Goal: Task Accomplishment & Management: Use online tool/utility

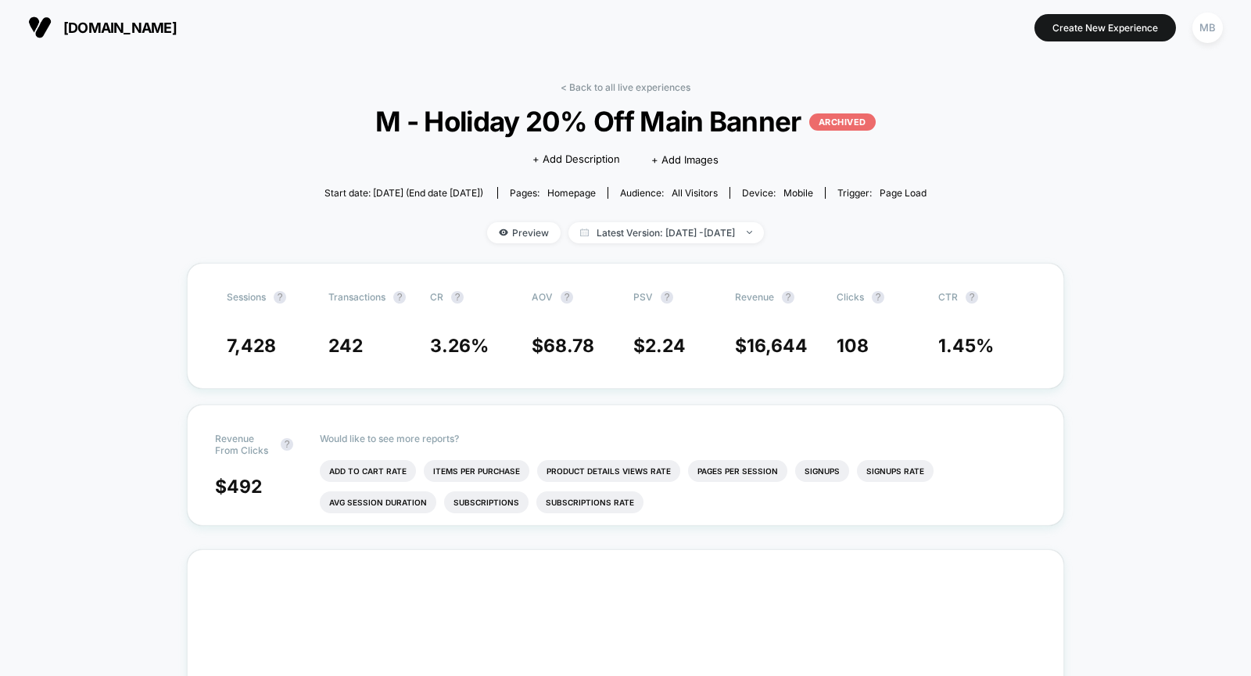
click at [100, 27] on span "[DOMAIN_NAME]" at bounding box center [119, 28] width 113 height 16
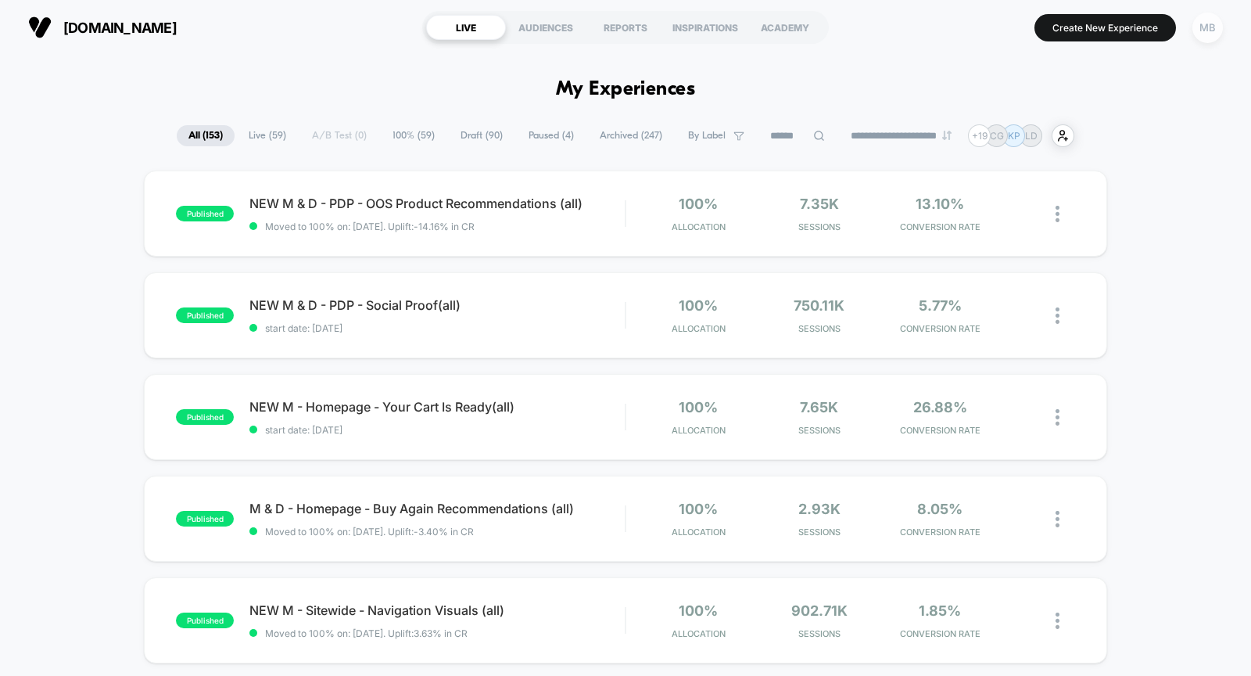
click at [1209, 31] on div "MB" at bounding box center [1207, 28] width 30 height 30
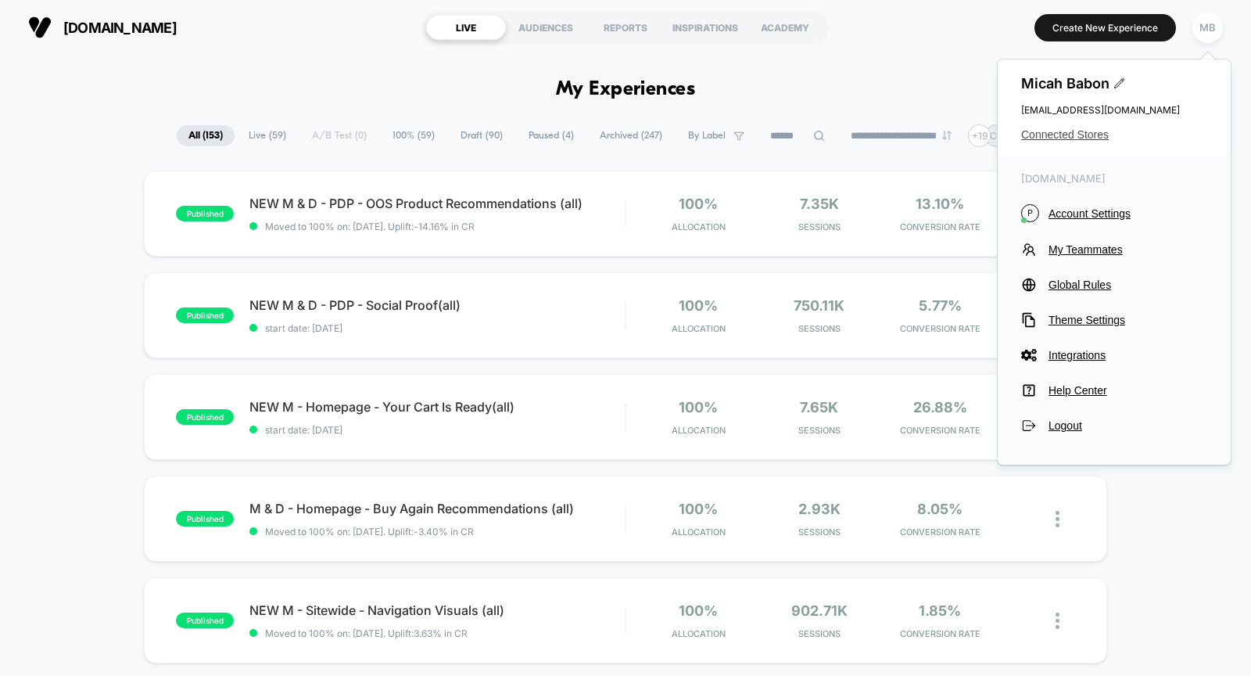
click at [1073, 138] on span "Connected Stores" at bounding box center [1114, 134] width 186 height 13
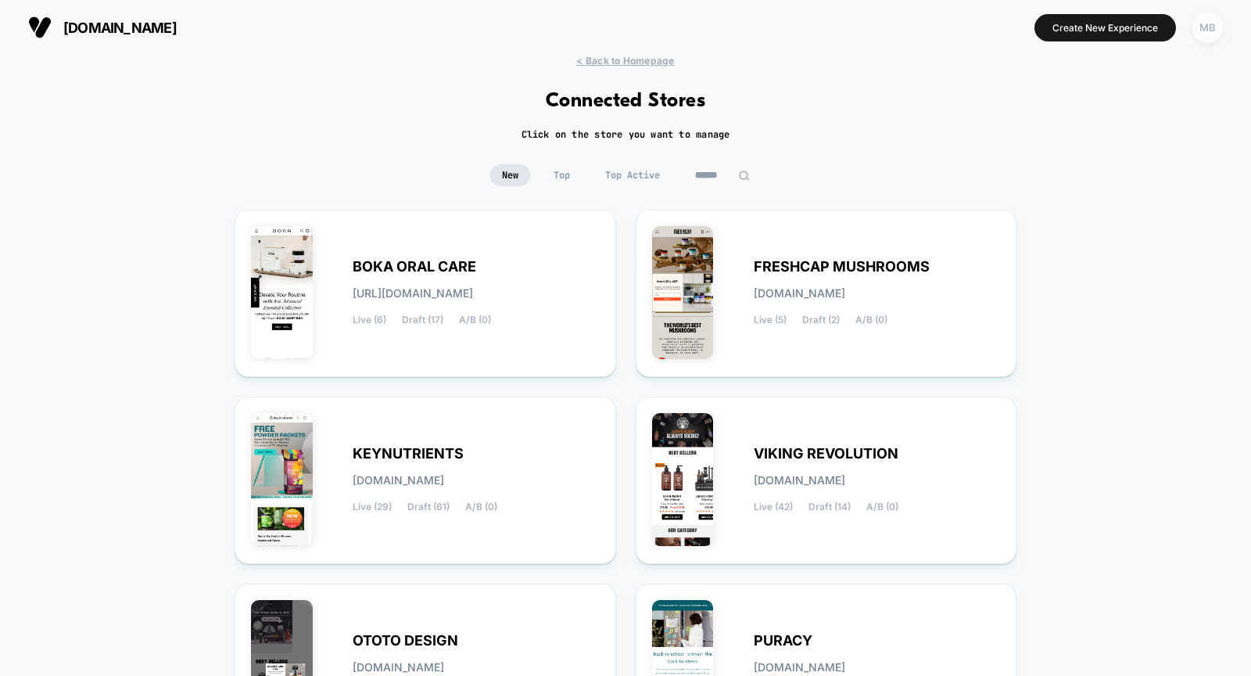
click at [1210, 29] on div "MB" at bounding box center [1207, 28] width 30 height 30
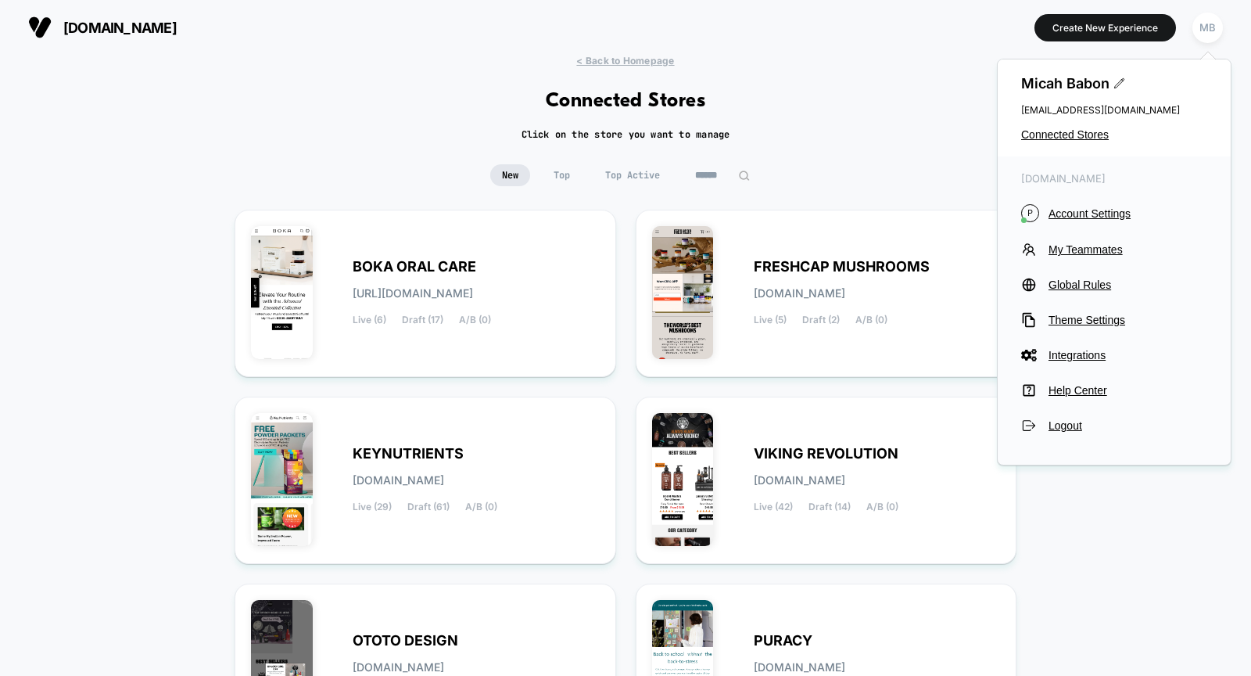
click at [919, 56] on div "< Back to Homepage Connected Stores Click on the store you want to manage New T…" at bounding box center [625, 458] width 1251 height 807
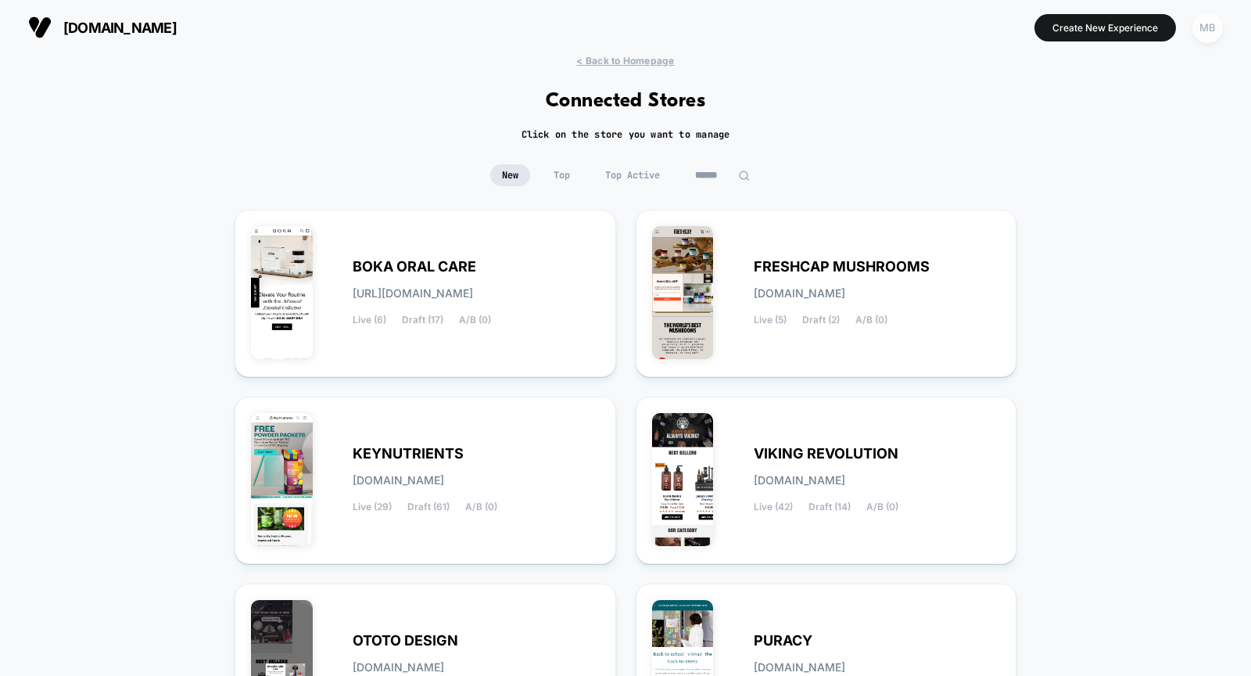
click at [1210, 34] on div "MB" at bounding box center [1207, 28] width 30 height 30
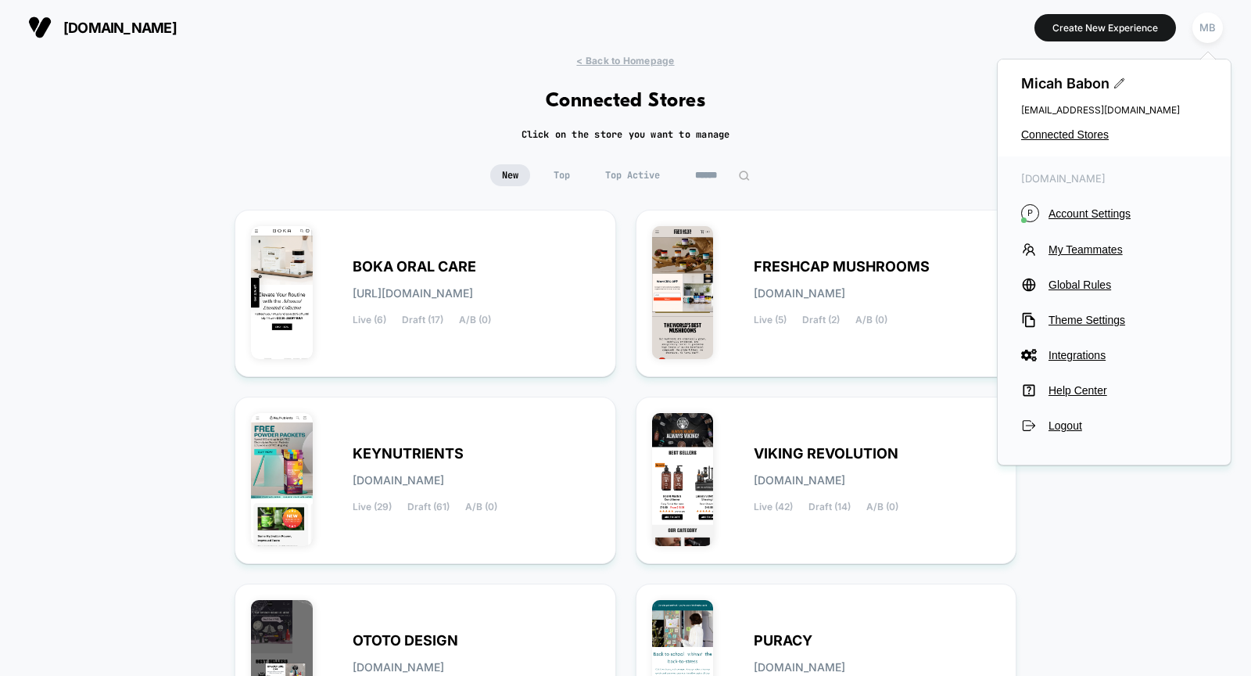
click at [798, 134] on div "< Back to Homepage Connected Stores Click on the store you want to manage New T…" at bounding box center [625, 458] width 1251 height 807
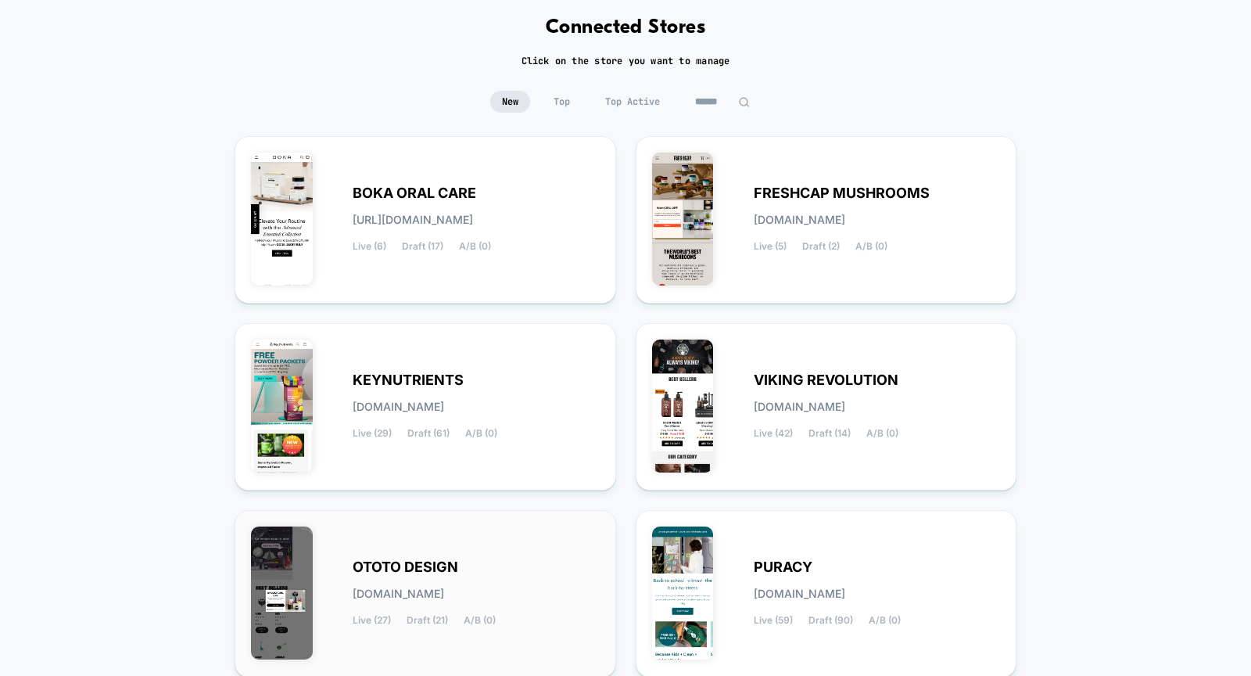
scroll to position [199, 0]
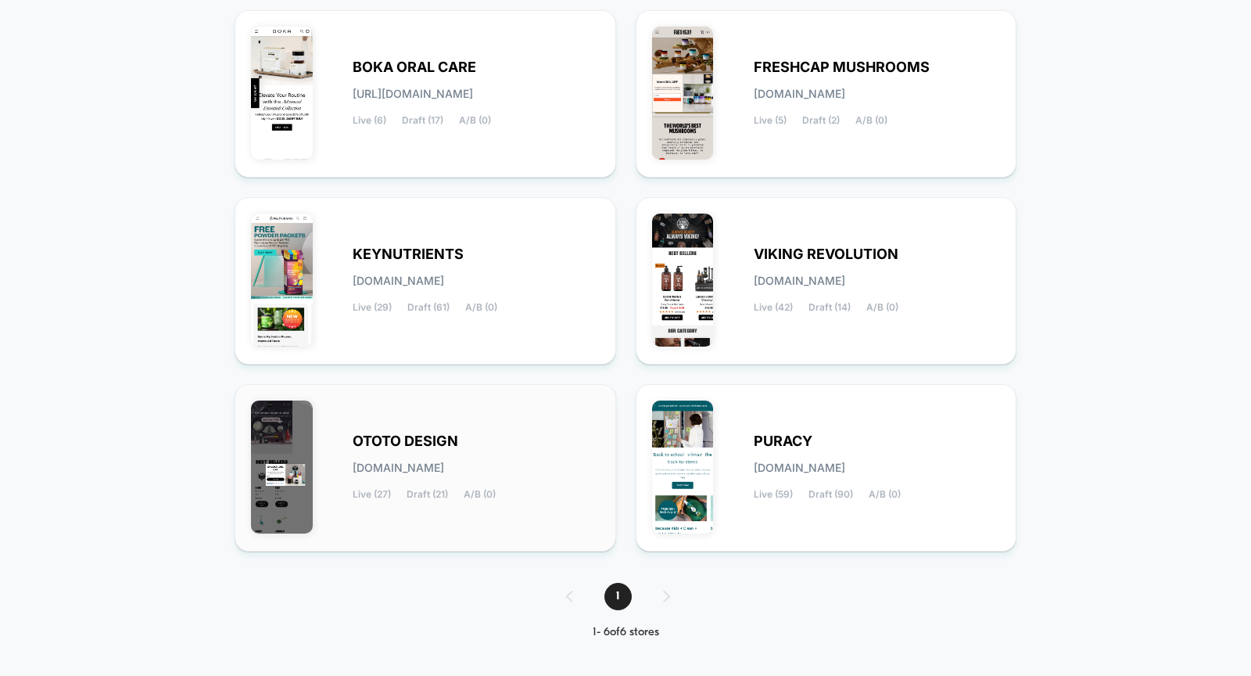
click at [487, 457] on div "OTOTO DESIGN [DOMAIN_NAME] Live (27) Draft (21) A/B (0)" at bounding box center [476, 467] width 247 height 64
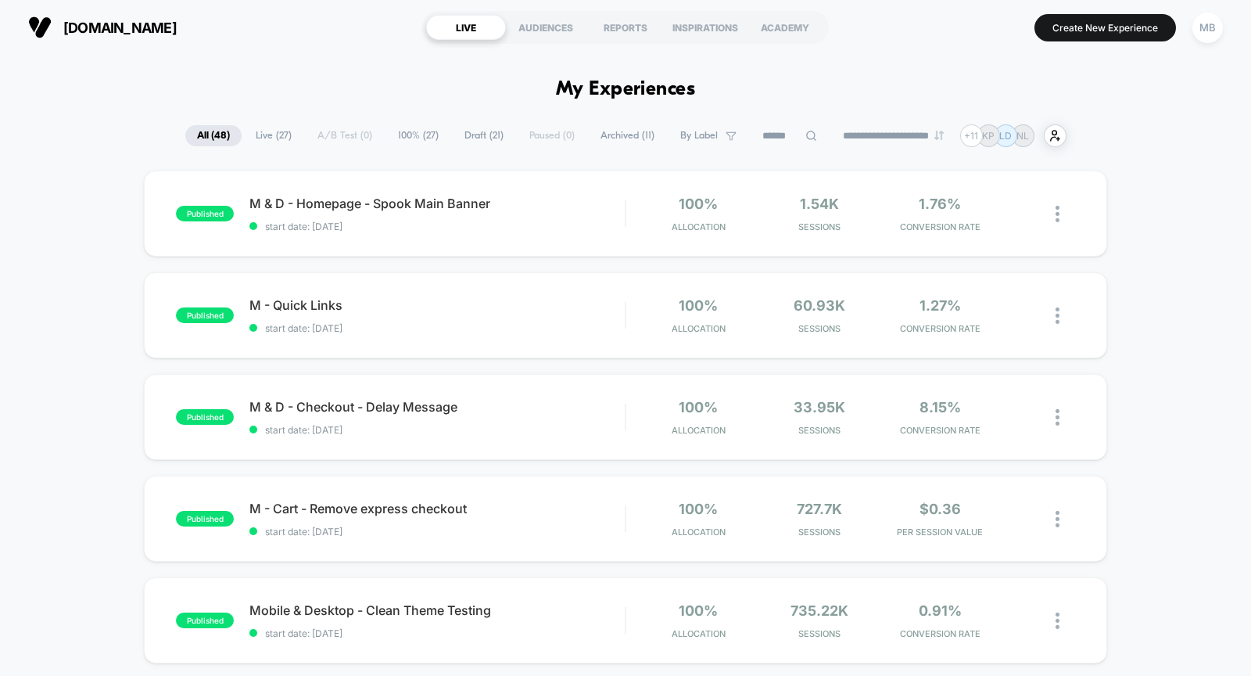
click at [263, 140] on span "Live ( 27 )" at bounding box center [273, 135] width 59 height 21
click at [348, 137] on div "**********" at bounding box center [625, 135] width 881 height 23
click at [346, 133] on div "**********" at bounding box center [625, 135] width 881 height 23
click at [475, 137] on span "Draft ( 21 )" at bounding box center [484, 135] width 63 height 21
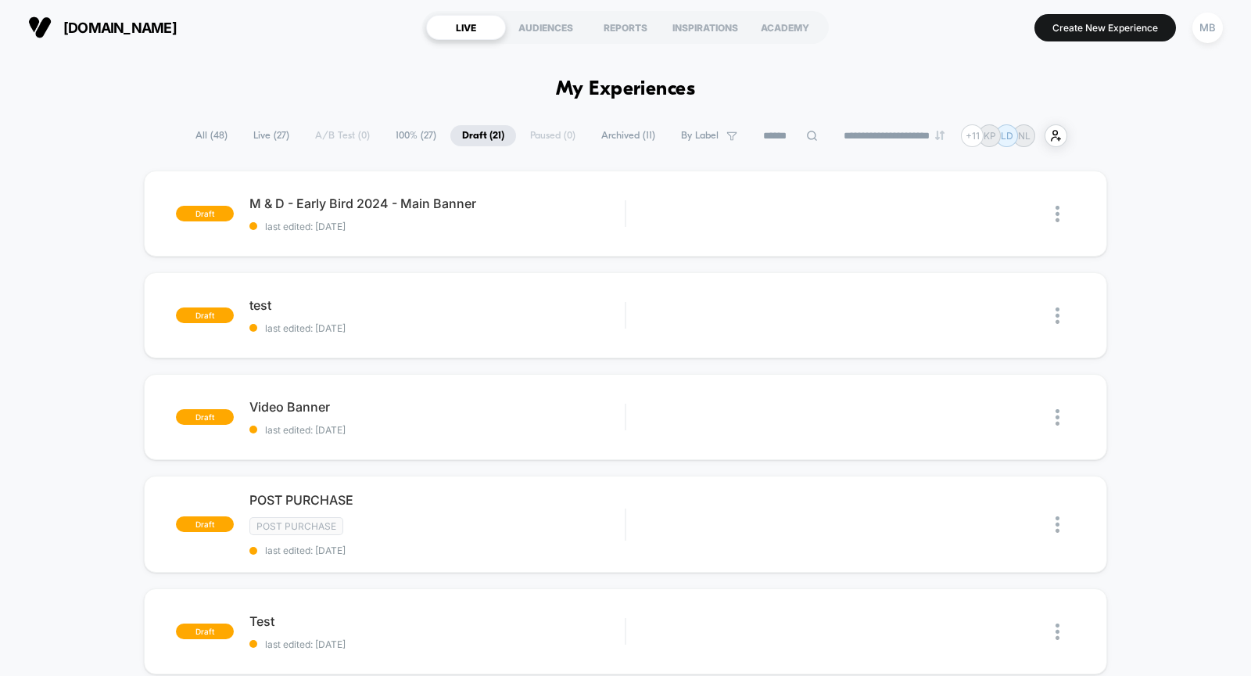
click at [625, 139] on span "Archived ( 11 )" at bounding box center [628, 135] width 77 height 21
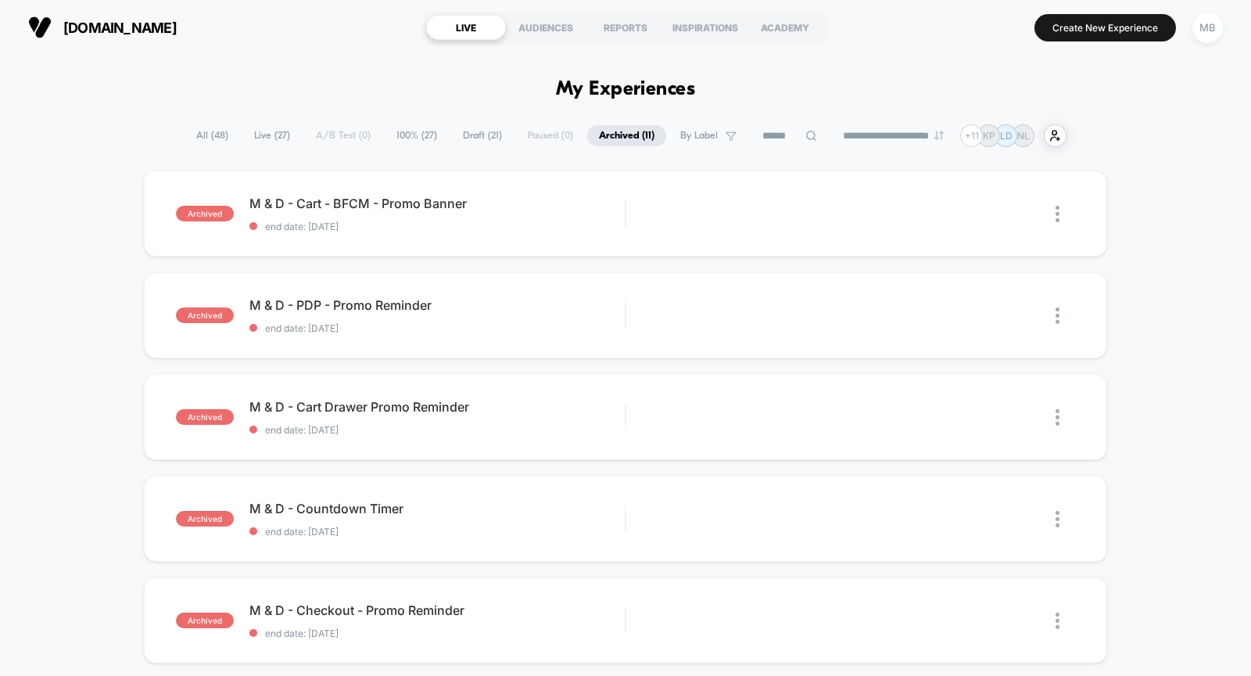
click at [213, 138] on span "All ( 48 )" at bounding box center [213, 135] width 56 height 21
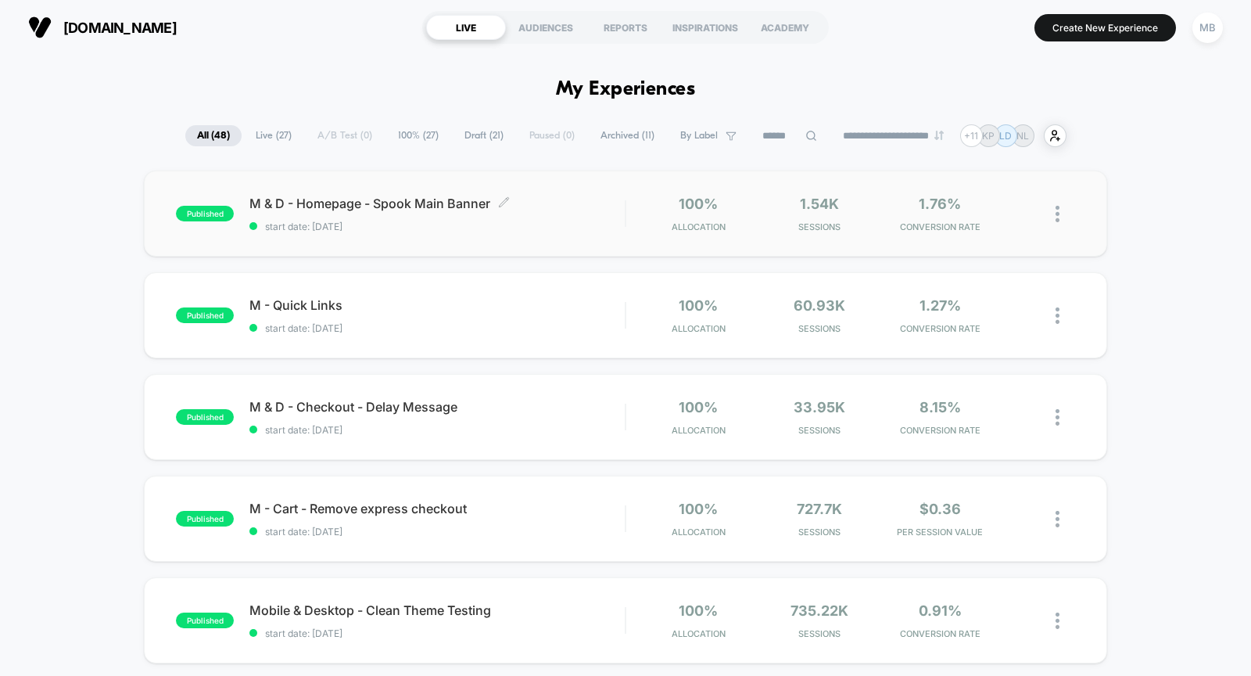
click at [435, 229] on span "start date: [DATE]" at bounding box center [436, 226] width 375 height 12
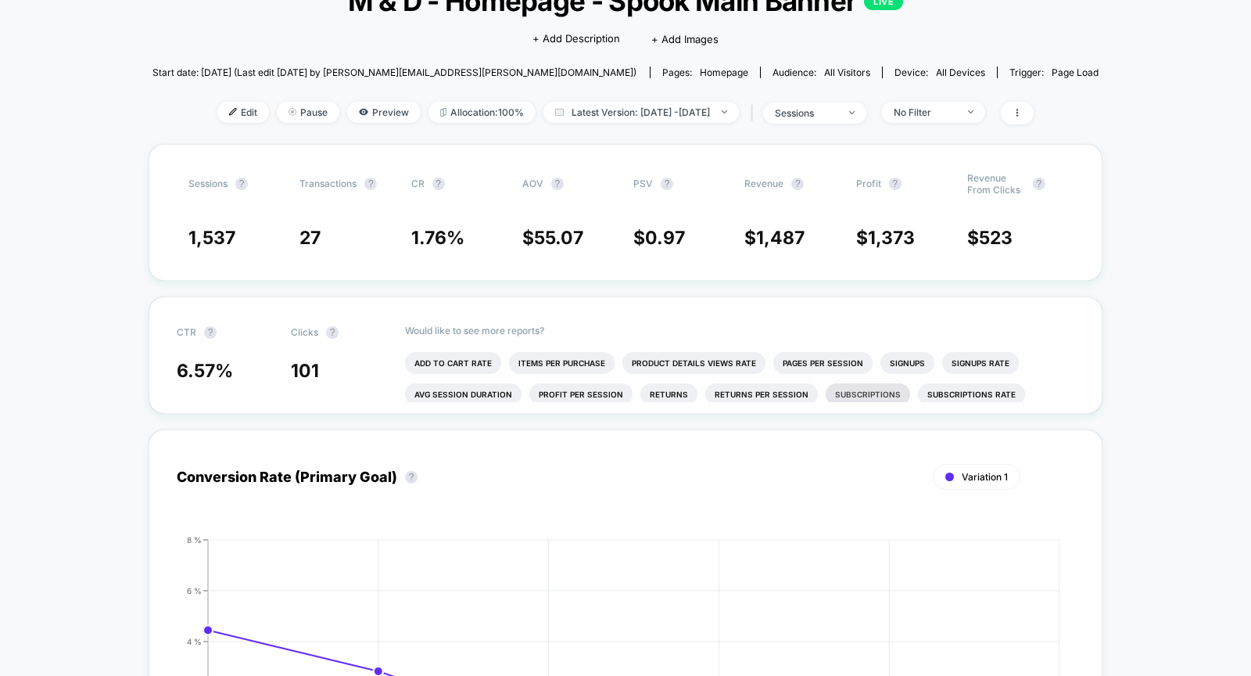
scroll to position [103, 0]
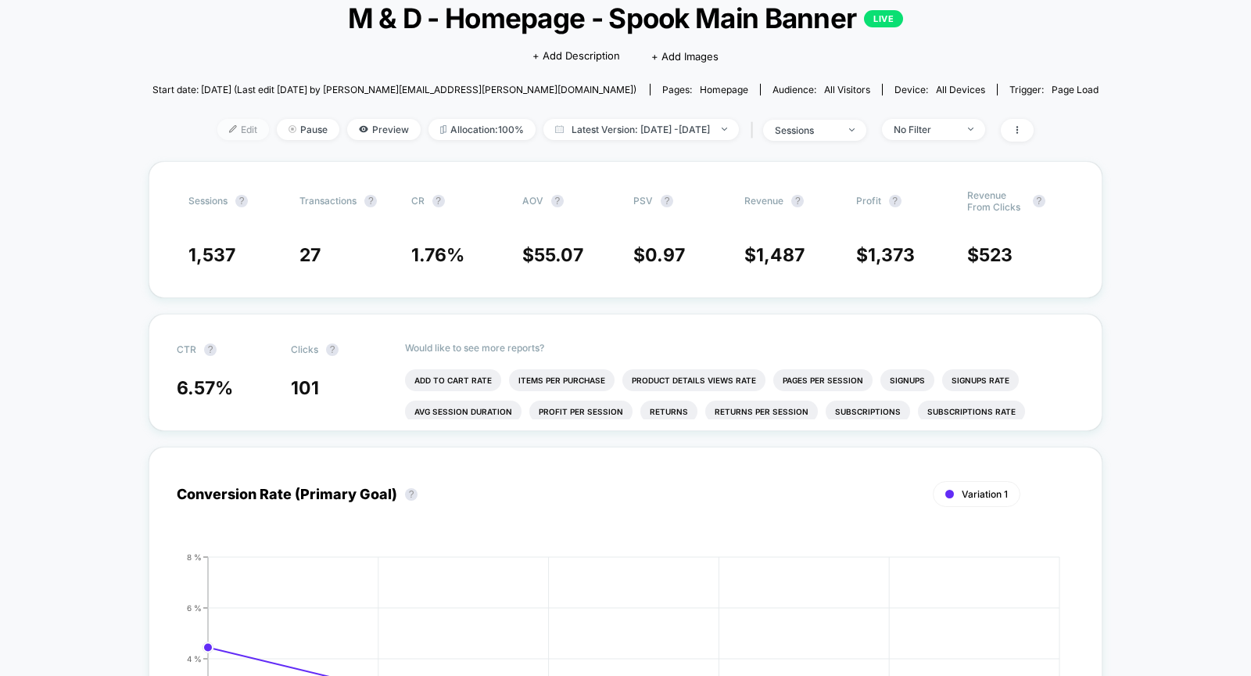
click at [230, 134] on span "Edit" at bounding box center [243, 129] width 52 height 21
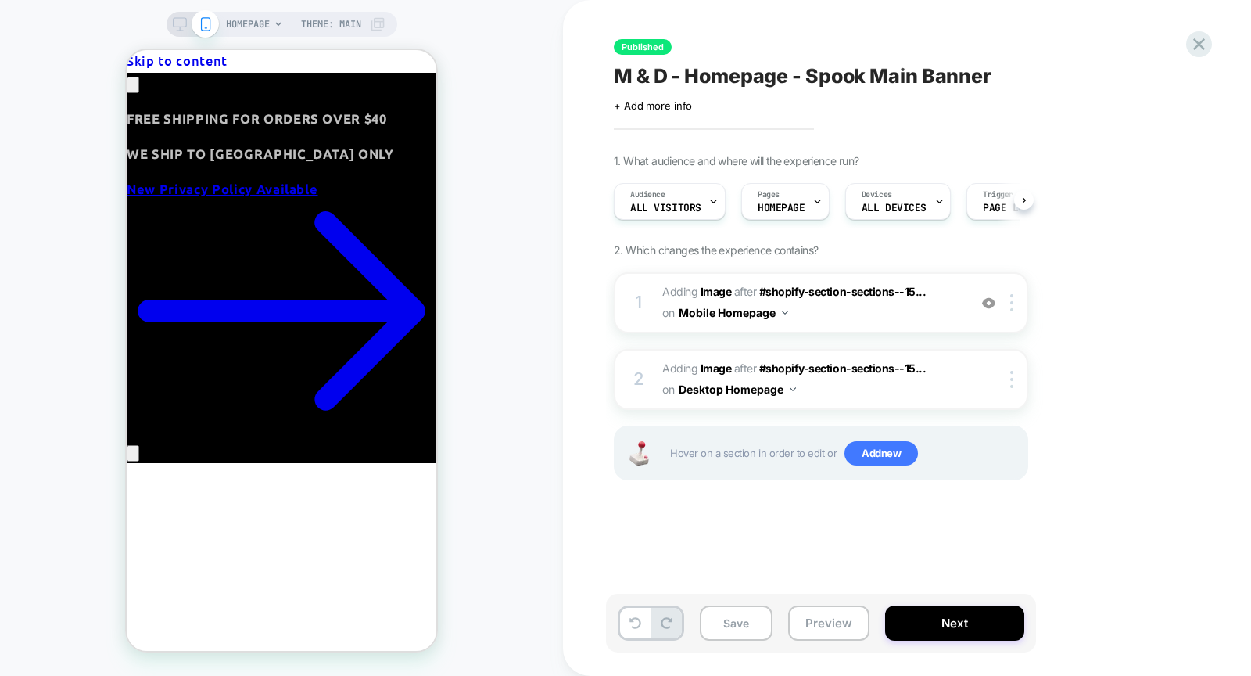
scroll to position [0, 1]
click at [127, 50] on icon "Close" at bounding box center [127, 50] width 0 height 0
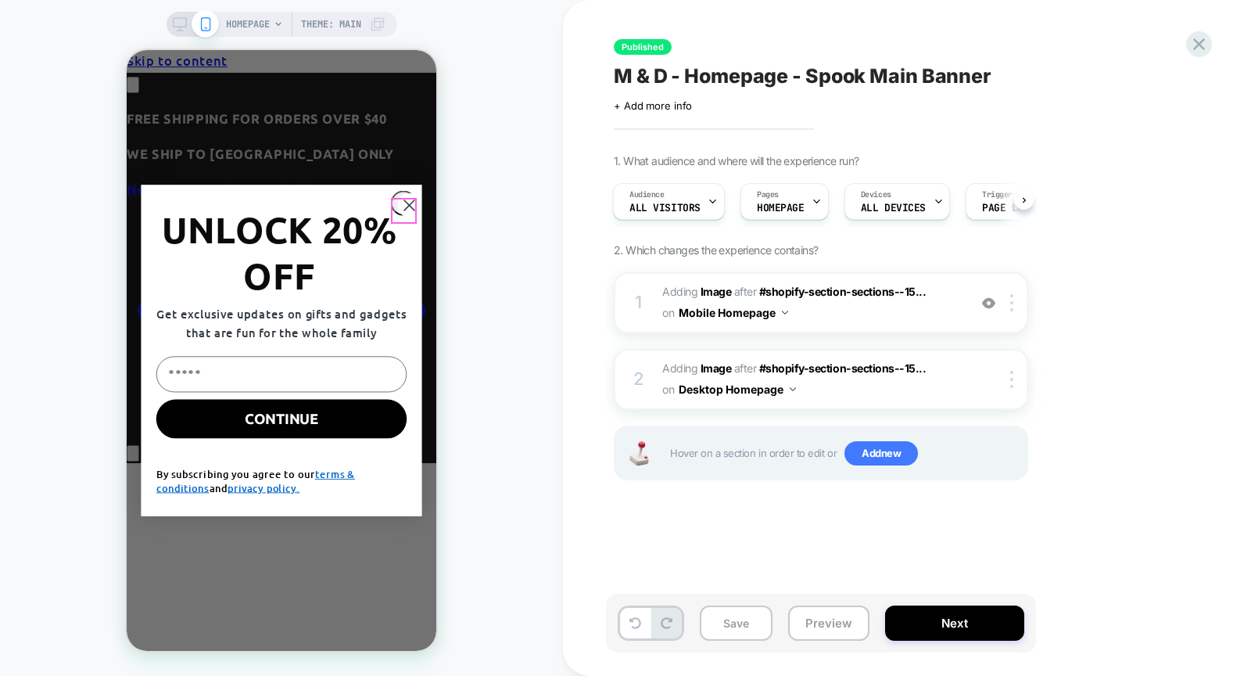
click at [404, 205] on circle "Close dialog" at bounding box center [409, 205] width 24 height 24
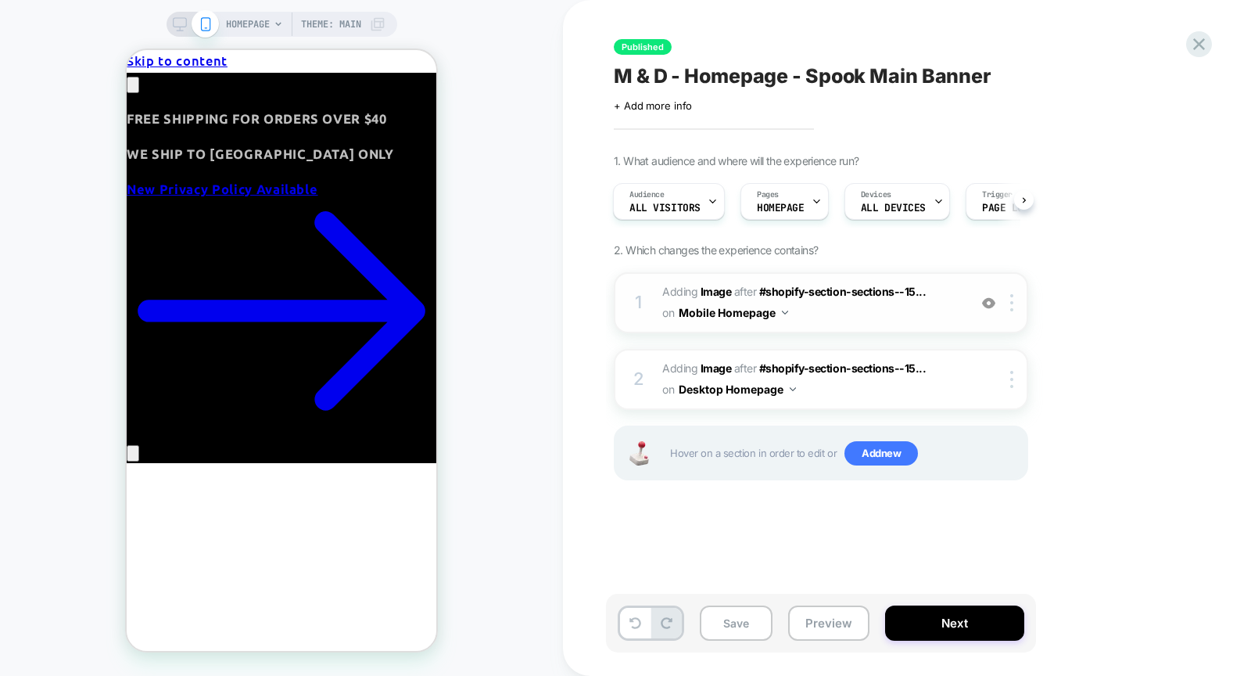
click at [988, 305] on img at bounding box center [988, 302] width 13 height 13
click at [987, 305] on img at bounding box center [988, 302] width 13 height 13
click at [990, 305] on img at bounding box center [988, 302] width 13 height 13
click at [992, 301] on img at bounding box center [988, 302] width 13 height 13
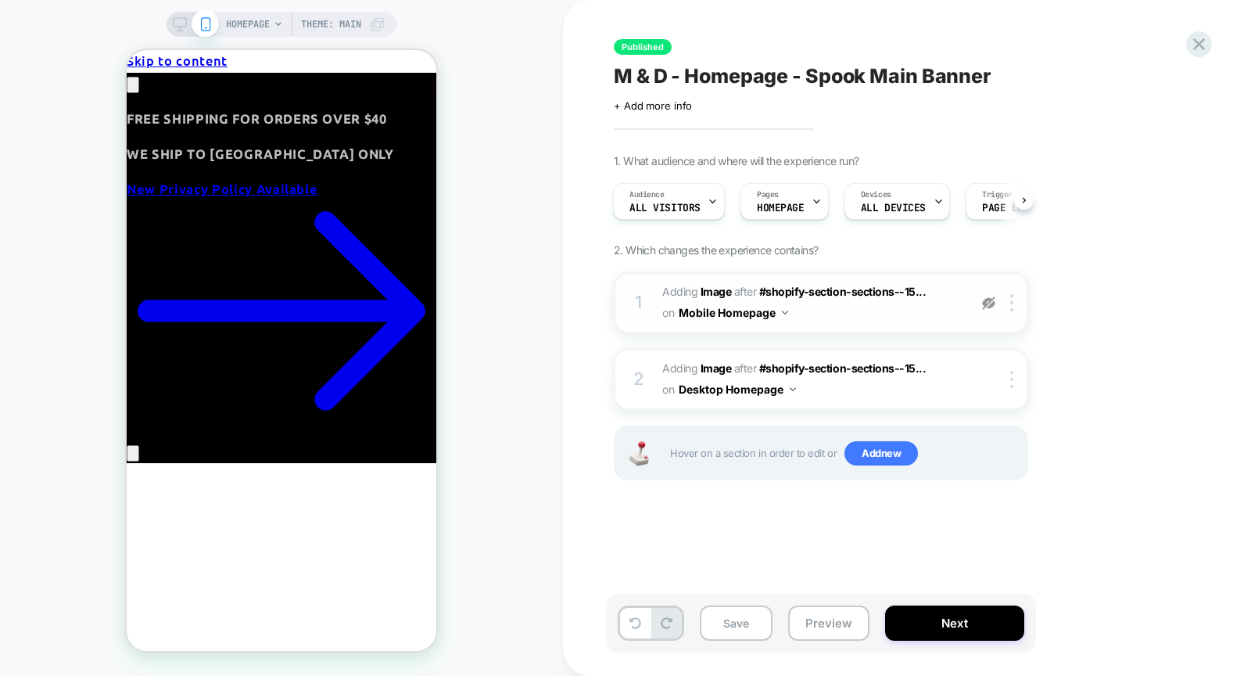
click at [992, 301] on img at bounding box center [988, 302] width 13 height 13
click at [993, 300] on img at bounding box center [988, 302] width 13 height 13
click at [995, 300] on div at bounding box center [989, 302] width 26 height 17
click at [1204, 45] on icon at bounding box center [1198, 44] width 21 height 21
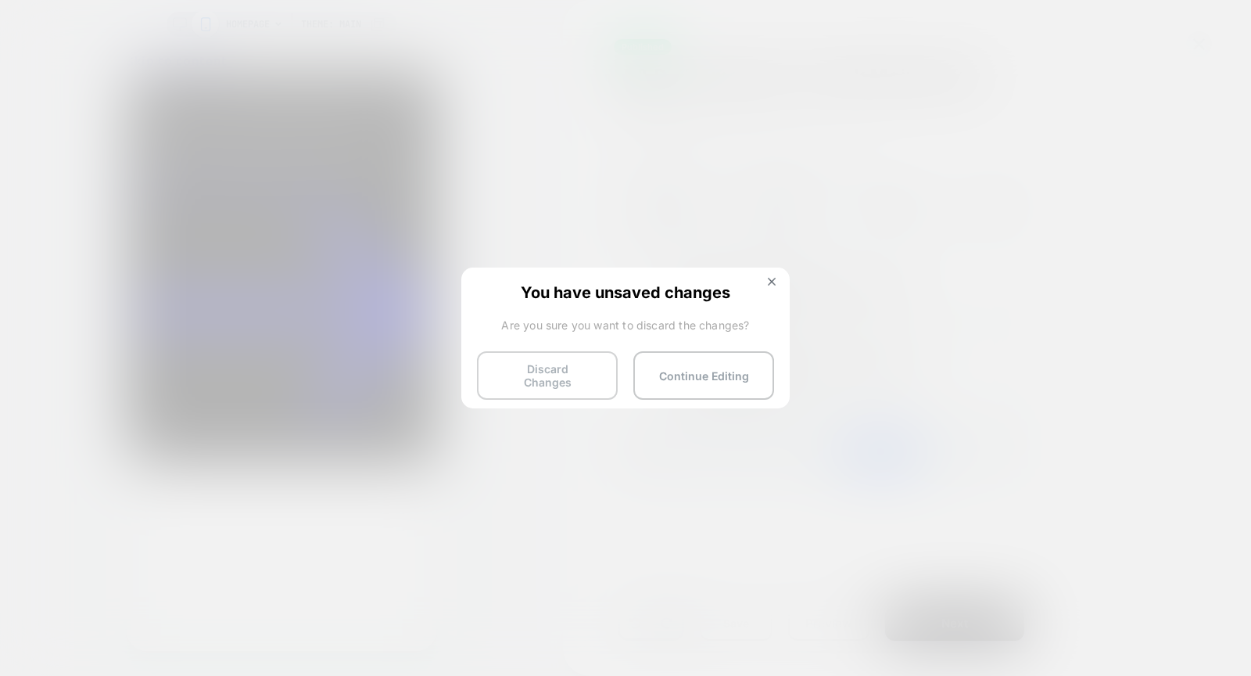
click at [568, 360] on button "Discard Changes" at bounding box center [547, 375] width 141 height 48
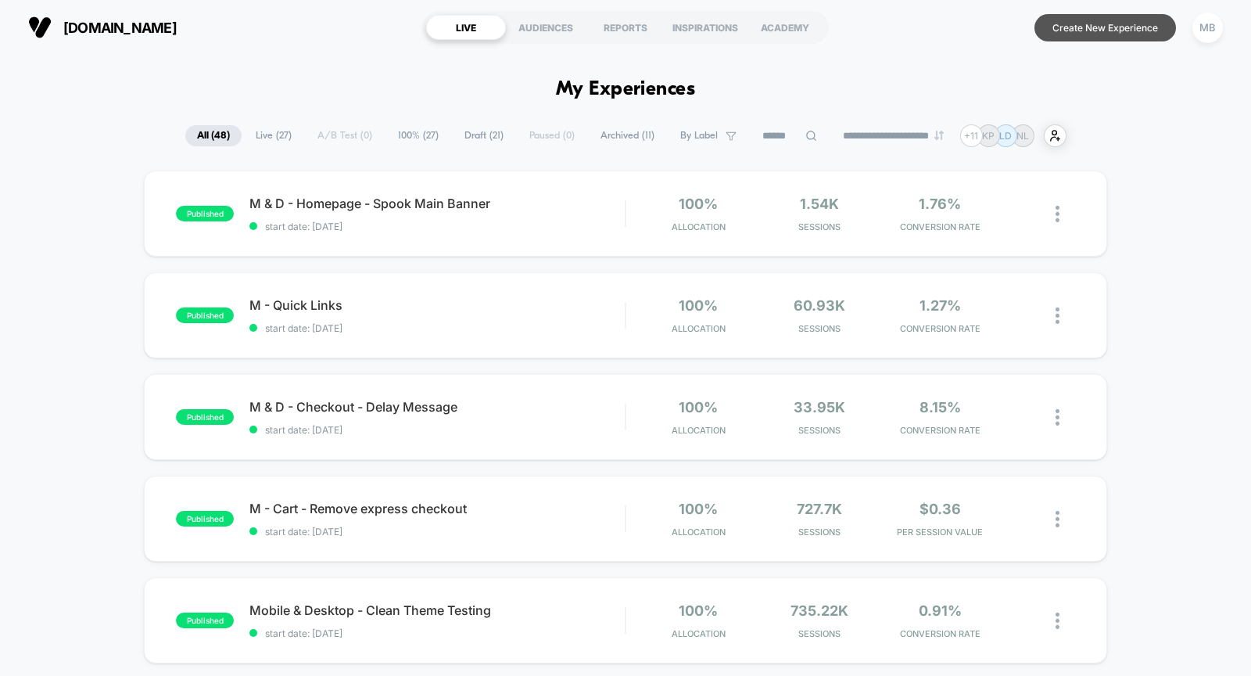
click at [1101, 31] on button "Create New Experience" at bounding box center [1105, 27] width 142 height 27
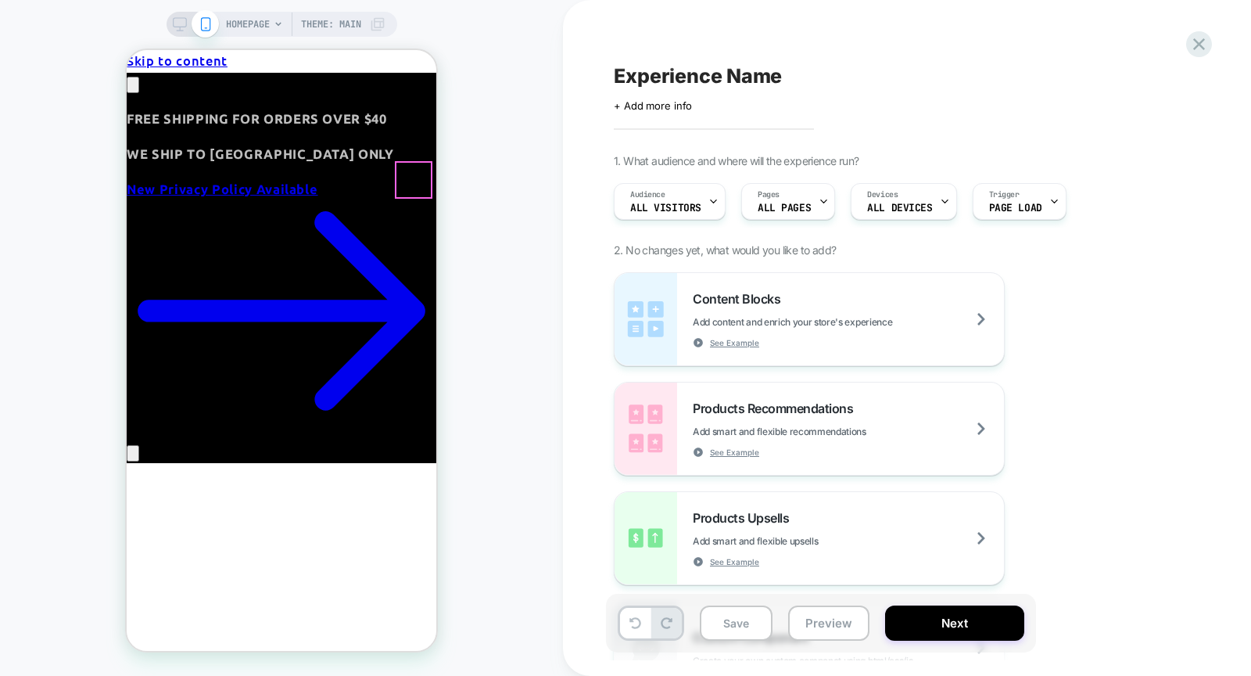
click at [127, 50] on icon "Close" at bounding box center [127, 50] width 0 height 0
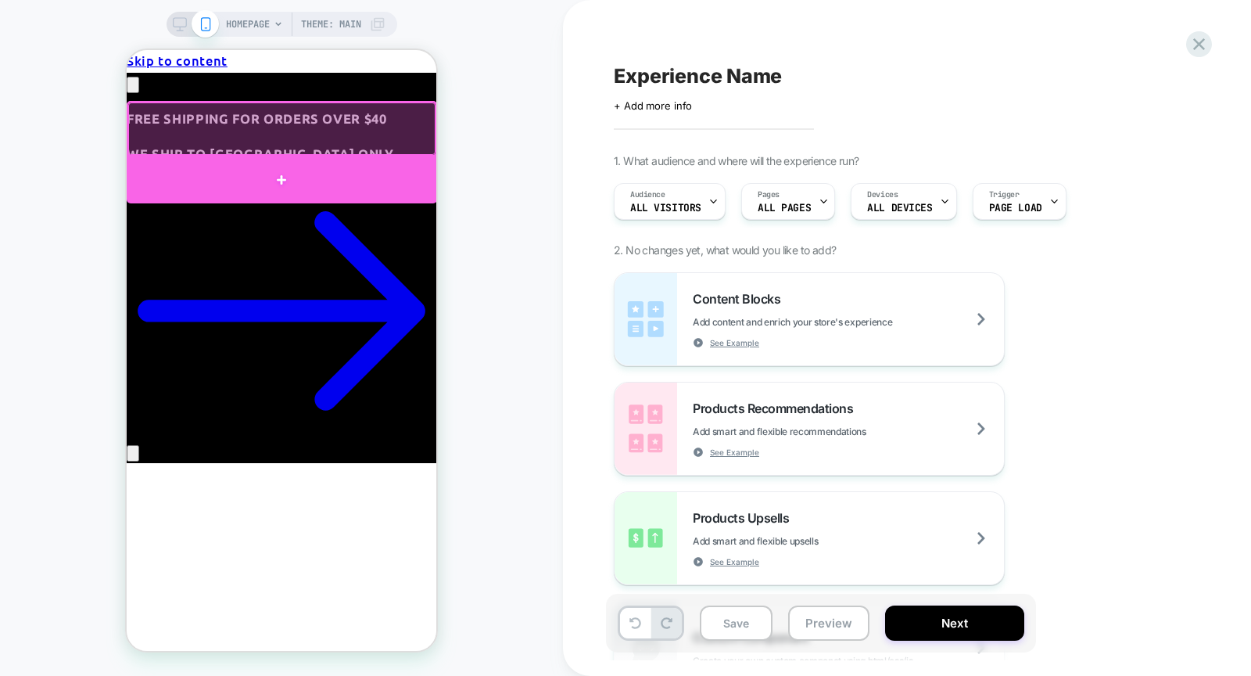
click at [320, 175] on div at bounding box center [282, 179] width 310 height 47
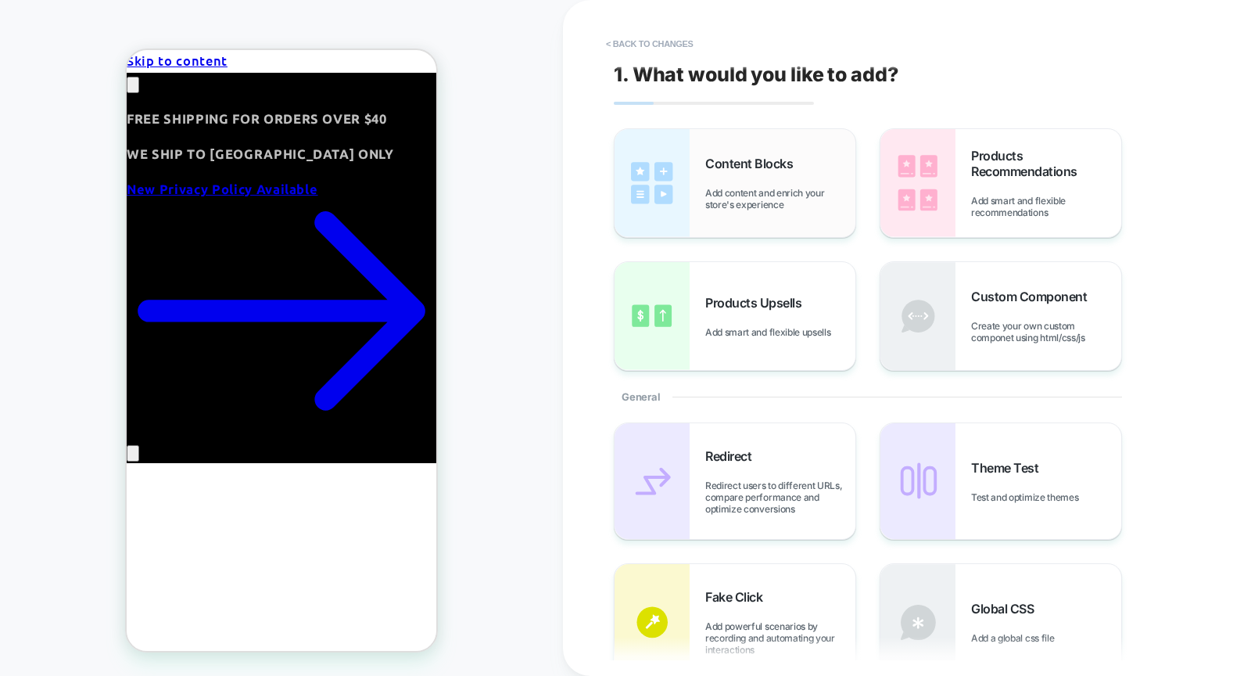
click at [785, 192] on span "Add content and enrich your store's experience" at bounding box center [780, 198] width 150 height 23
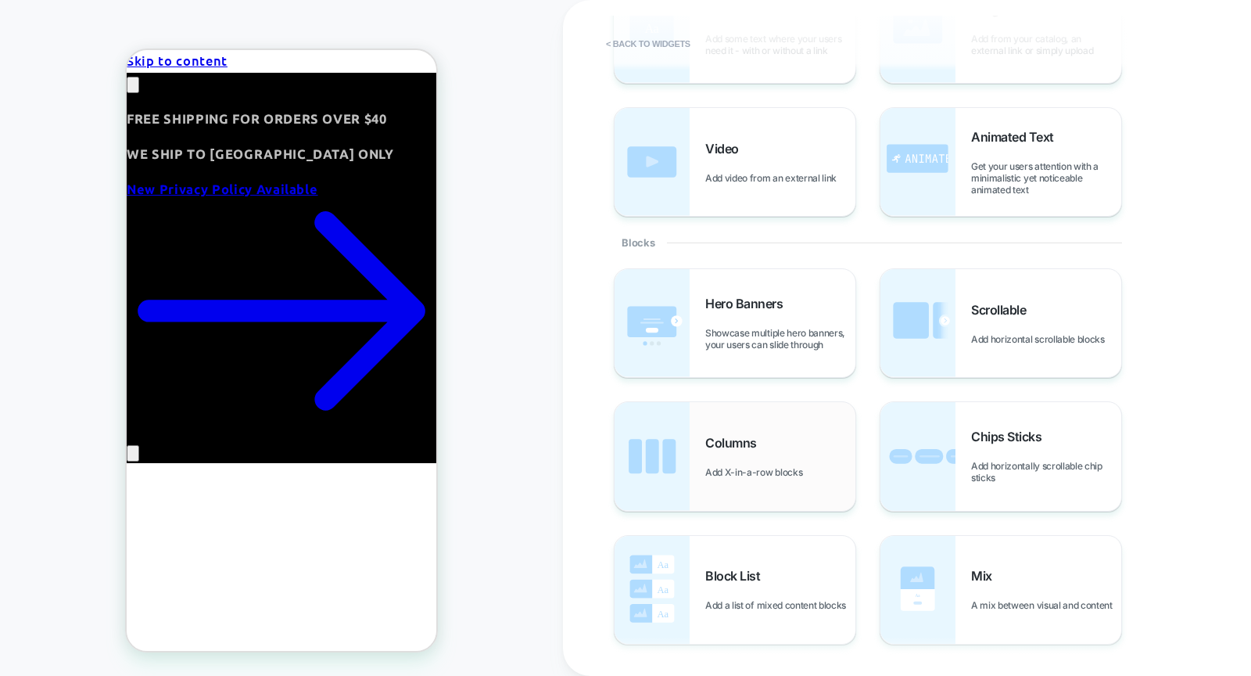
scroll to position [180, 0]
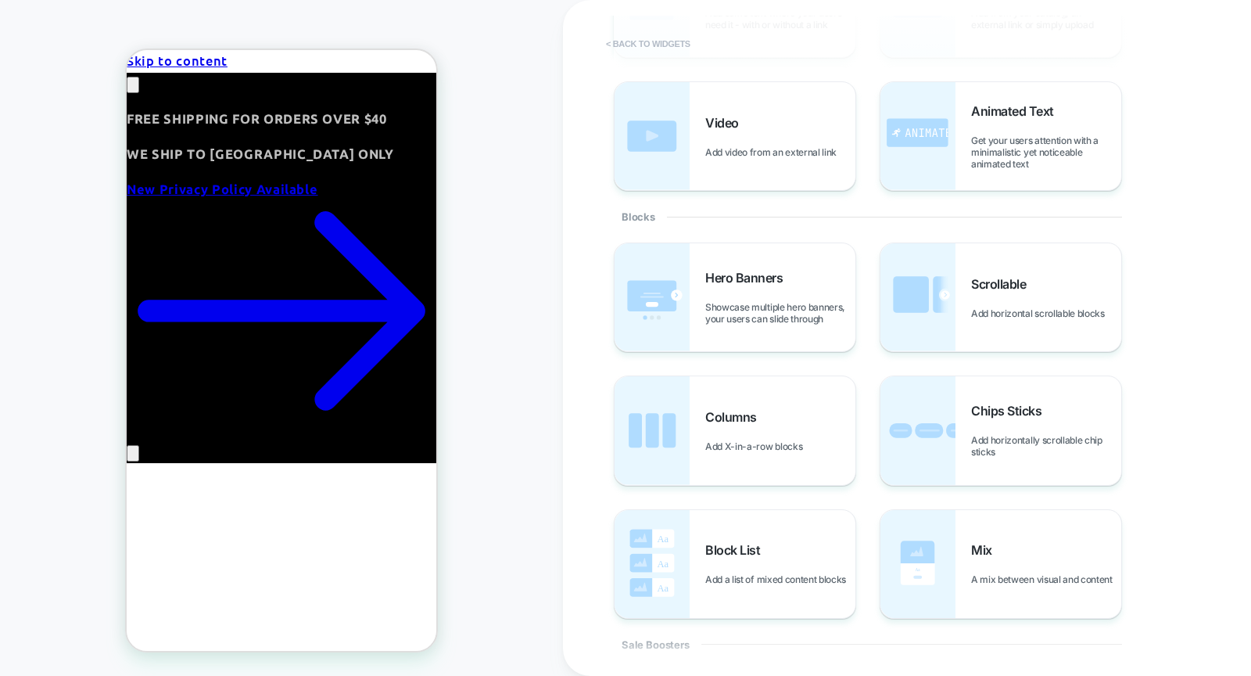
click at [661, 41] on button "< Back to widgets" at bounding box center [648, 43] width 100 height 25
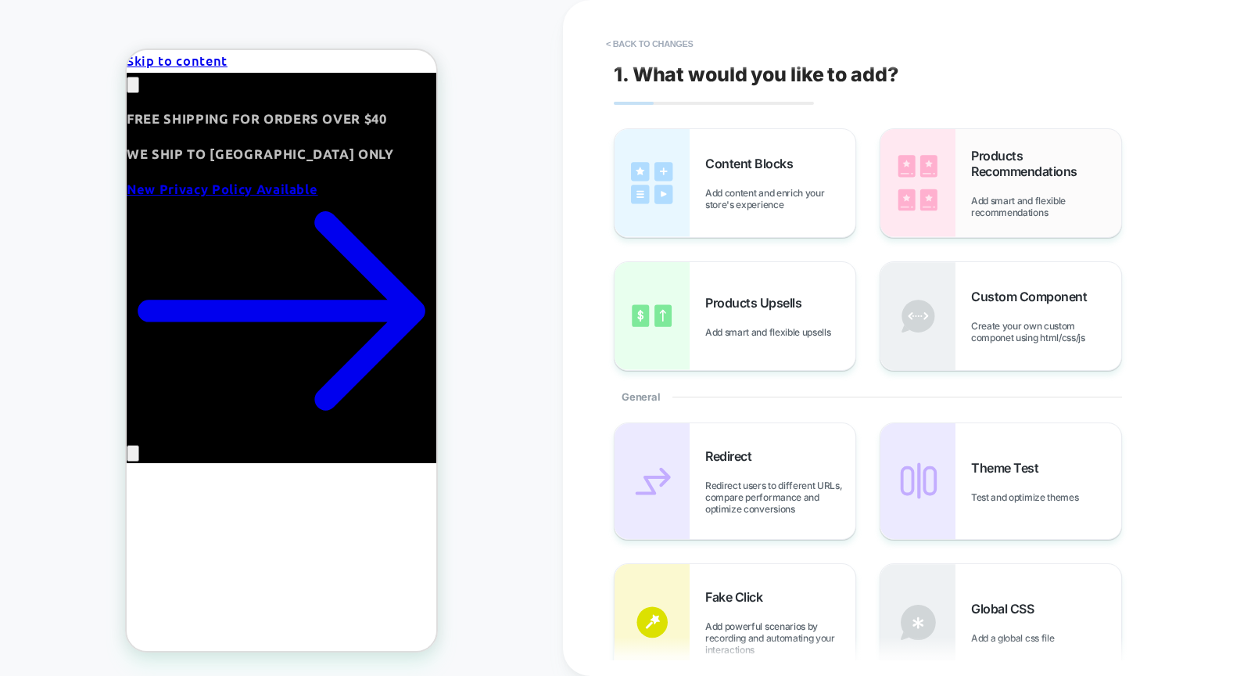
click at [1030, 185] on div "Products Recommendations Add smart and flexible recommendations" at bounding box center [1046, 183] width 150 height 70
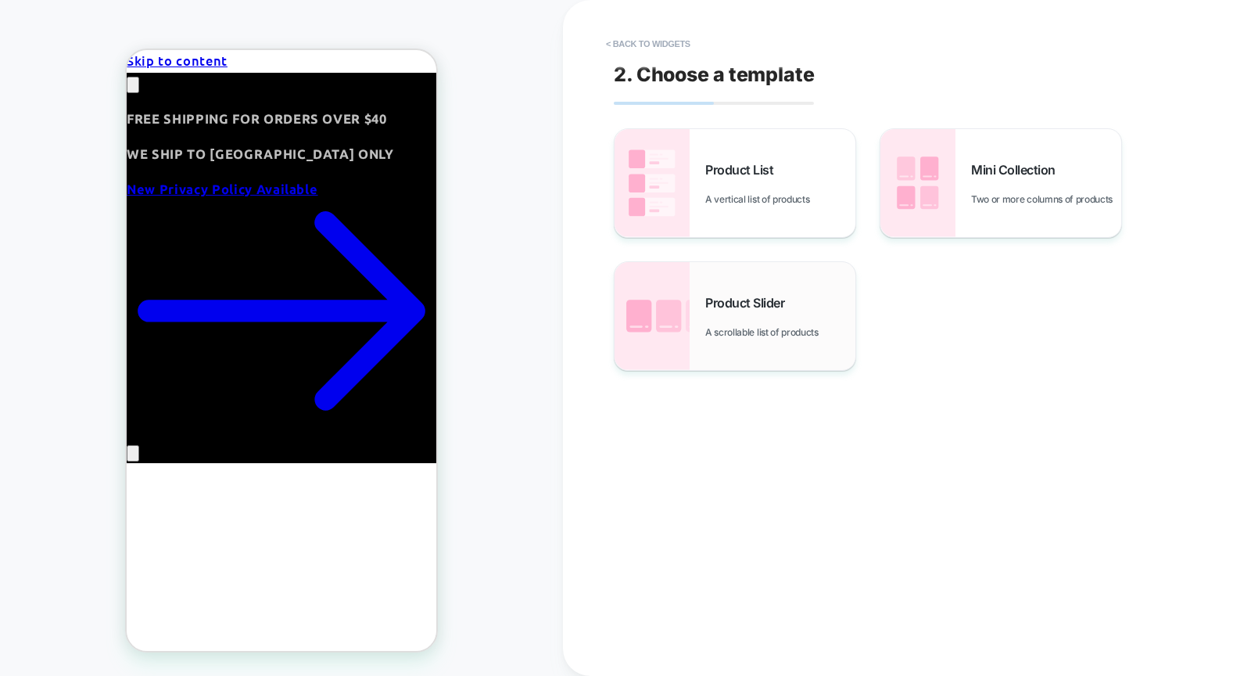
click at [761, 296] on span "Product Slider" at bounding box center [748, 303] width 87 height 16
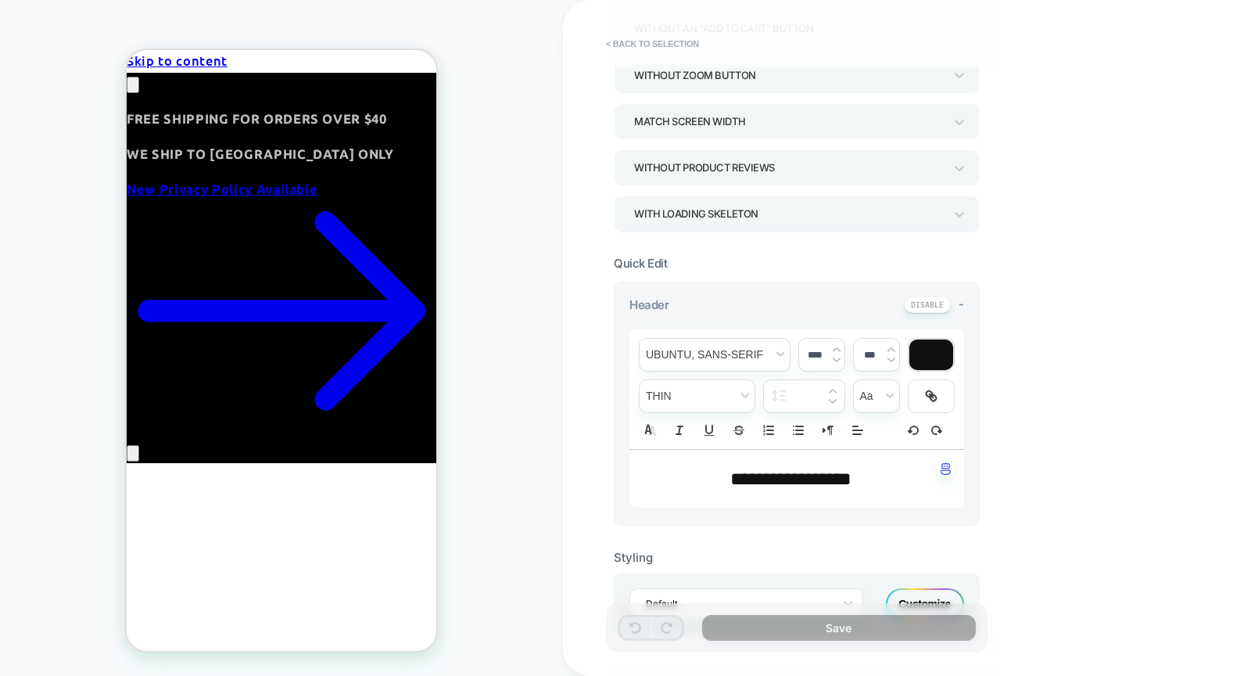
scroll to position [0, 0]
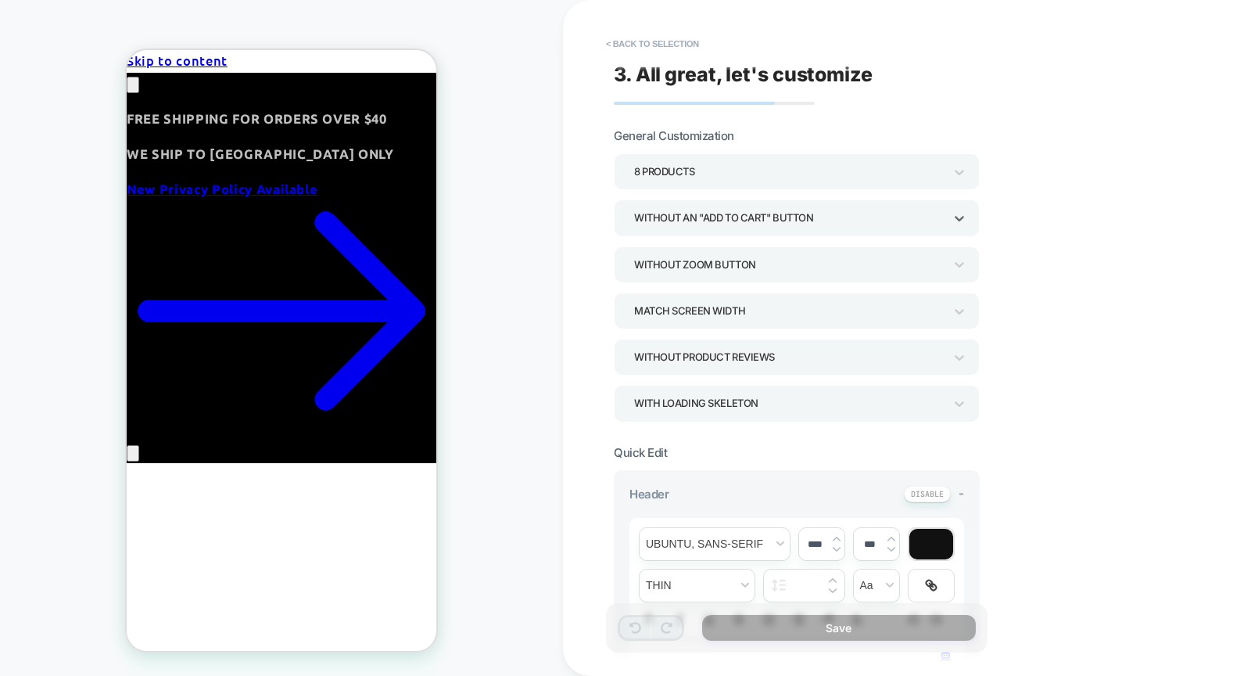
click at [776, 230] on div "Without an "add to cart" button" at bounding box center [797, 217] width 366 height 36
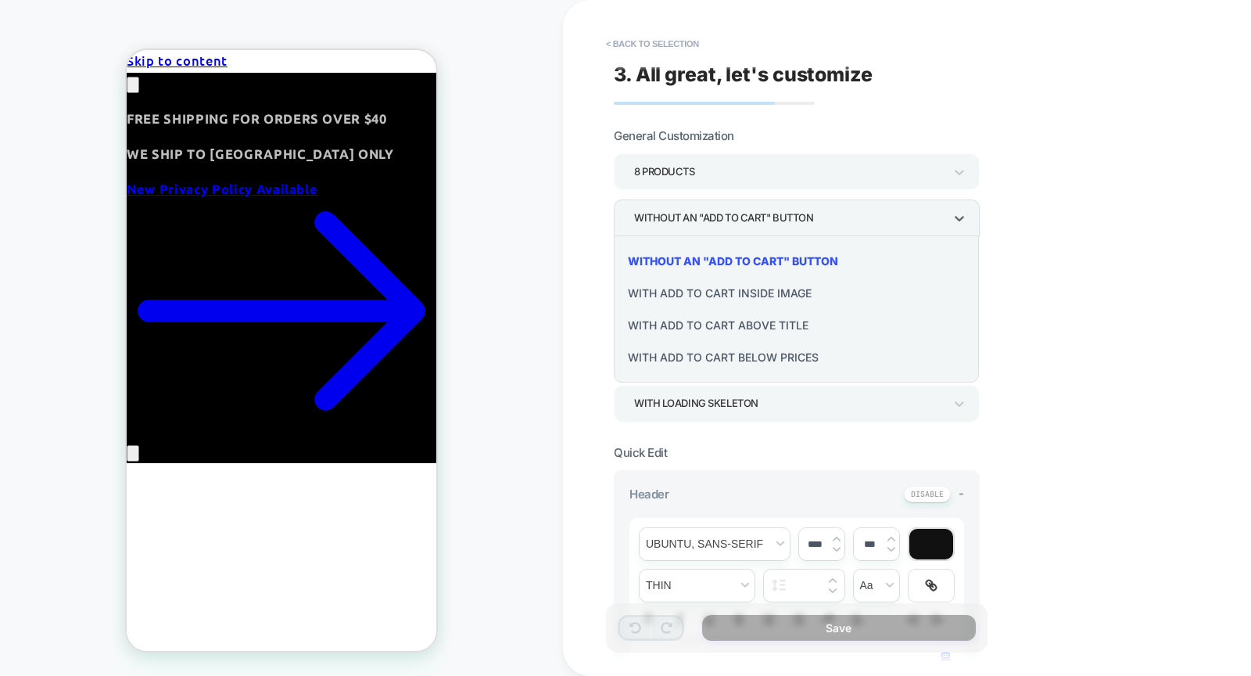
click at [773, 321] on div "With add to cart above title" at bounding box center [796, 325] width 353 height 32
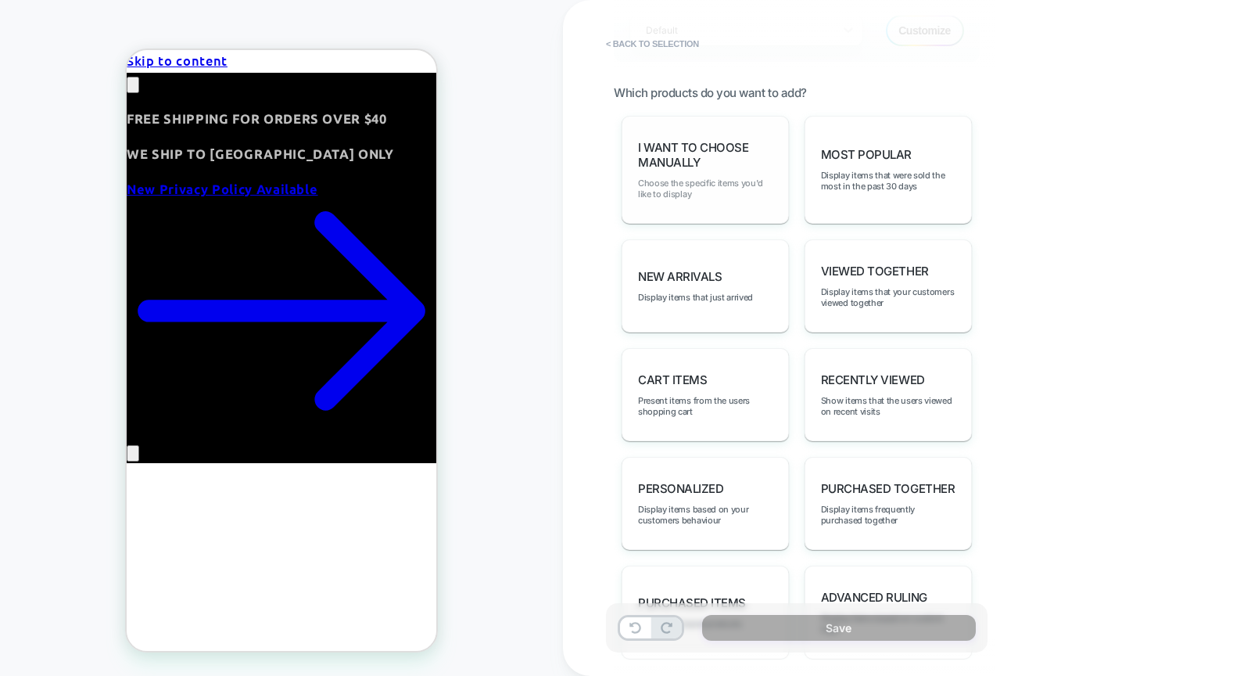
scroll to position [732, 0]
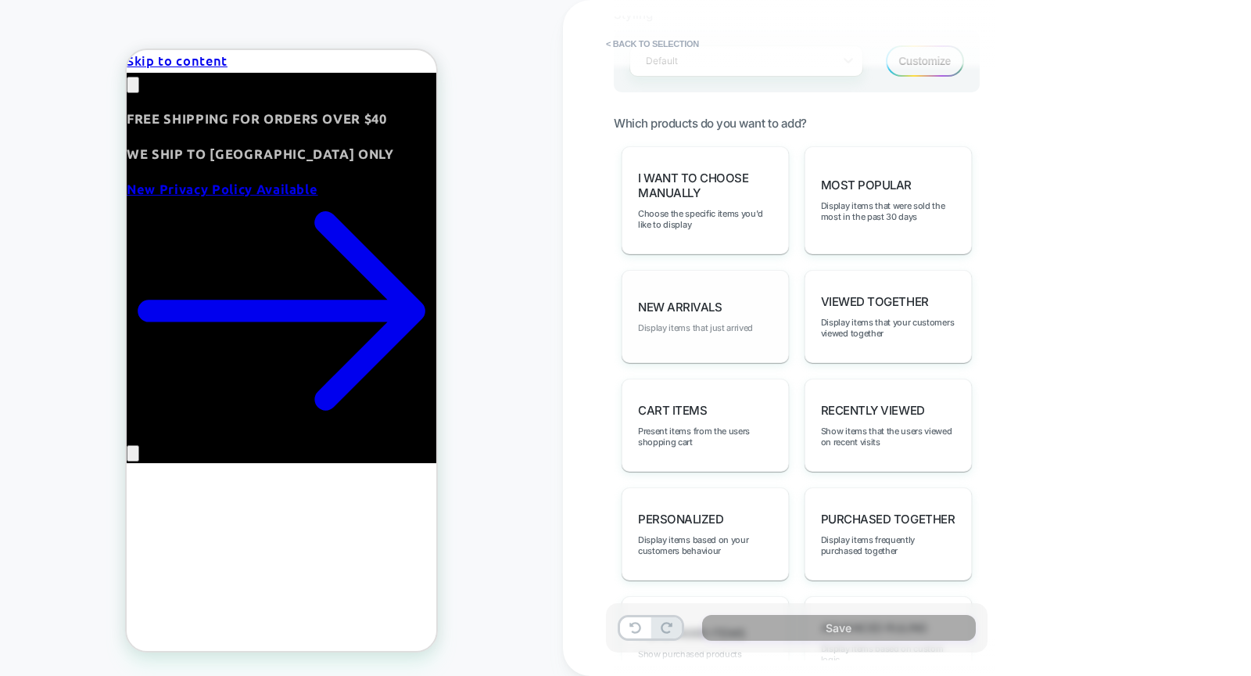
click at [718, 322] on span "Display items that just arrived" at bounding box center [695, 327] width 115 height 11
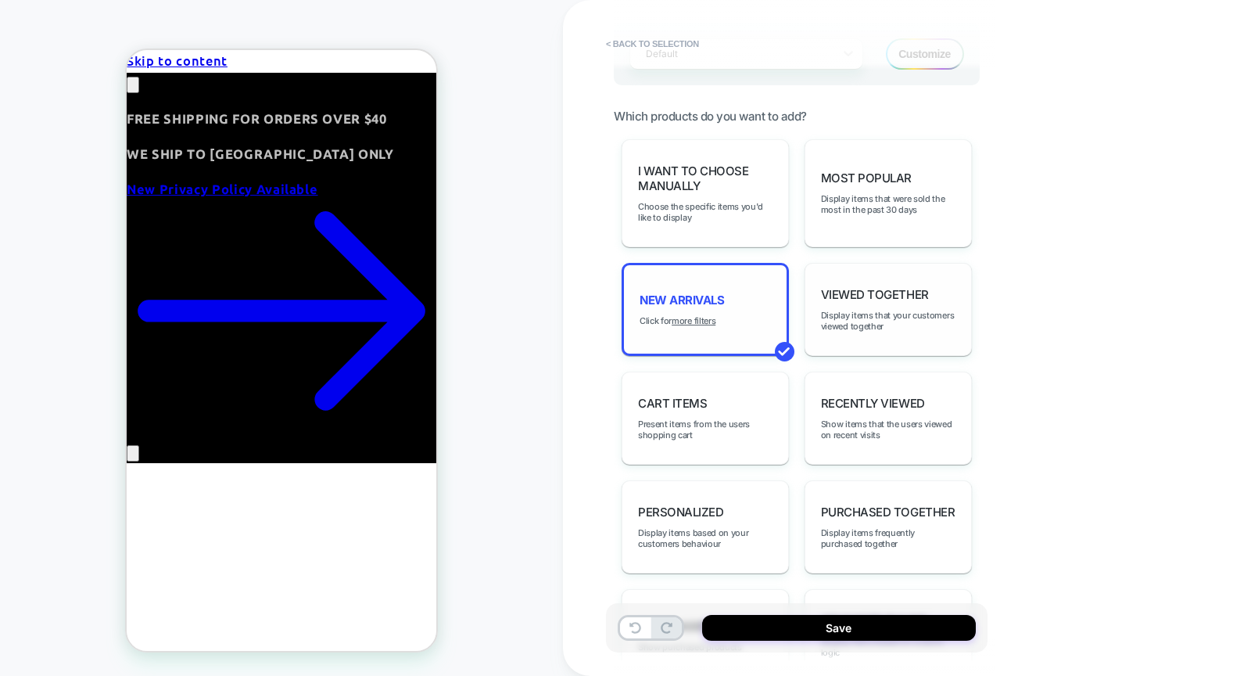
scroll to position [749, 0]
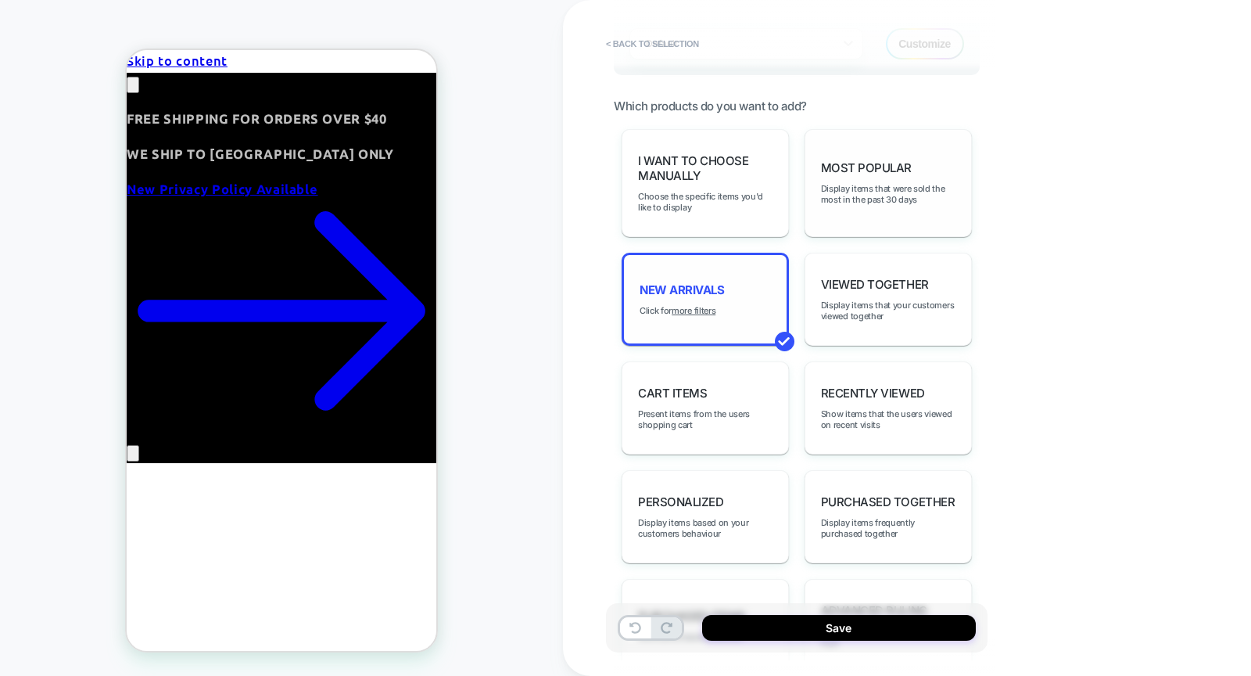
click at [855, 160] on span "Most Popular" at bounding box center [866, 167] width 91 height 15
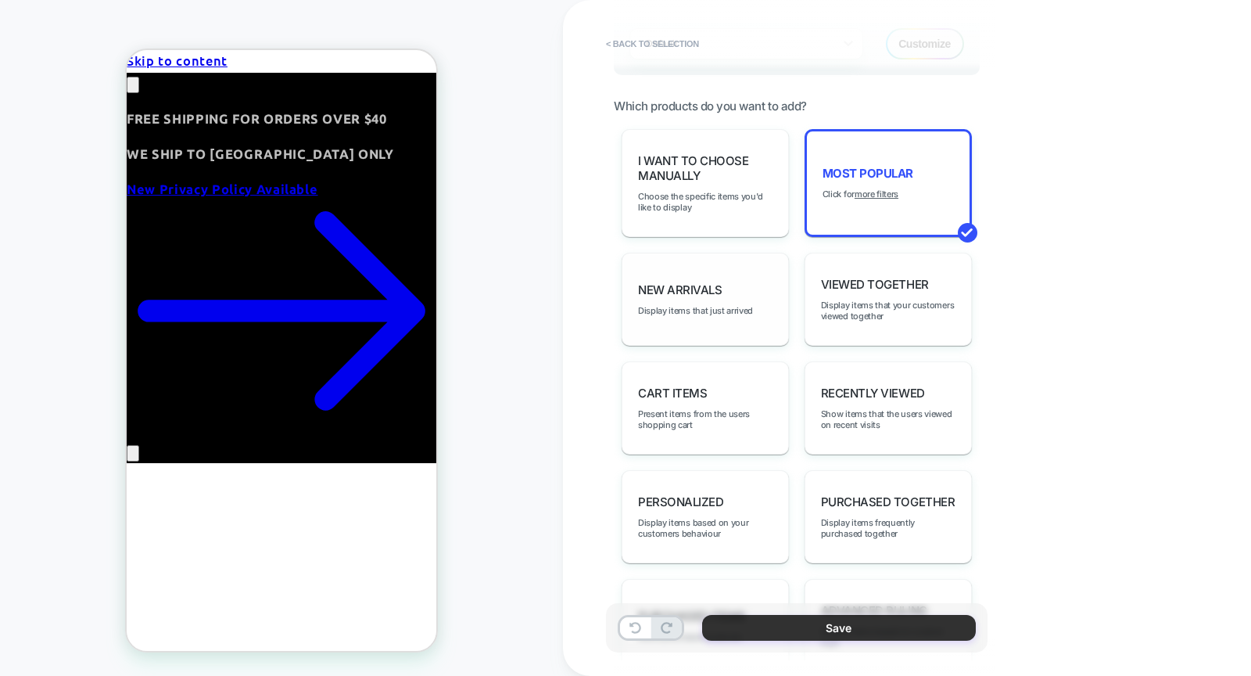
scroll to position [753, 0]
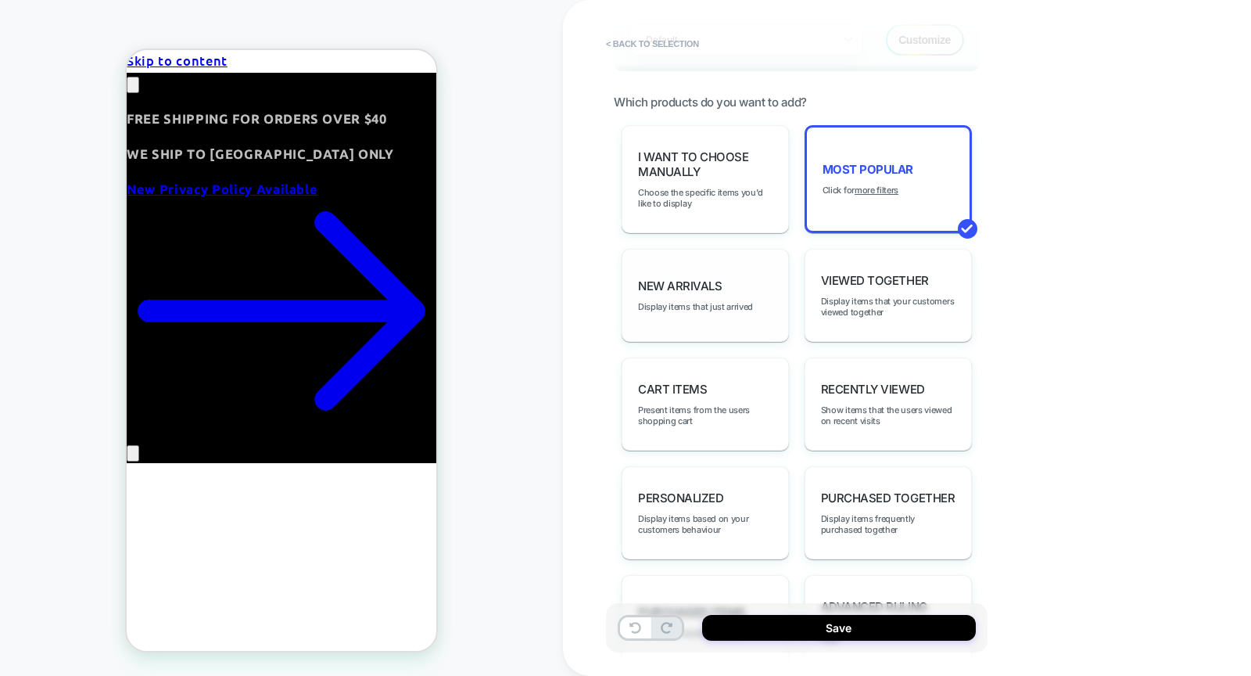
click at [869, 642] on div "Save" at bounding box center [797, 627] width 382 height 49
click at [871, 635] on button "Save" at bounding box center [839, 628] width 274 height 26
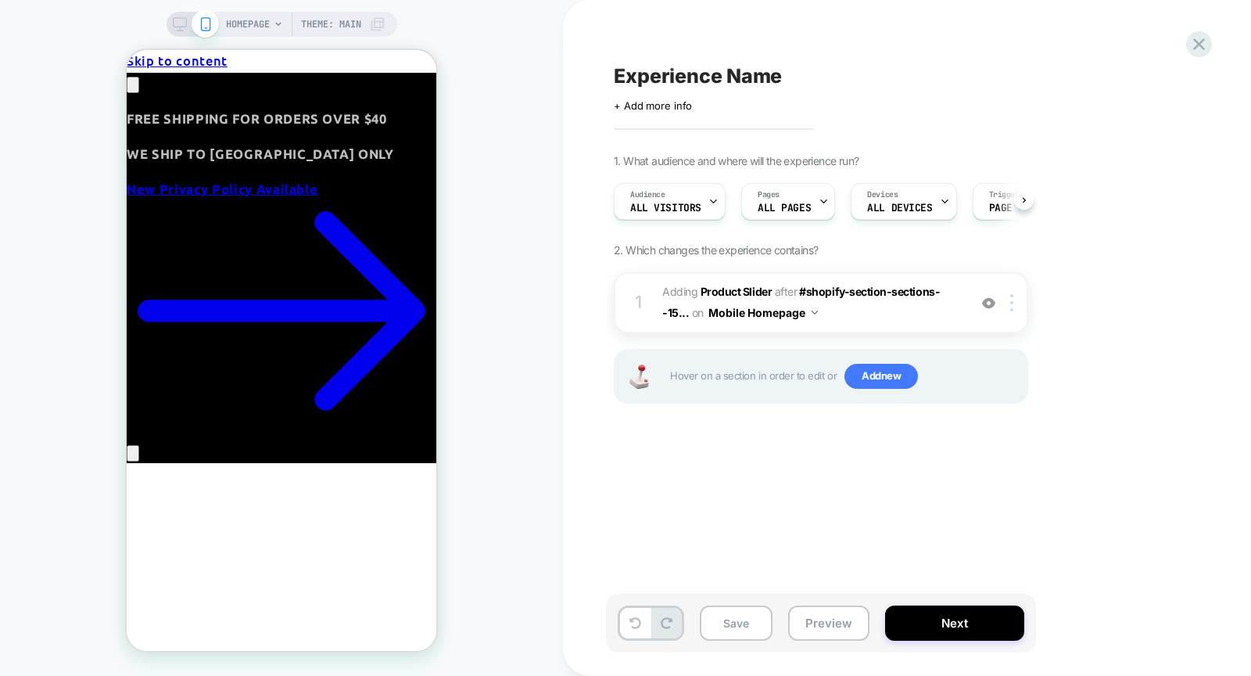
scroll to position [0, 1]
click at [715, 78] on span "Experience Name" at bounding box center [698, 75] width 168 height 23
type textarea "**********"
click at [755, 608] on button "Save" at bounding box center [736, 622] width 73 height 35
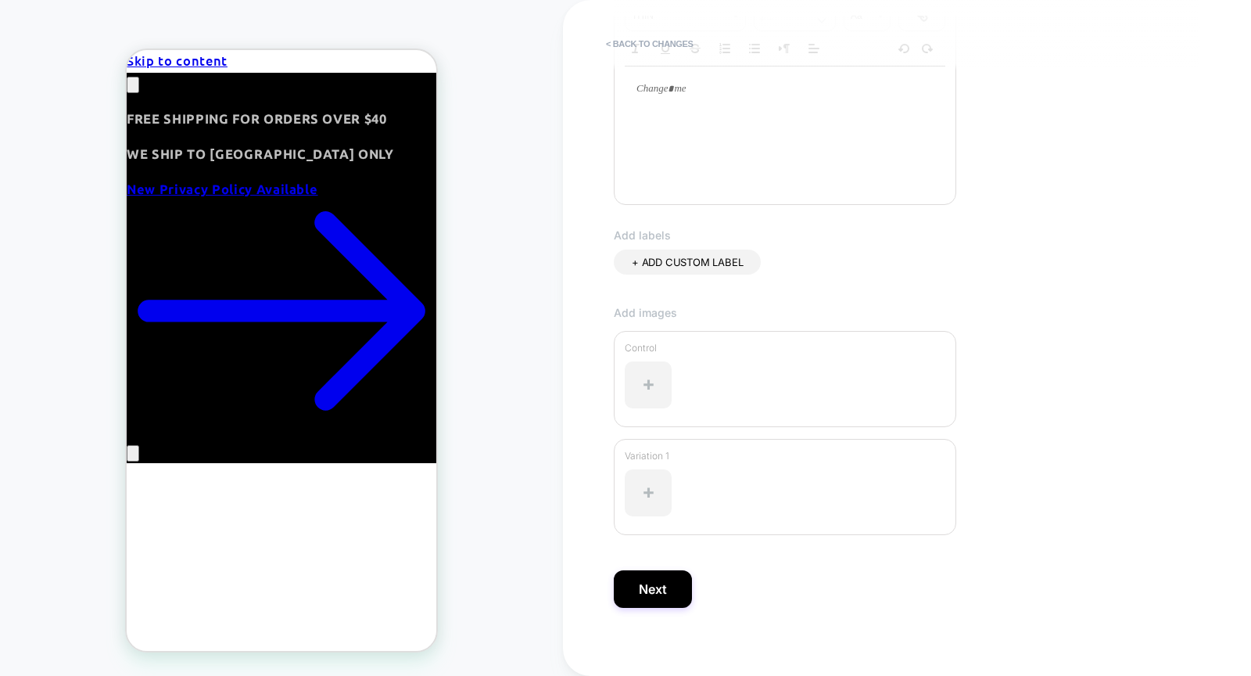
scroll to position [317, 0]
type input "********"
click at [642, 575] on button "Next" at bounding box center [653, 583] width 78 height 38
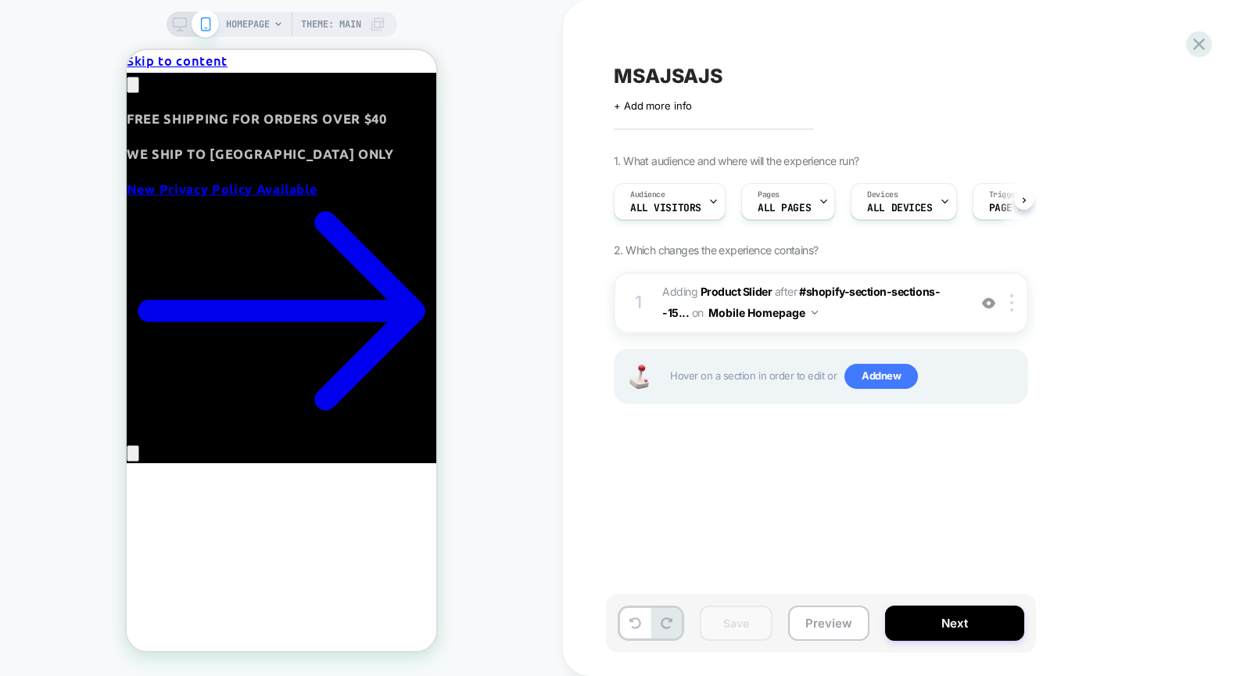
scroll to position [0, 1]
click at [952, 627] on button "Next" at bounding box center [954, 622] width 139 height 35
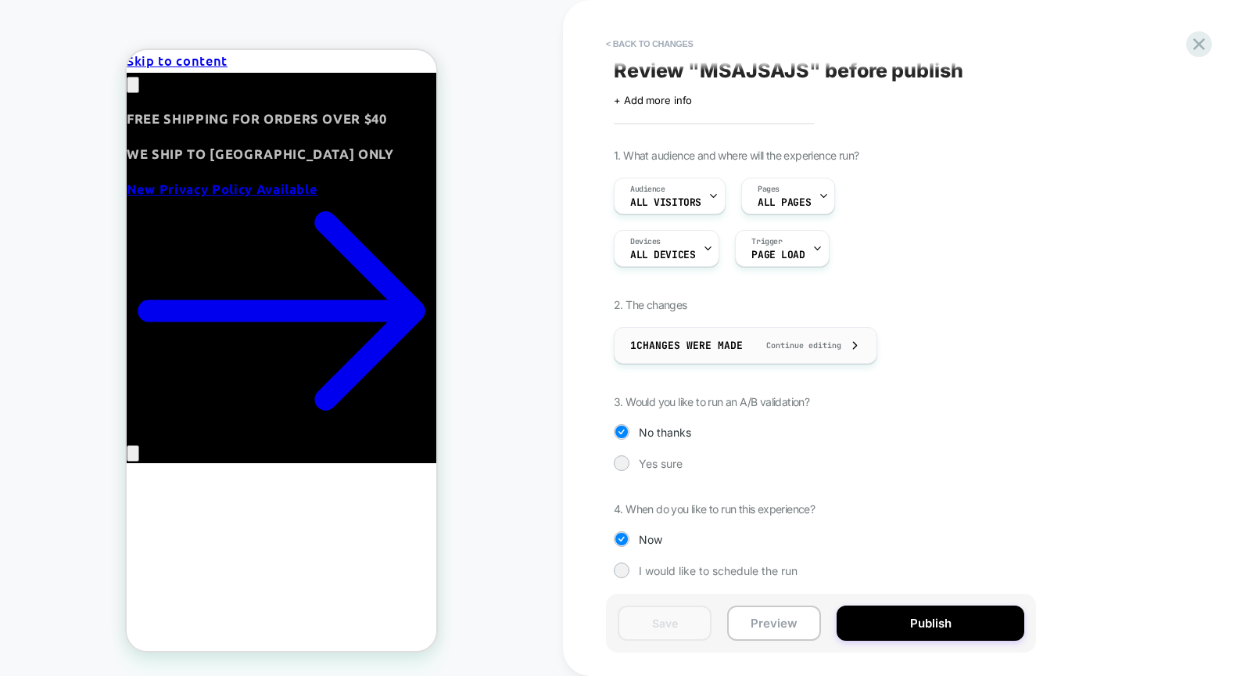
scroll to position [6, 0]
click at [622, 461] on div at bounding box center [621, 462] width 12 height 12
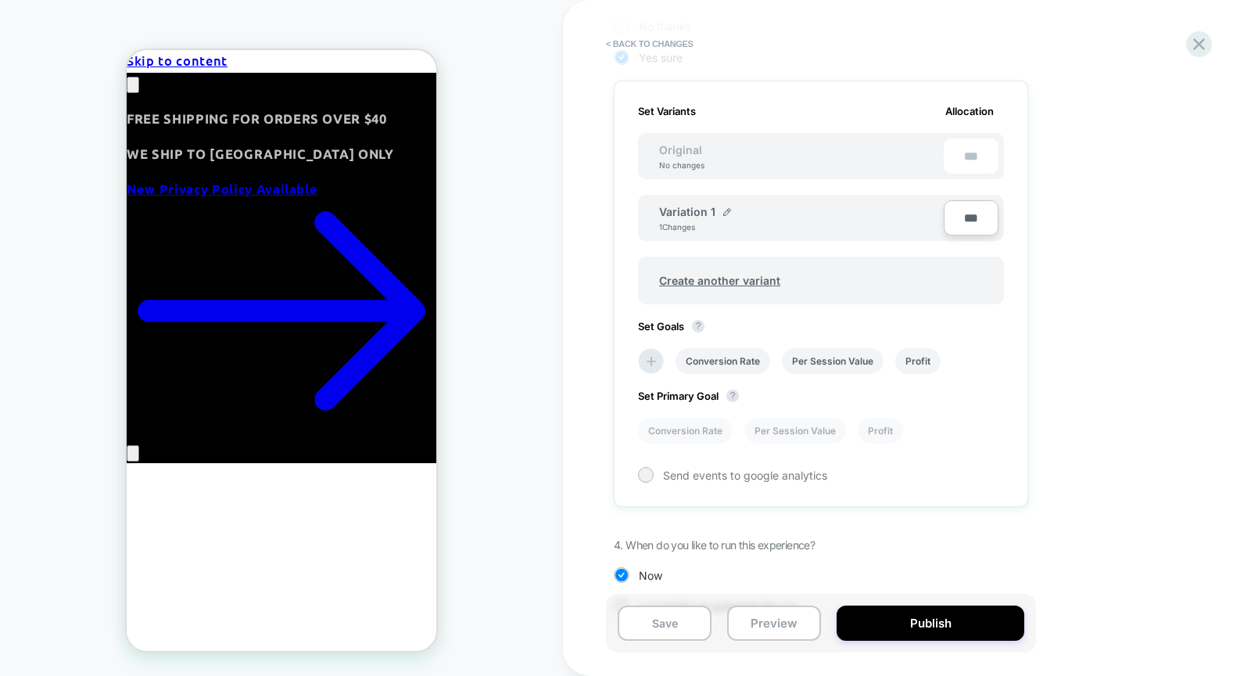
scroll to position [153, 0]
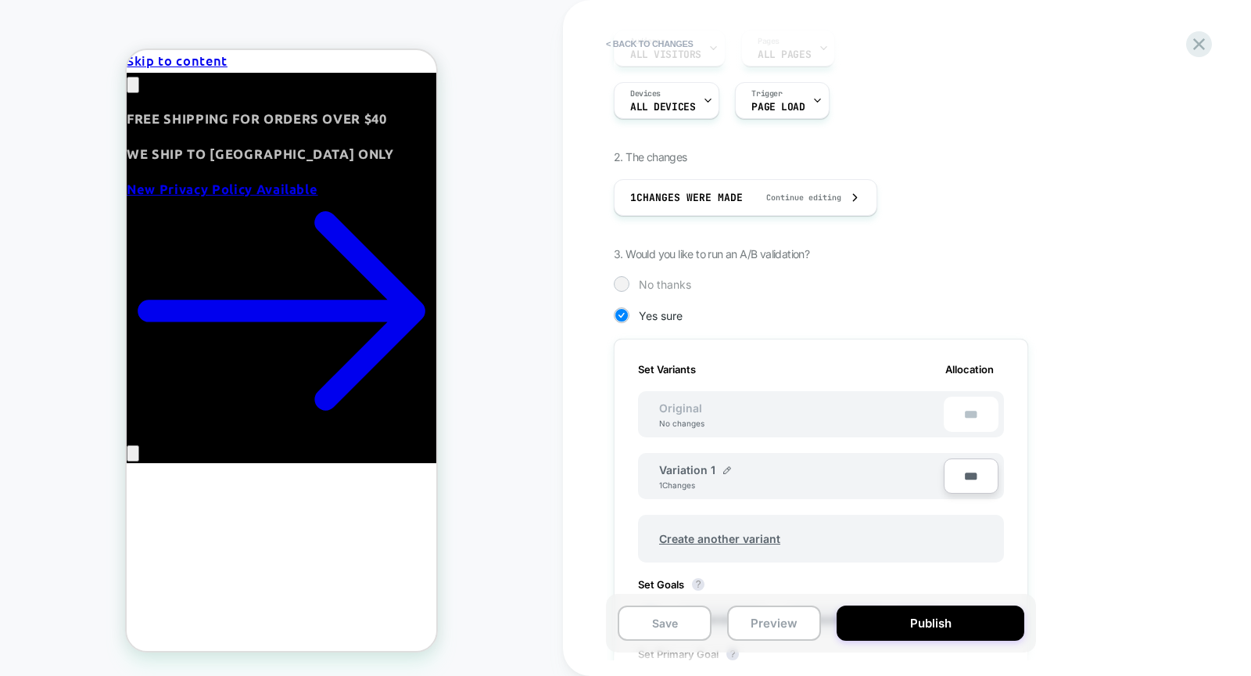
click at [629, 285] on div "No thanks" at bounding box center [821, 284] width 414 height 16
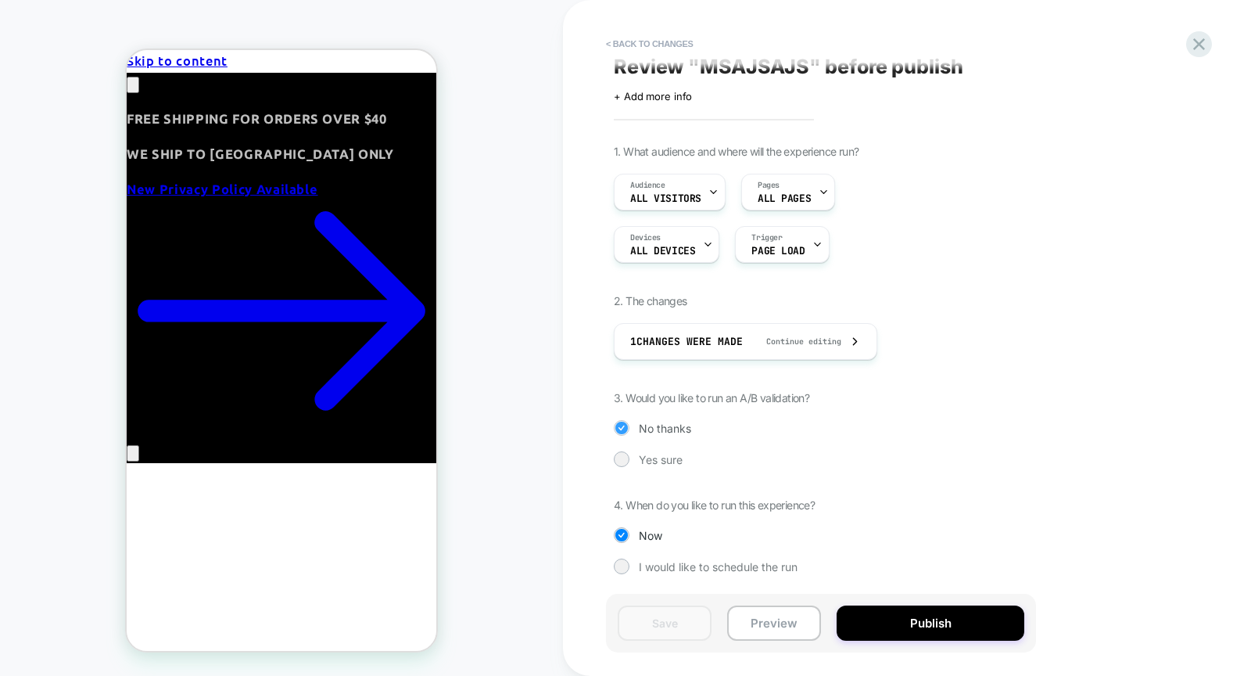
scroll to position [6, 0]
click at [683, 45] on button "< Back to changes" at bounding box center [649, 43] width 103 height 25
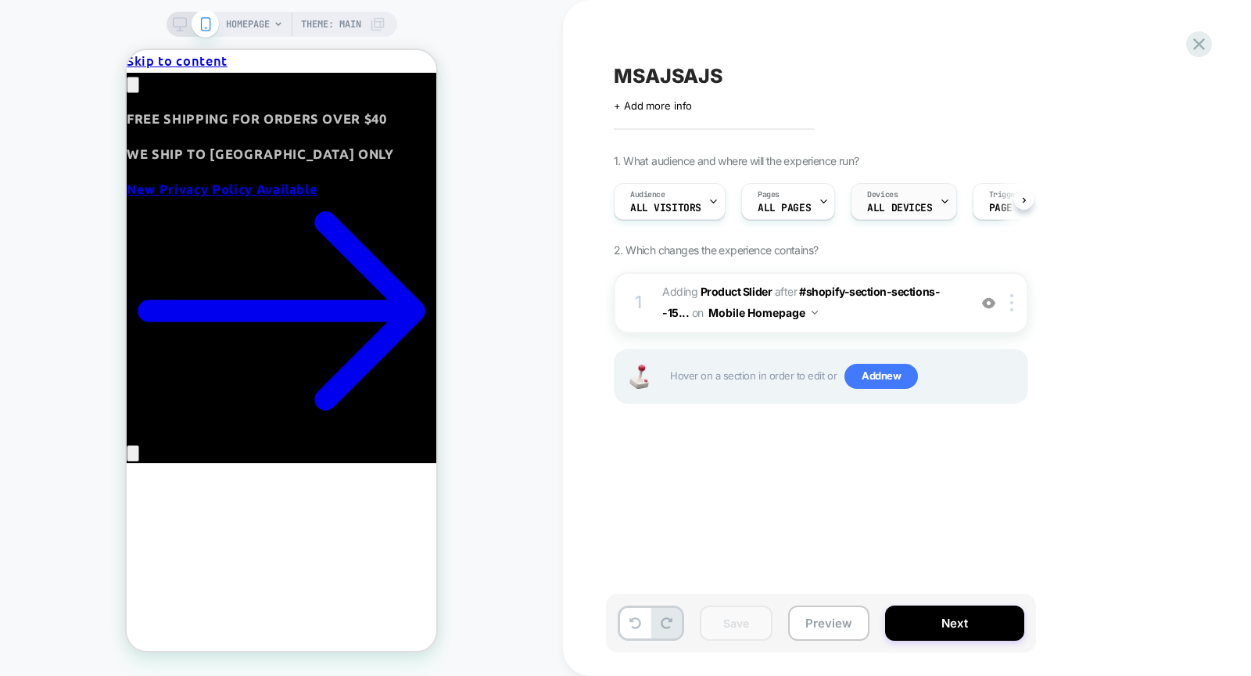
scroll to position [0, 1]
click at [915, 203] on span "ALL DEVICES" at bounding box center [898, 208] width 65 height 11
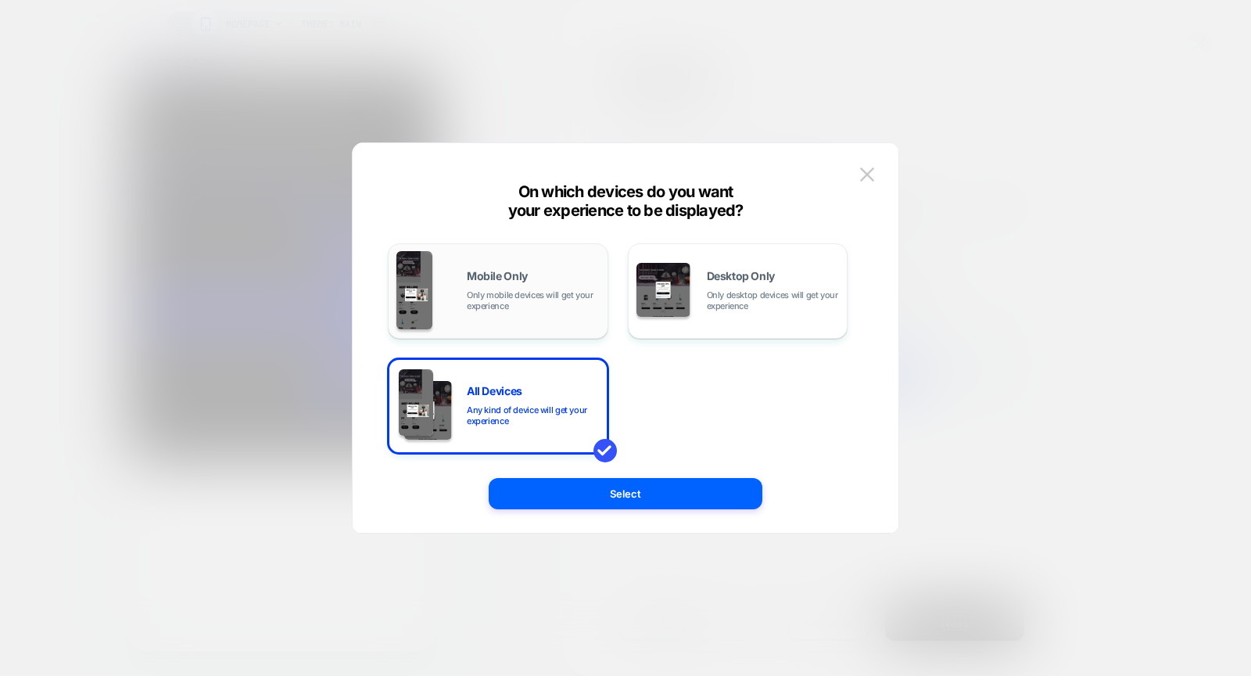
click at [520, 281] on div "Mobile Only Only mobile devices will get your experience" at bounding box center [533, 291] width 133 height 41
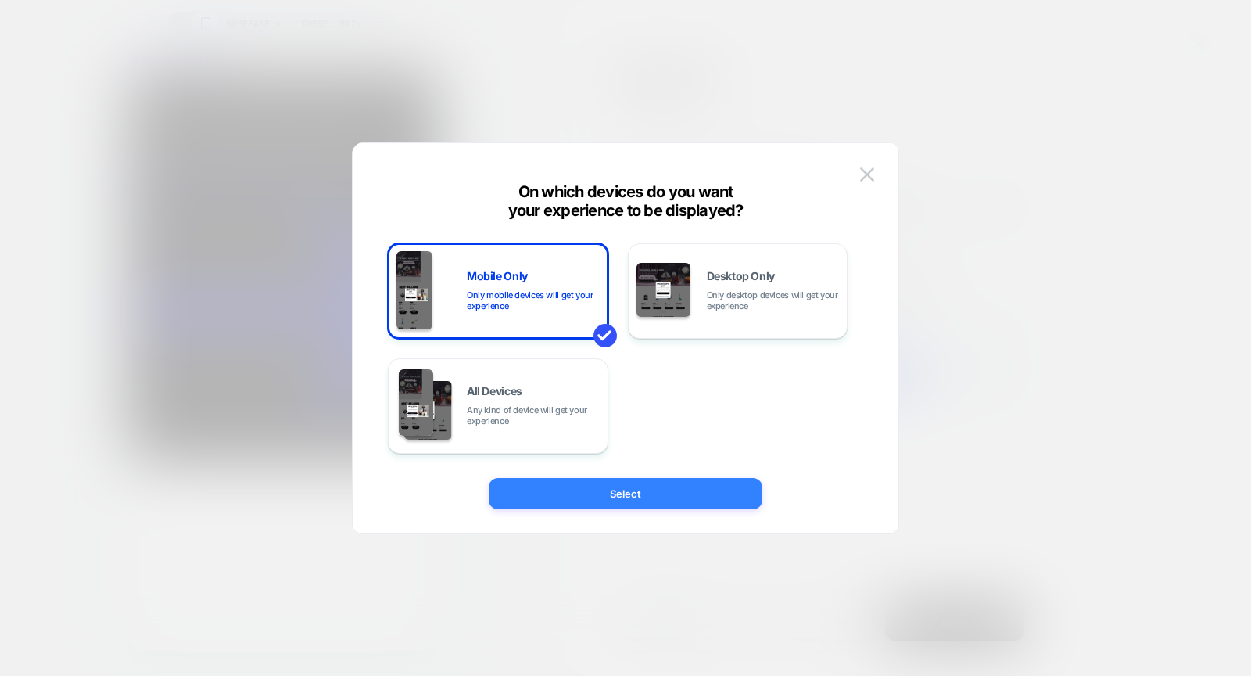
click at [649, 489] on button "Select" at bounding box center [626, 493] width 274 height 31
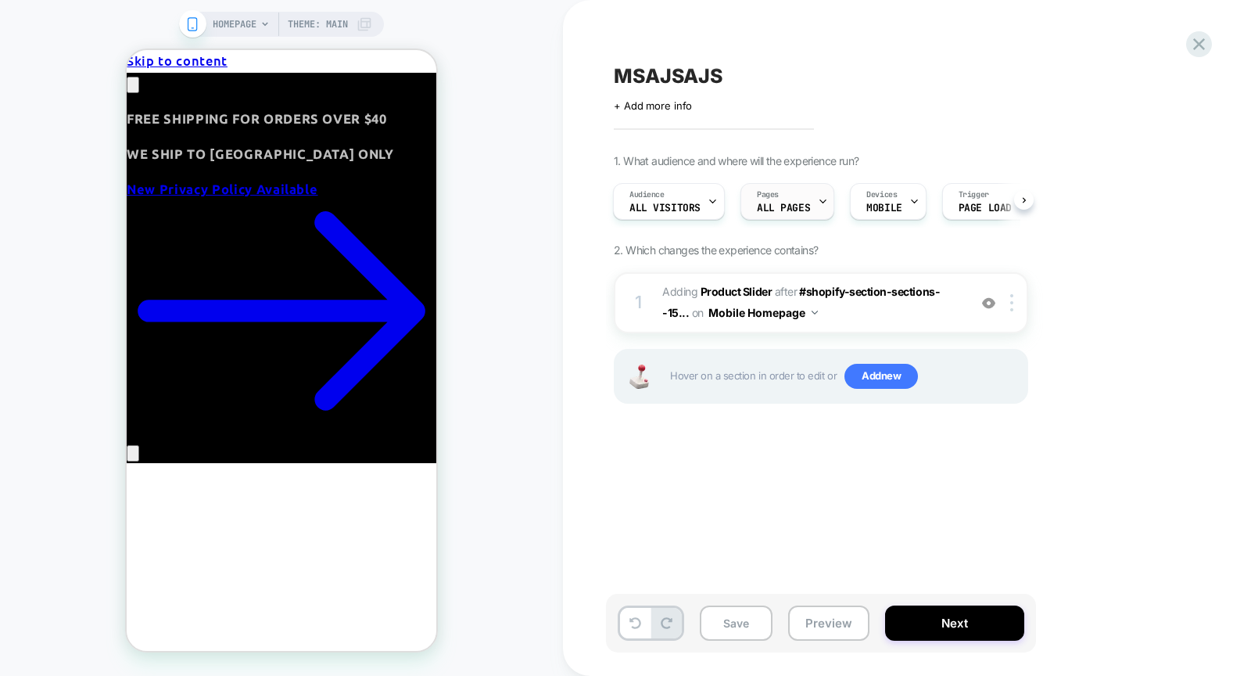
click at [803, 209] on span "ALL PAGES" at bounding box center [783, 208] width 53 height 11
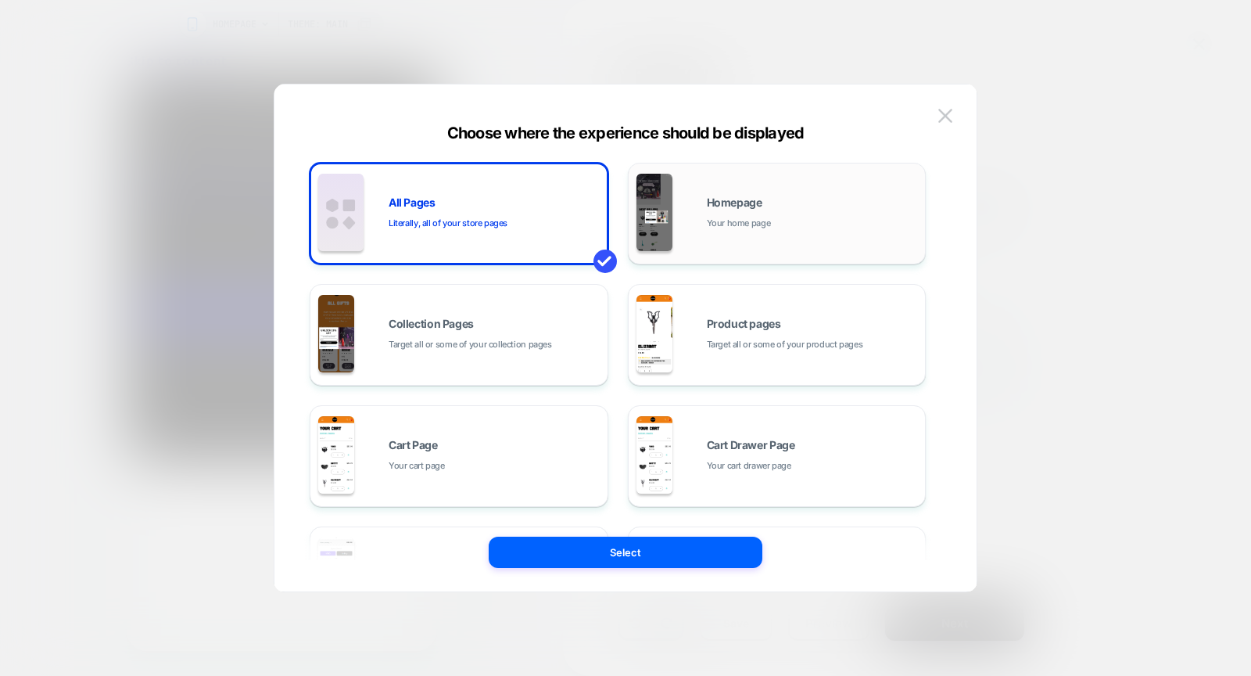
click at [765, 222] on span "Your home page" at bounding box center [739, 223] width 64 height 15
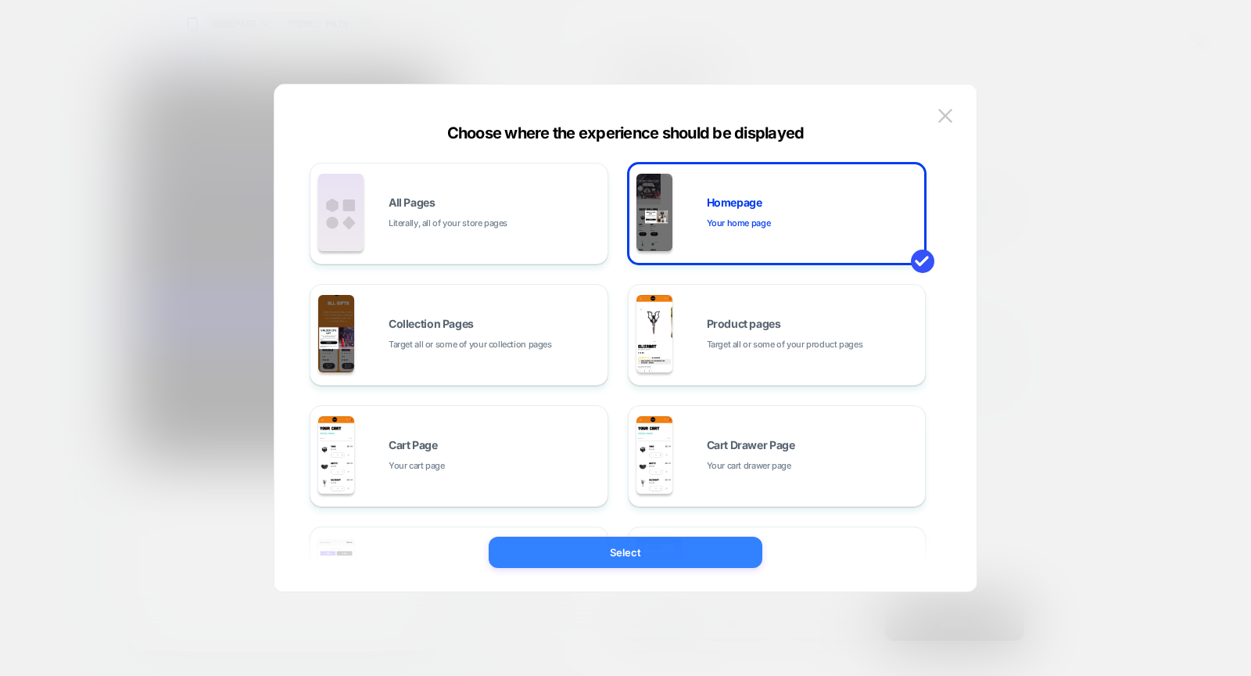
click at [683, 544] on button "Select" at bounding box center [626, 551] width 274 height 31
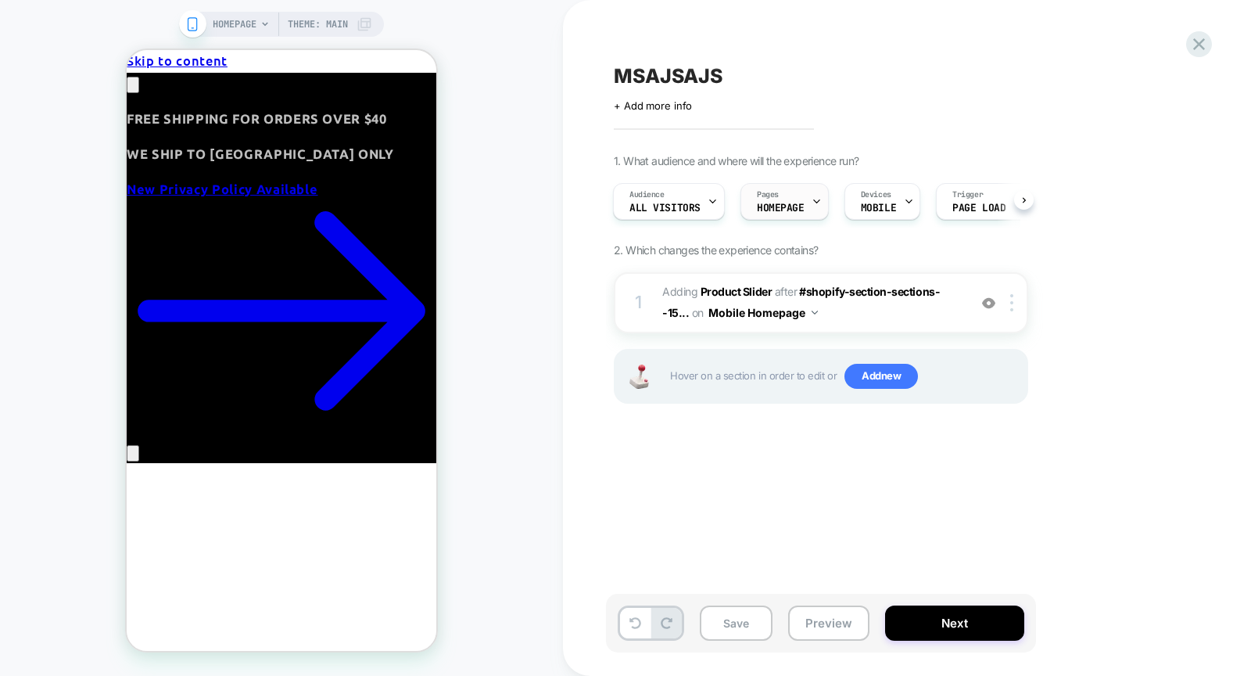
click at [815, 196] on icon at bounding box center [817, 201] width 10 height 10
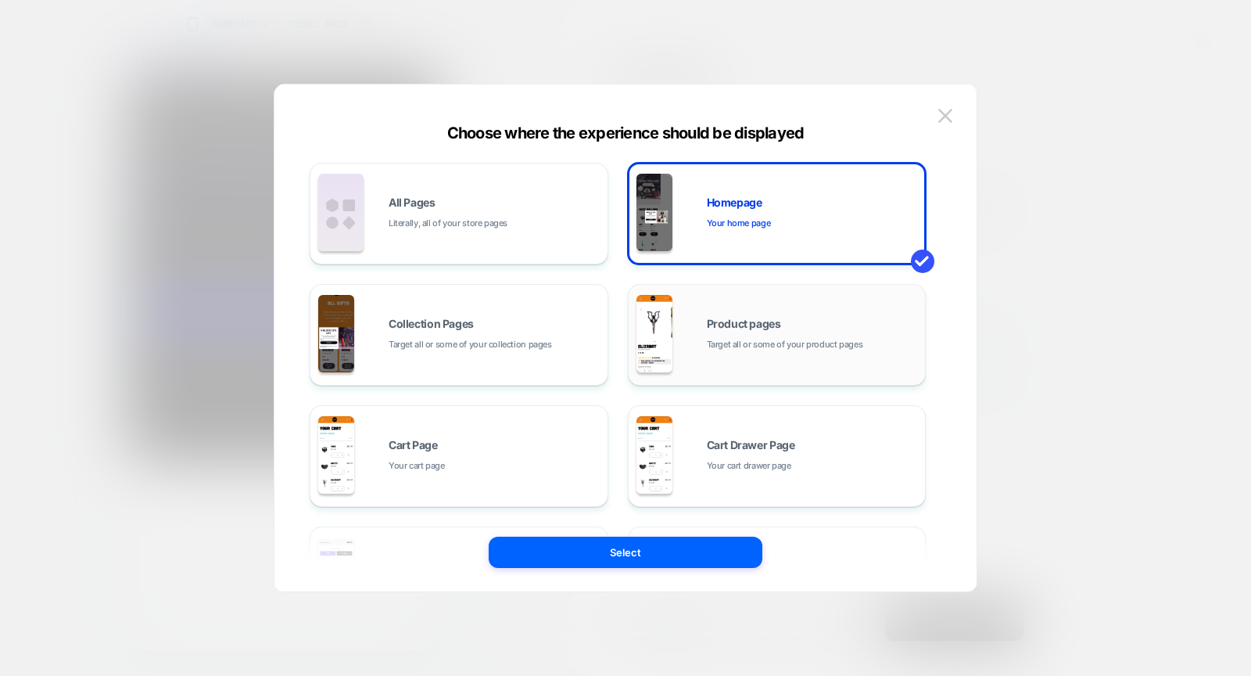
scroll to position [205, 0]
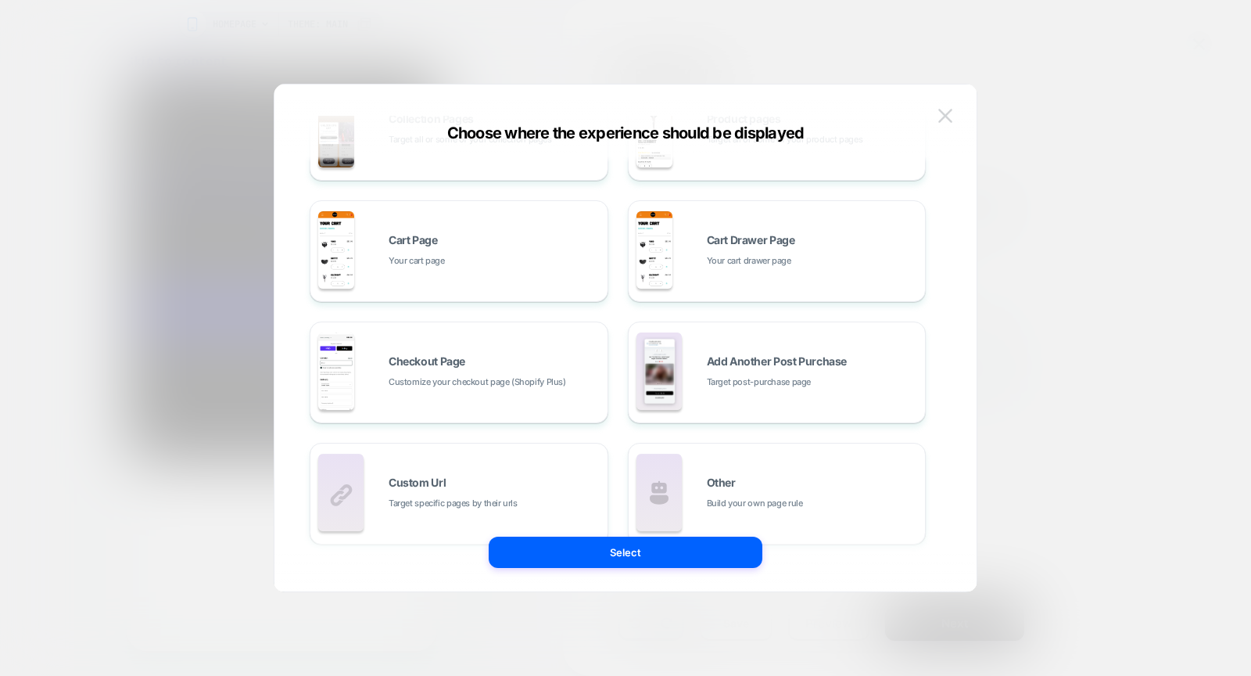
click at [956, 114] on button at bounding box center [945, 115] width 23 height 23
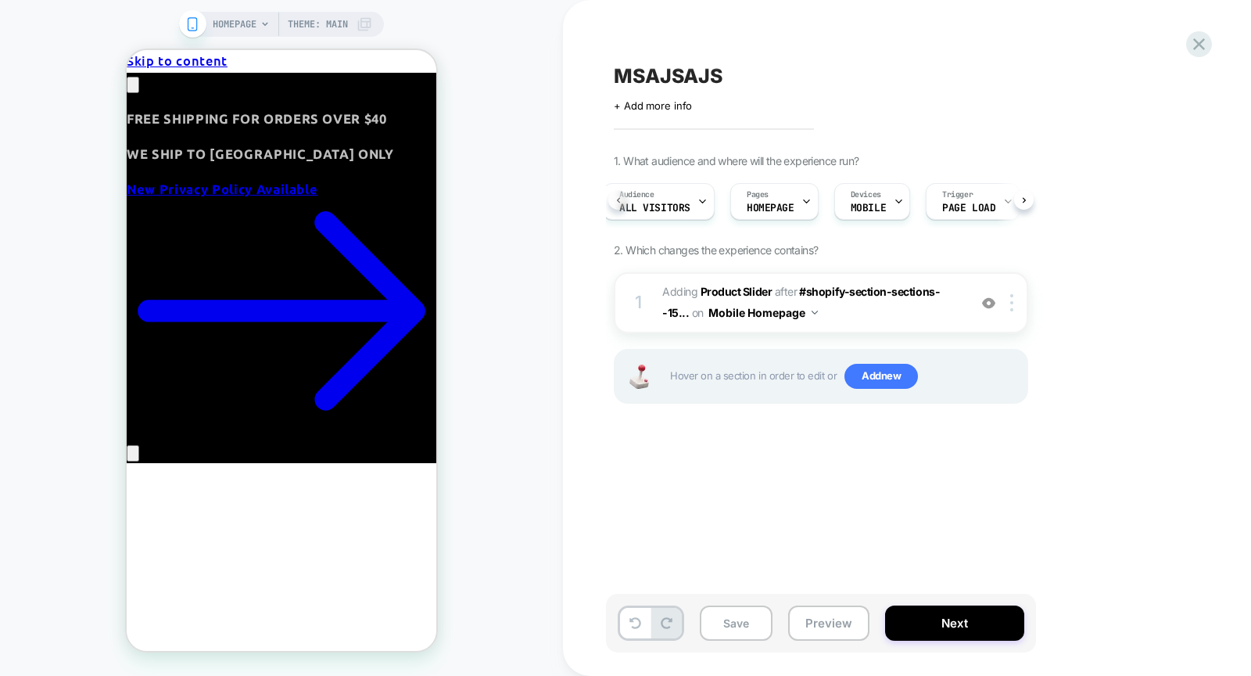
scroll to position [0, 0]
click at [812, 202] on icon at bounding box center [817, 201] width 10 height 10
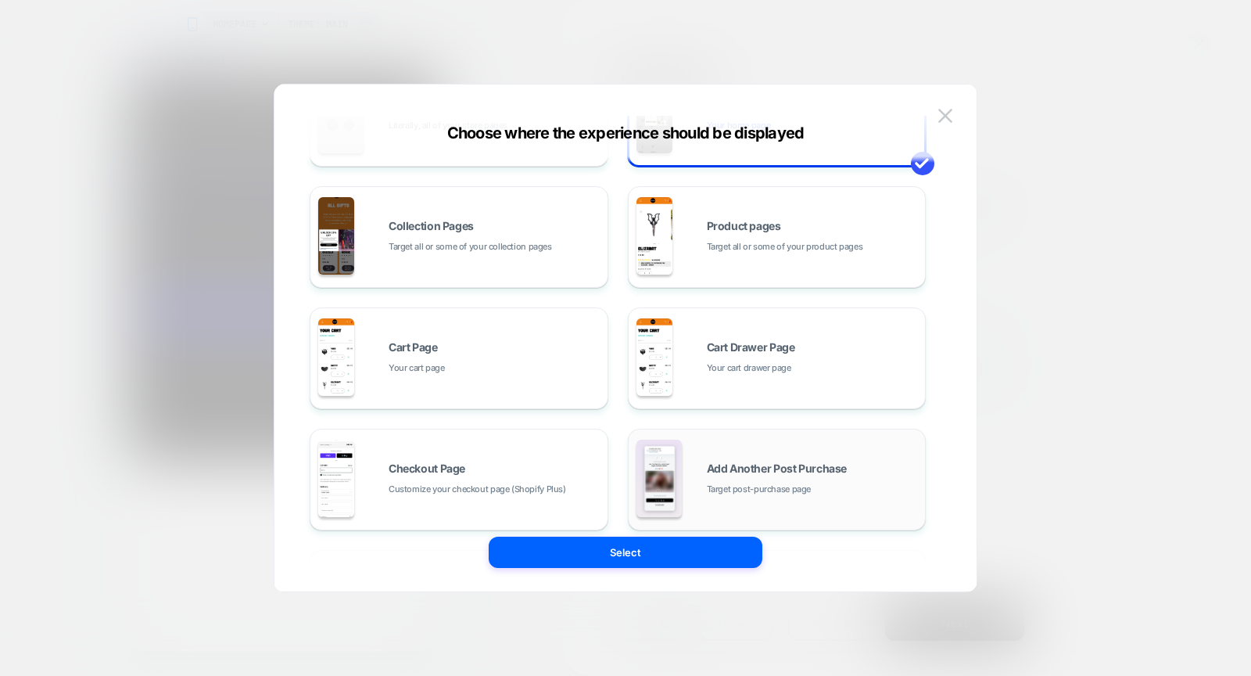
scroll to position [168, 0]
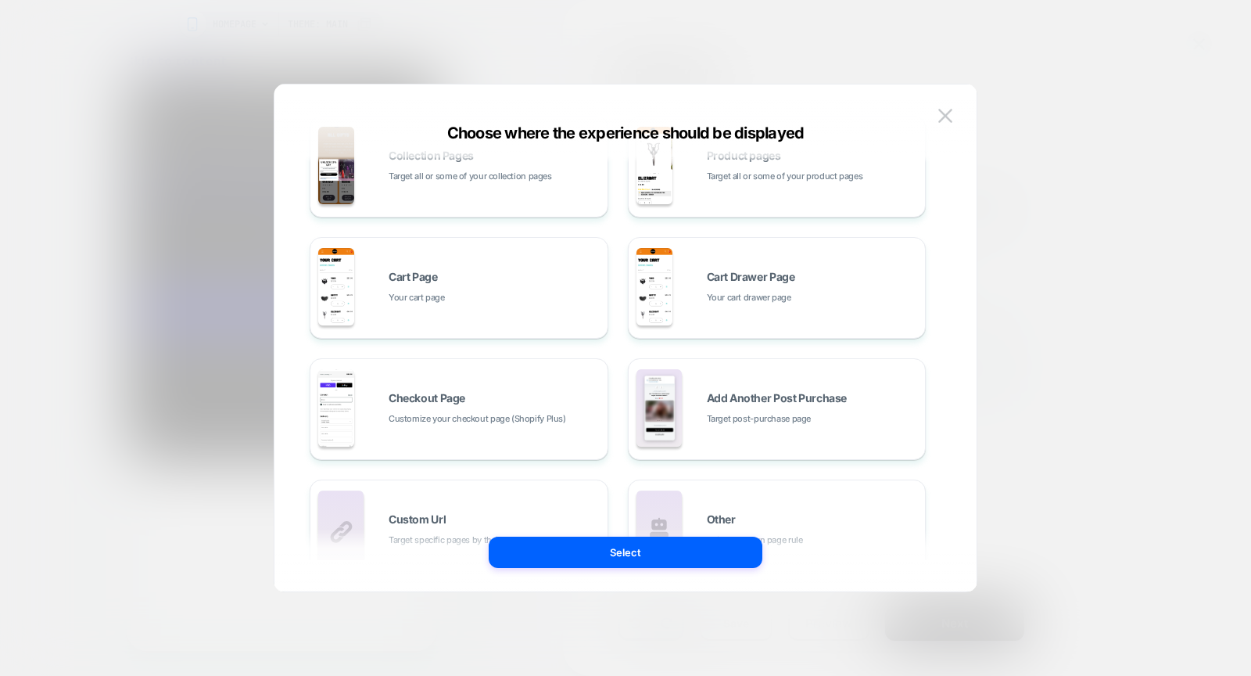
click at [959, 114] on div "Choose where the experience should be displayed All Pages Literally, all of you…" at bounding box center [625, 345] width 702 height 491
click at [952, 115] on img at bounding box center [945, 115] width 14 height 13
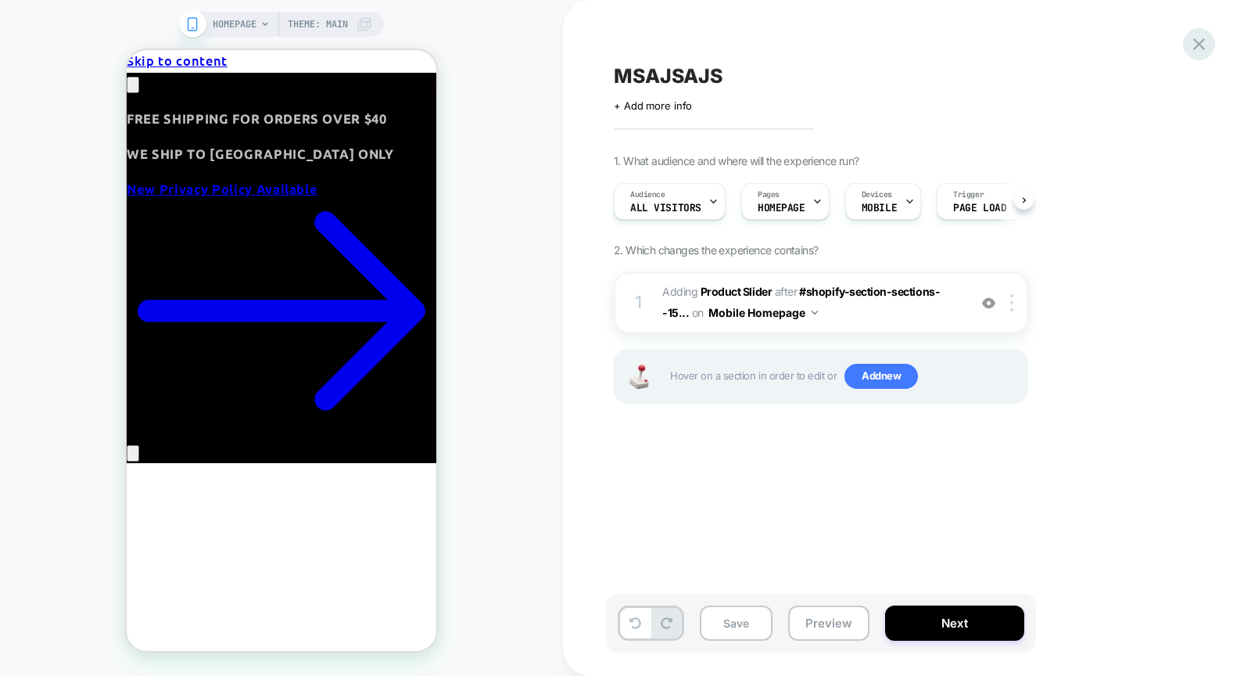
click at [1194, 48] on icon at bounding box center [1199, 44] width 12 height 12
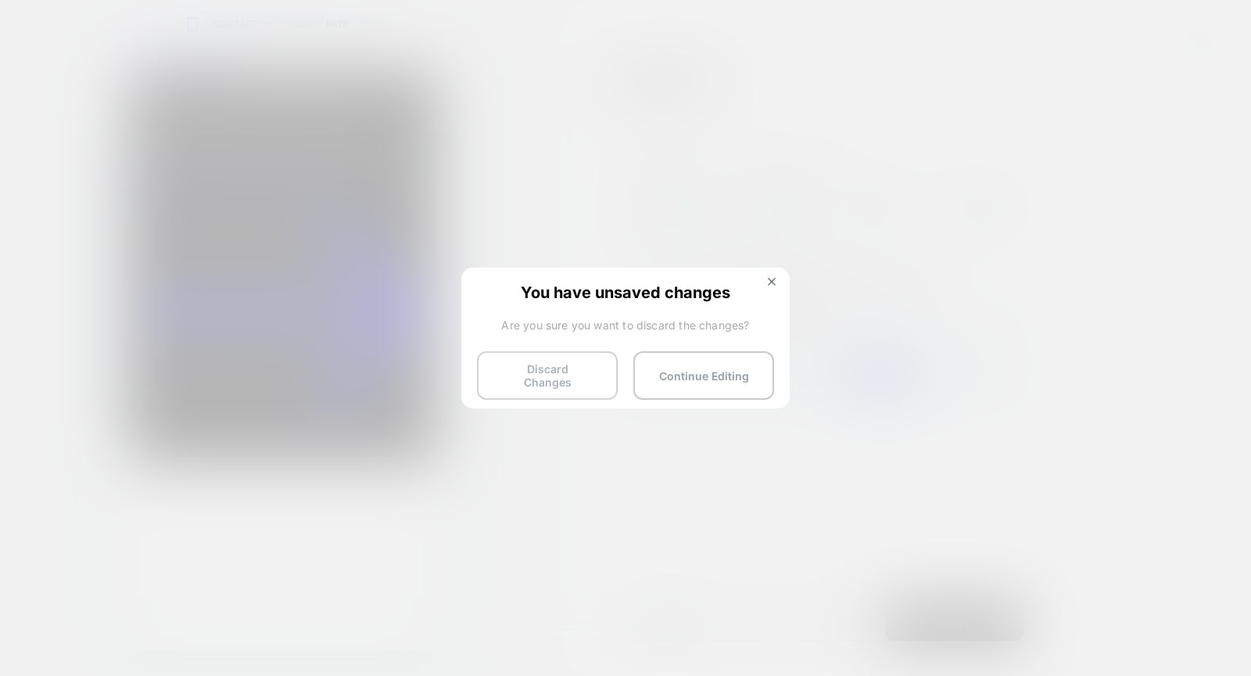
click at [500, 377] on button "Discard Changes" at bounding box center [547, 375] width 141 height 48
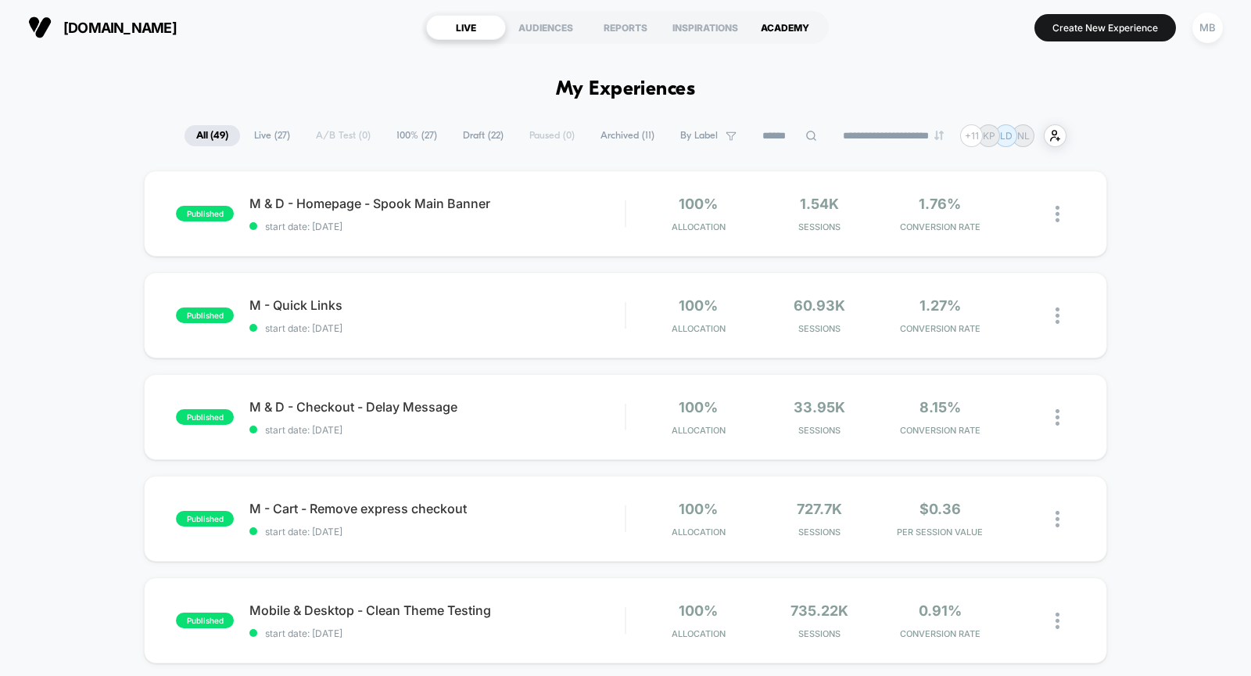
click at [780, 27] on div "ACADEMY" at bounding box center [785, 27] width 80 height 25
click at [700, 28] on div "INSPIRATIONS" at bounding box center [705, 27] width 80 height 25
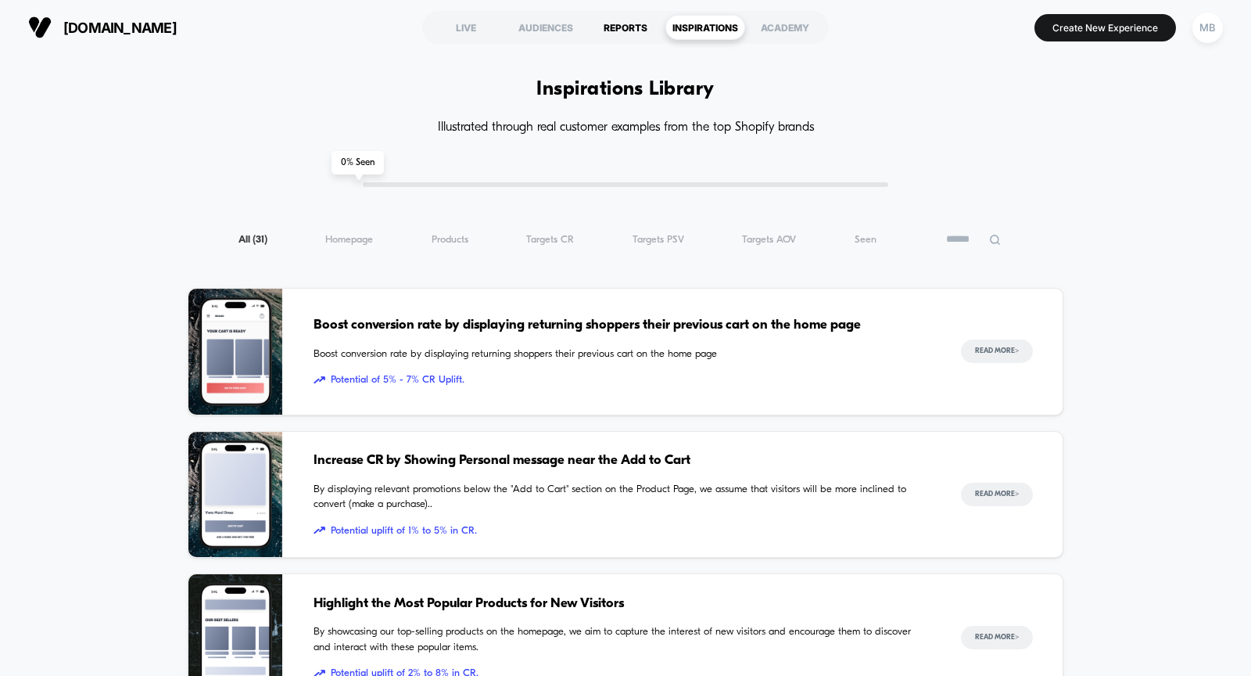
click at [632, 26] on div "REPORTS" at bounding box center [626, 27] width 80 height 25
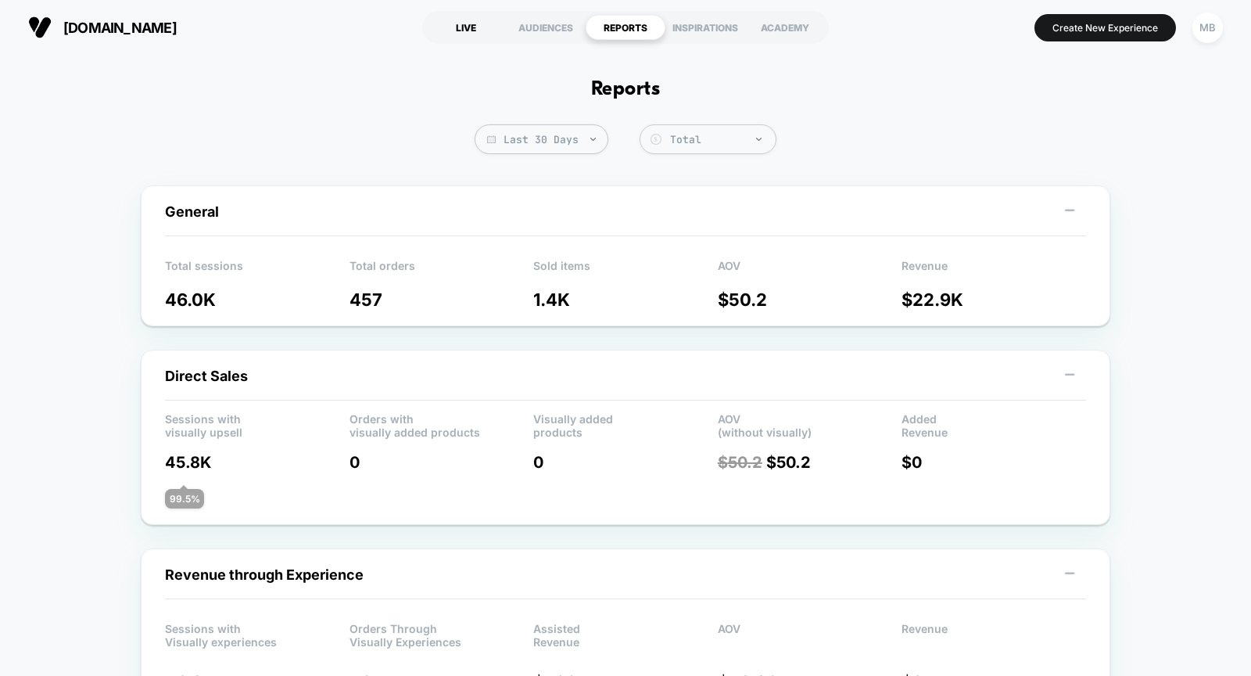
click at [473, 27] on div "LIVE" at bounding box center [466, 27] width 80 height 25
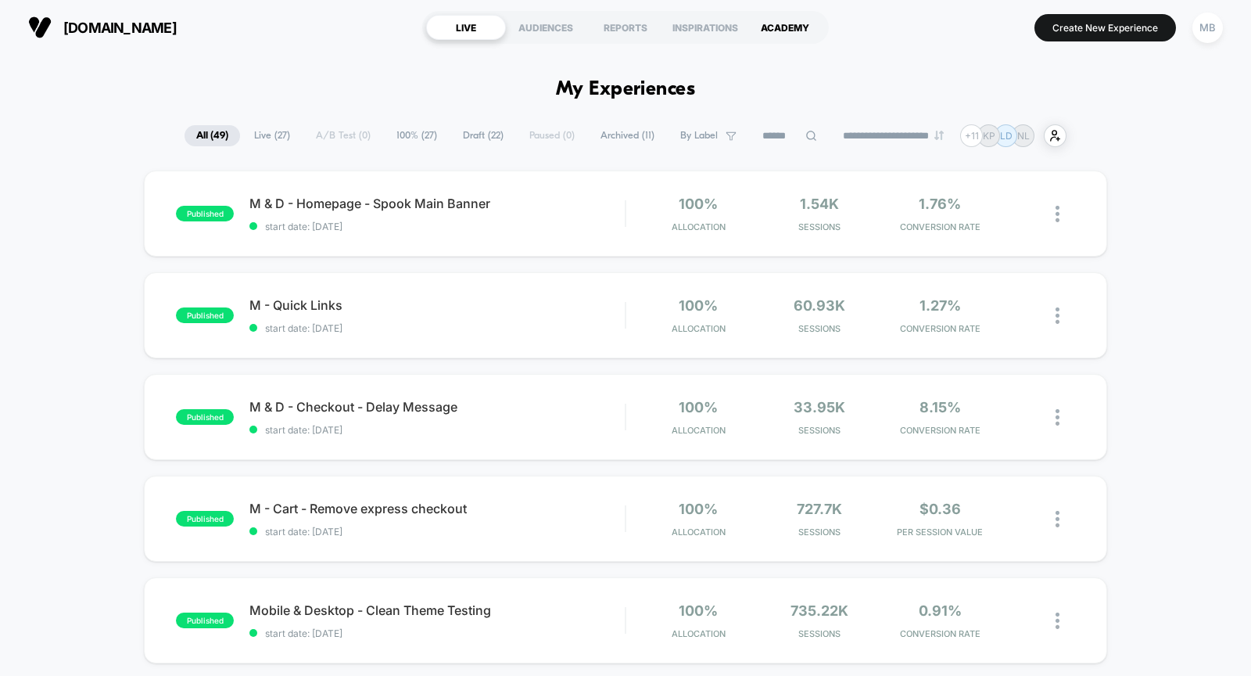
click at [783, 29] on div "ACADEMY" at bounding box center [785, 27] width 80 height 25
click at [1127, 21] on button "Create New Experience" at bounding box center [1105, 27] width 142 height 27
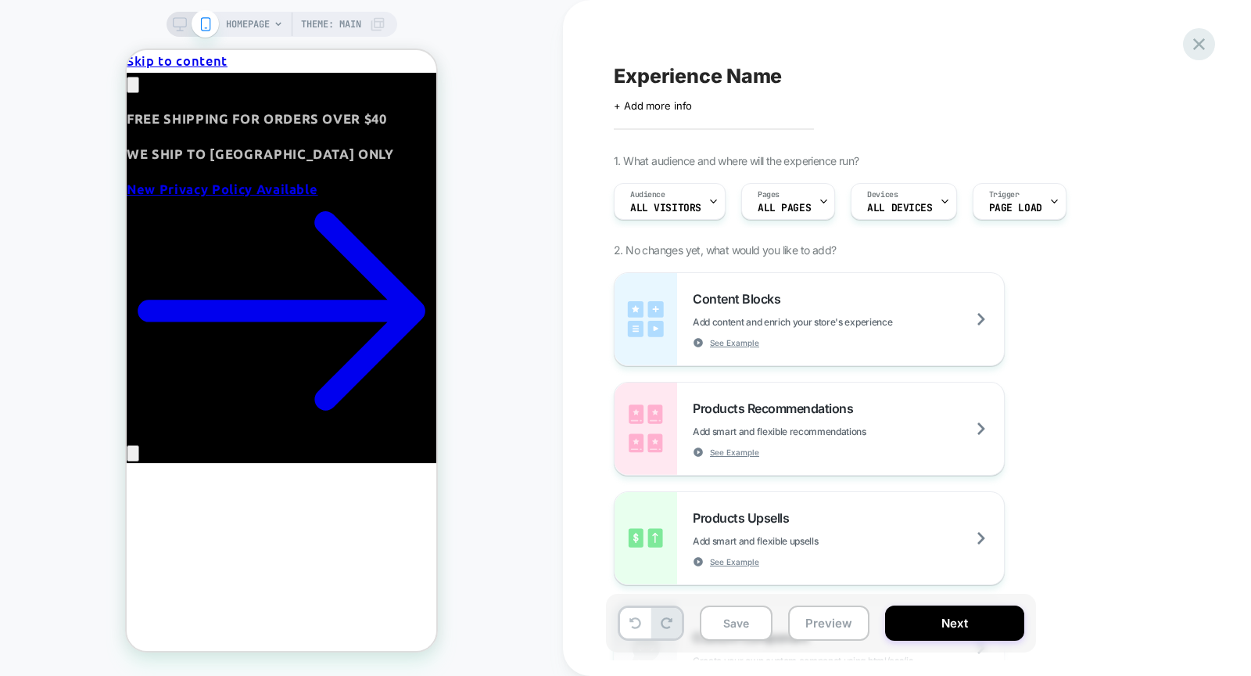
click at [1192, 44] on icon at bounding box center [1198, 44] width 21 height 21
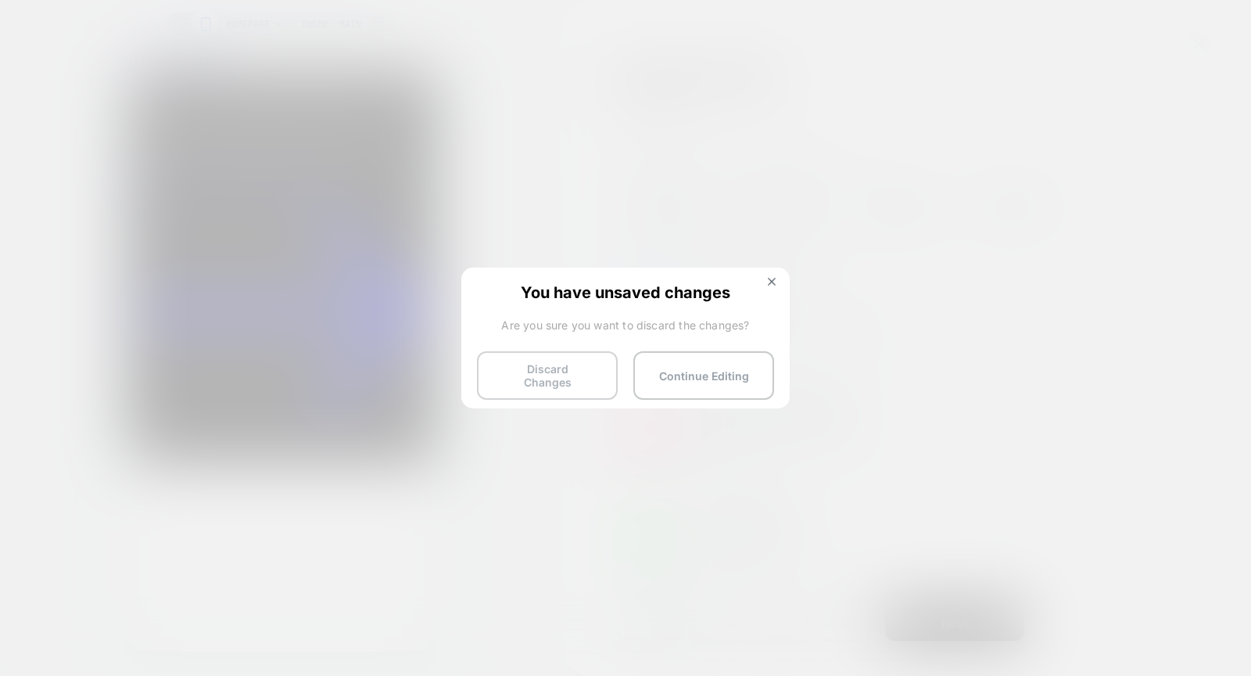
click at [529, 361] on button "Discard Changes" at bounding box center [547, 375] width 141 height 48
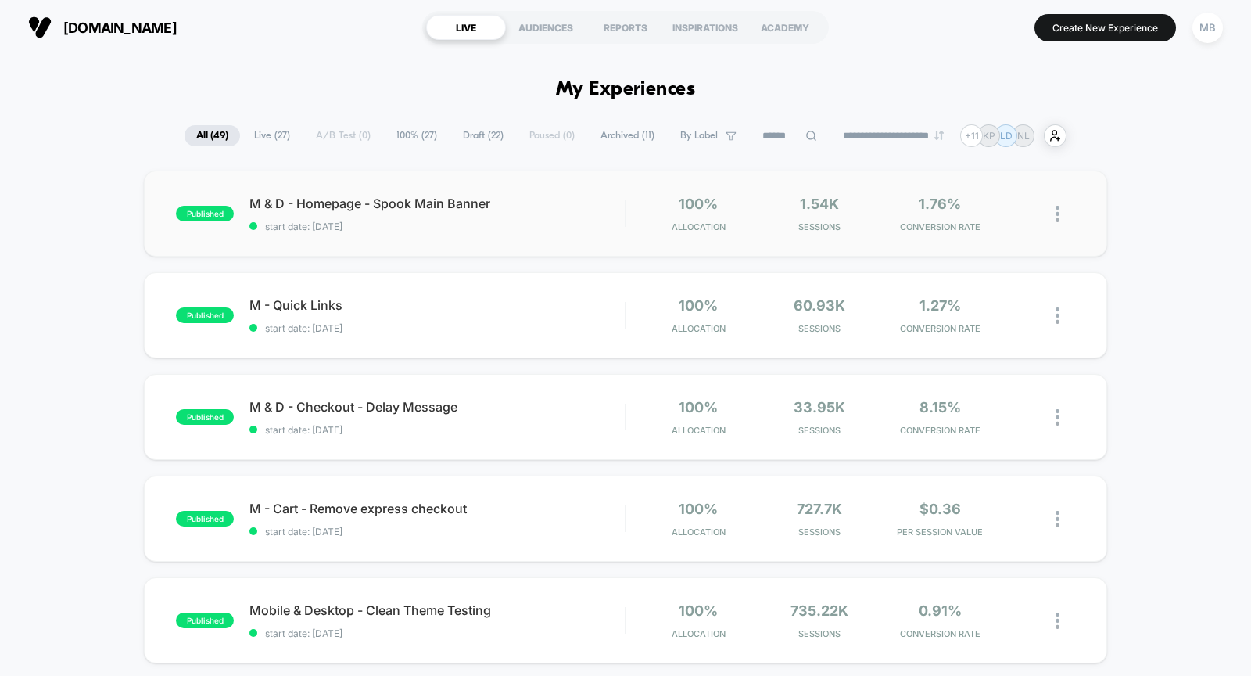
click at [1056, 215] on img at bounding box center [1058, 214] width 4 height 16
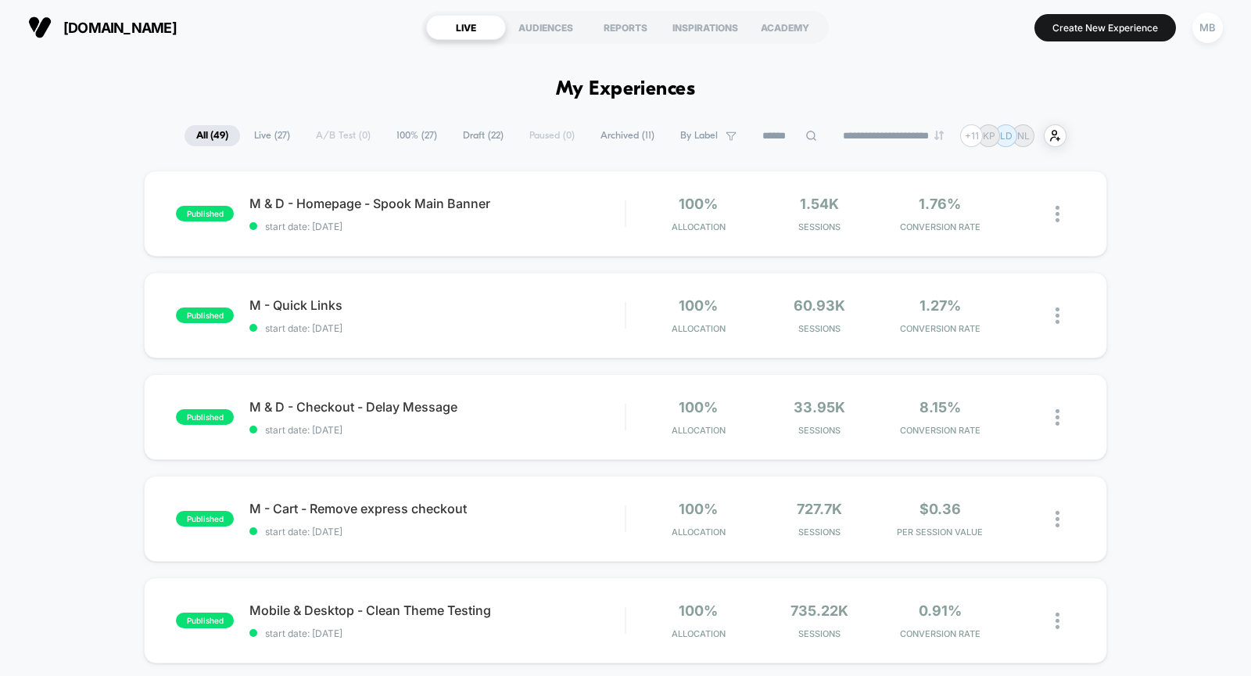
click at [1082, 32] on button "Create New Experience" at bounding box center [1105, 27] width 142 height 27
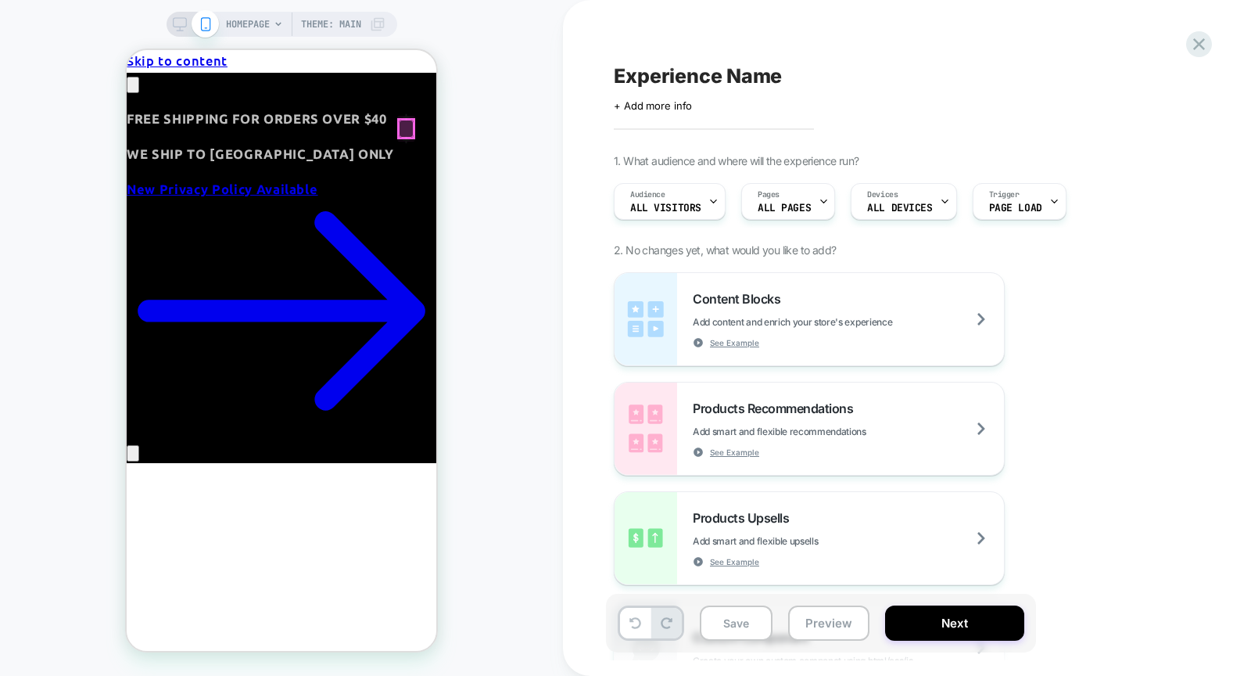
click at [407, 128] on div at bounding box center [406, 129] width 15 height 18
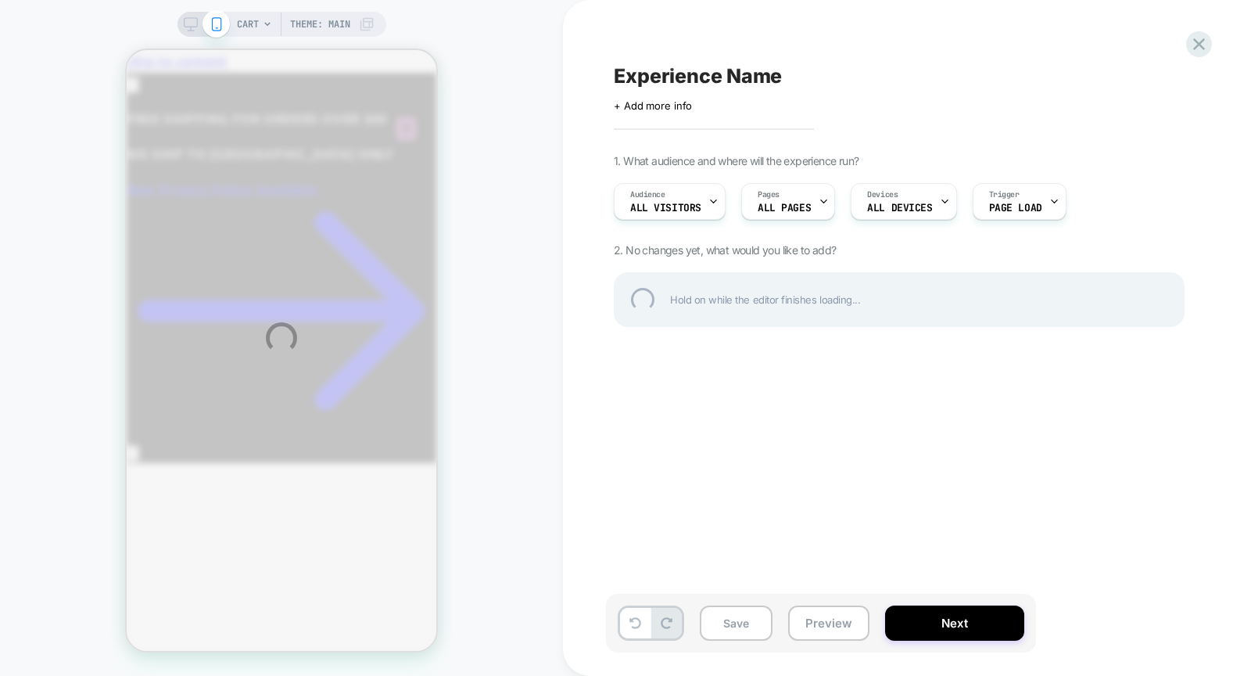
click at [407, 128] on div "CART Theme: MAIN Experience Name Click to edit experience details + Add more in…" at bounding box center [625, 338] width 1251 height 676
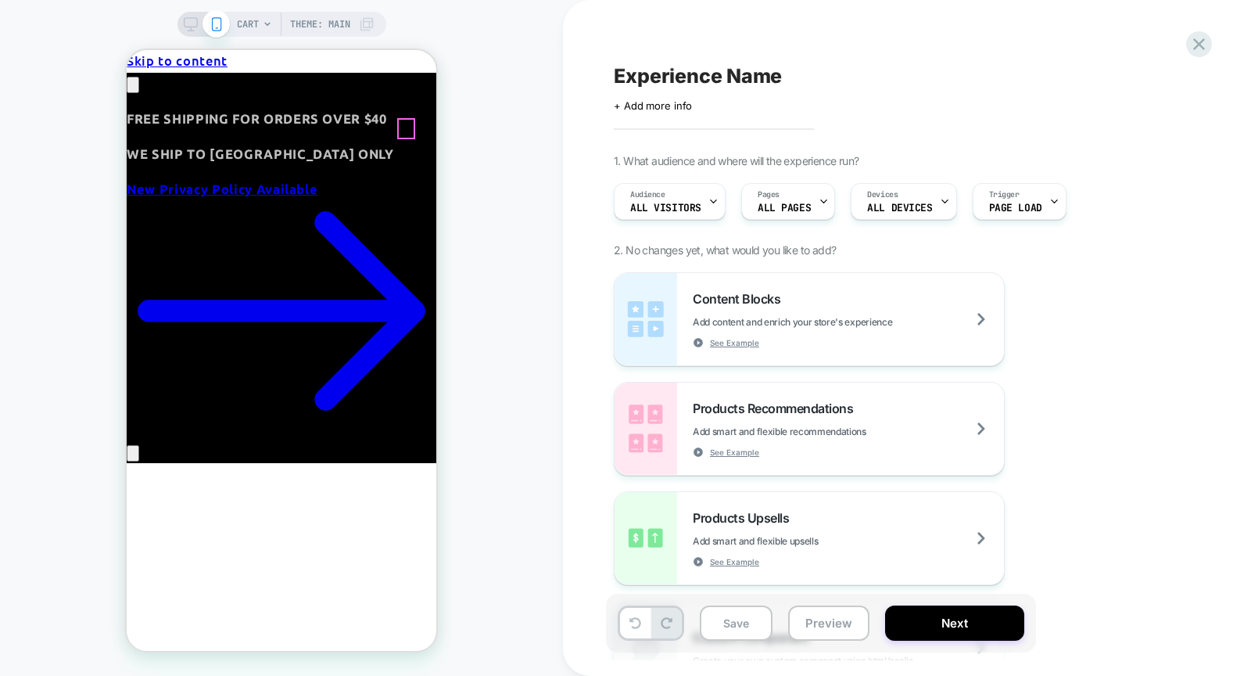
click at [185, 26] on icon at bounding box center [191, 24] width 14 height 14
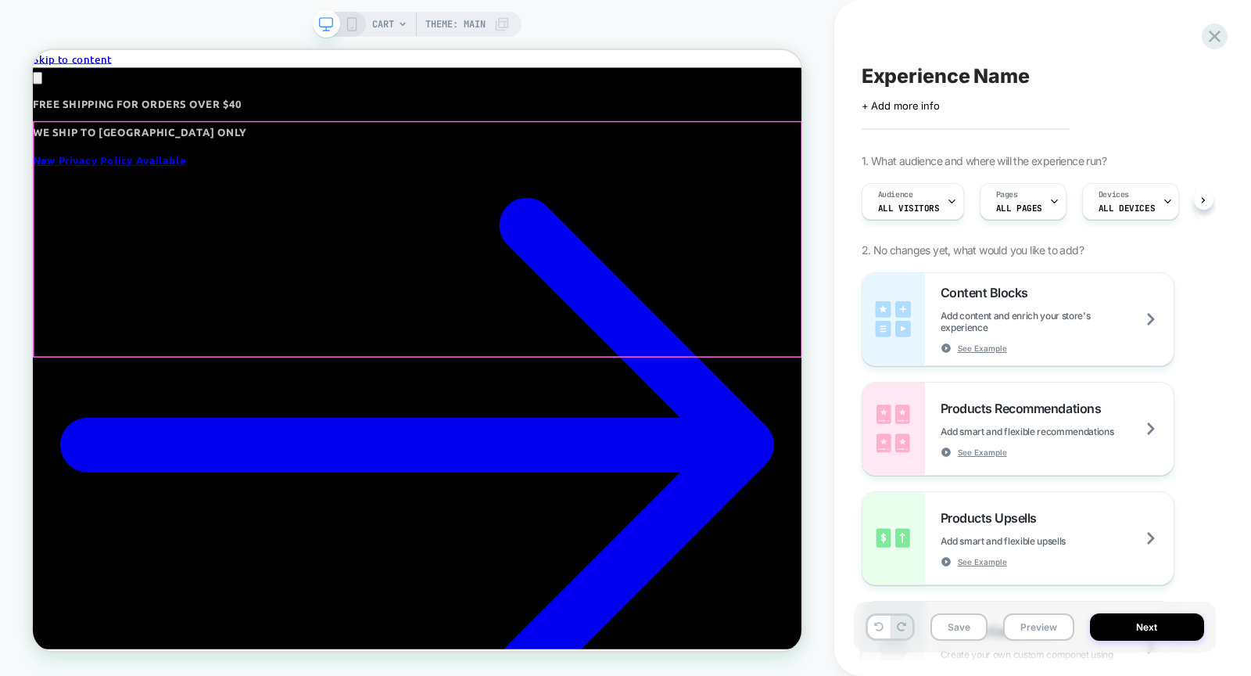
scroll to position [0, 1]
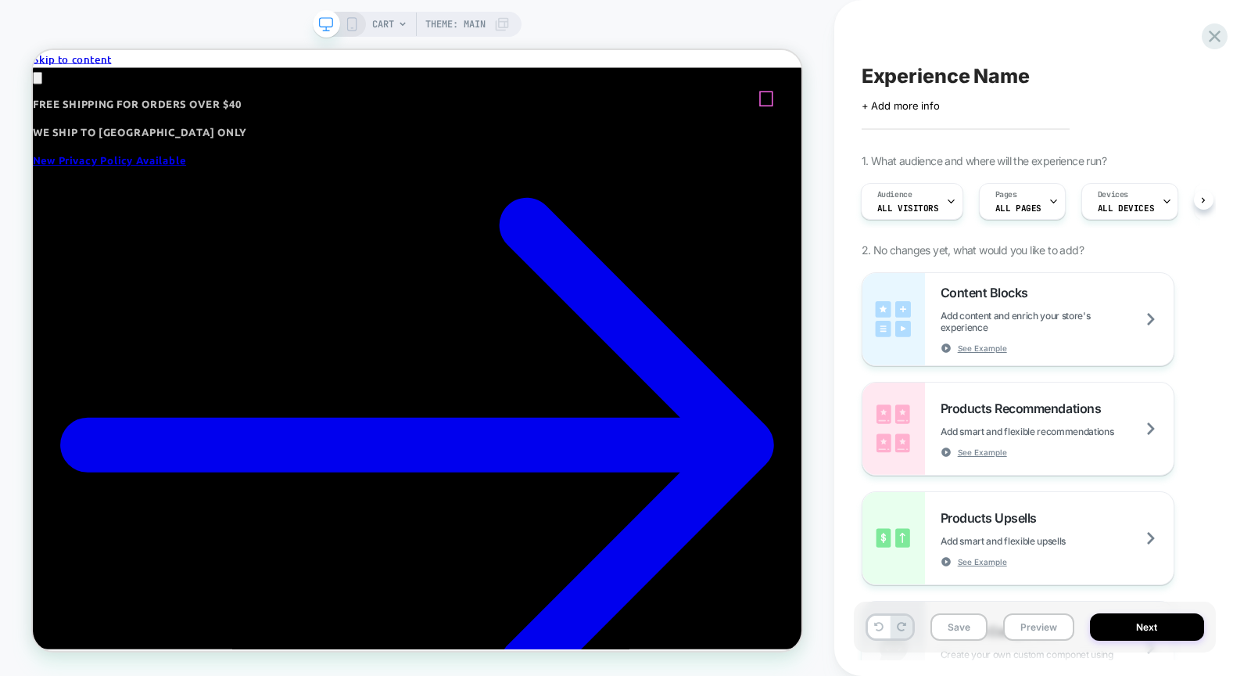
click at [1007, 118] on div at bounding box center [1010, 115] width 15 height 18
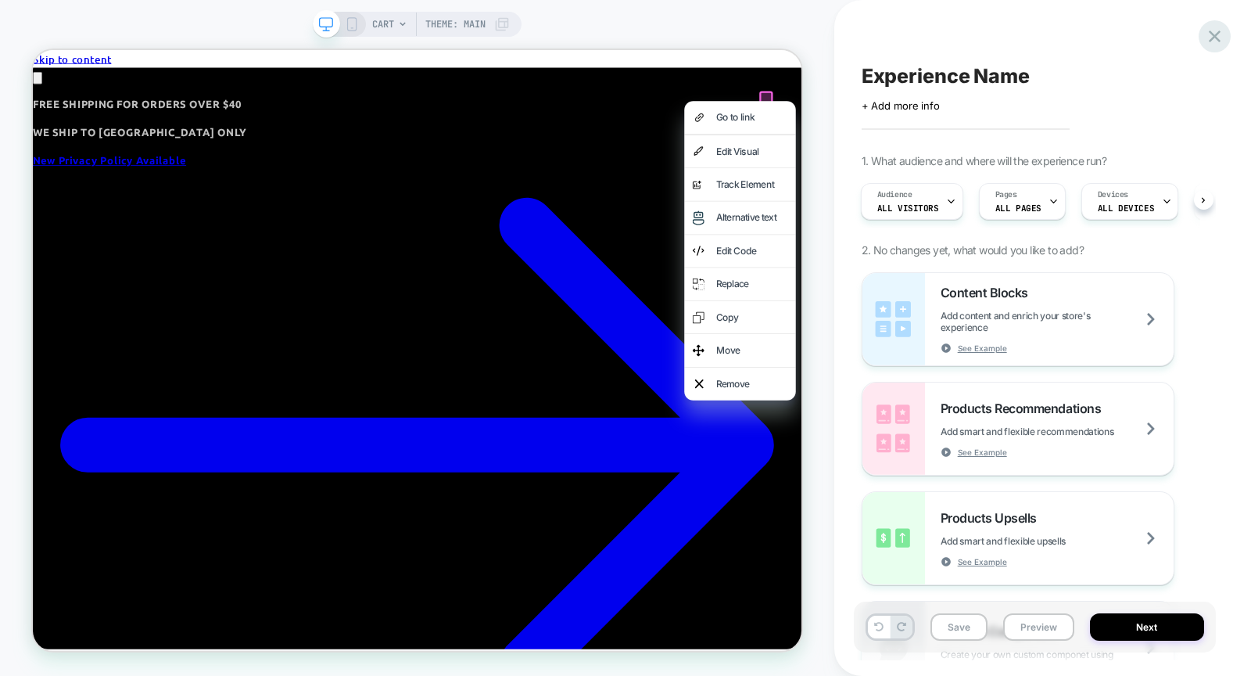
click at [1215, 42] on icon at bounding box center [1214, 36] width 21 height 21
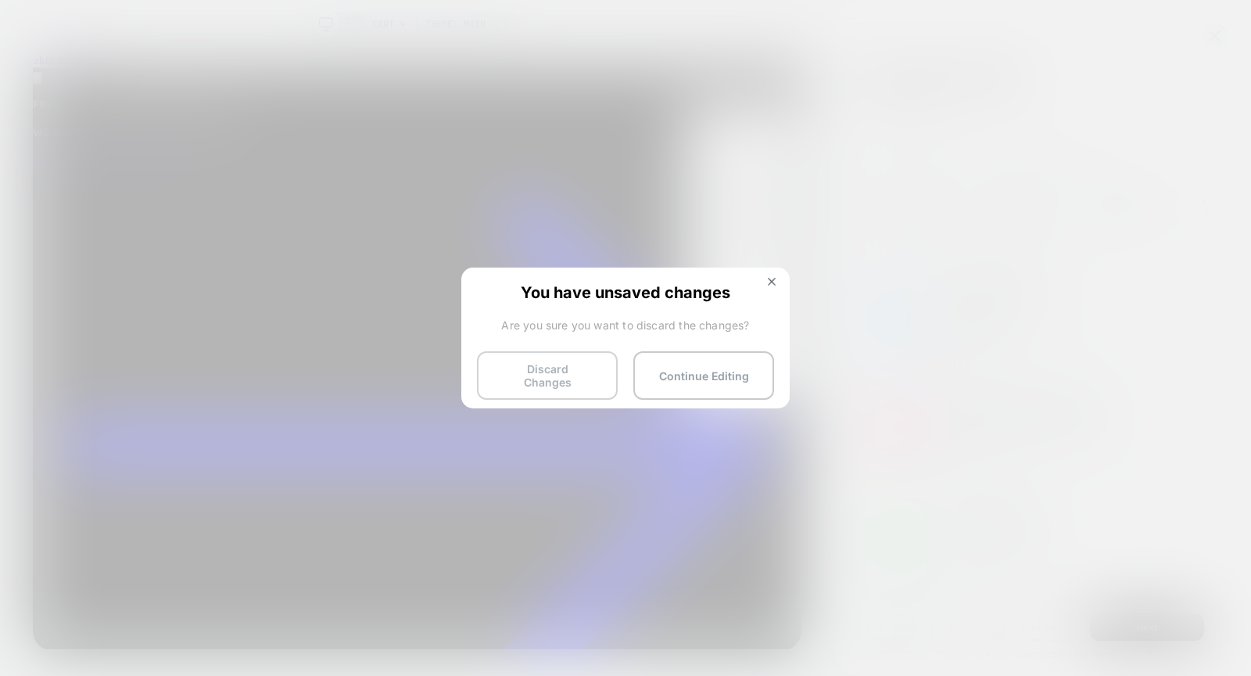
click at [527, 357] on button "Discard Changes" at bounding box center [547, 375] width 141 height 48
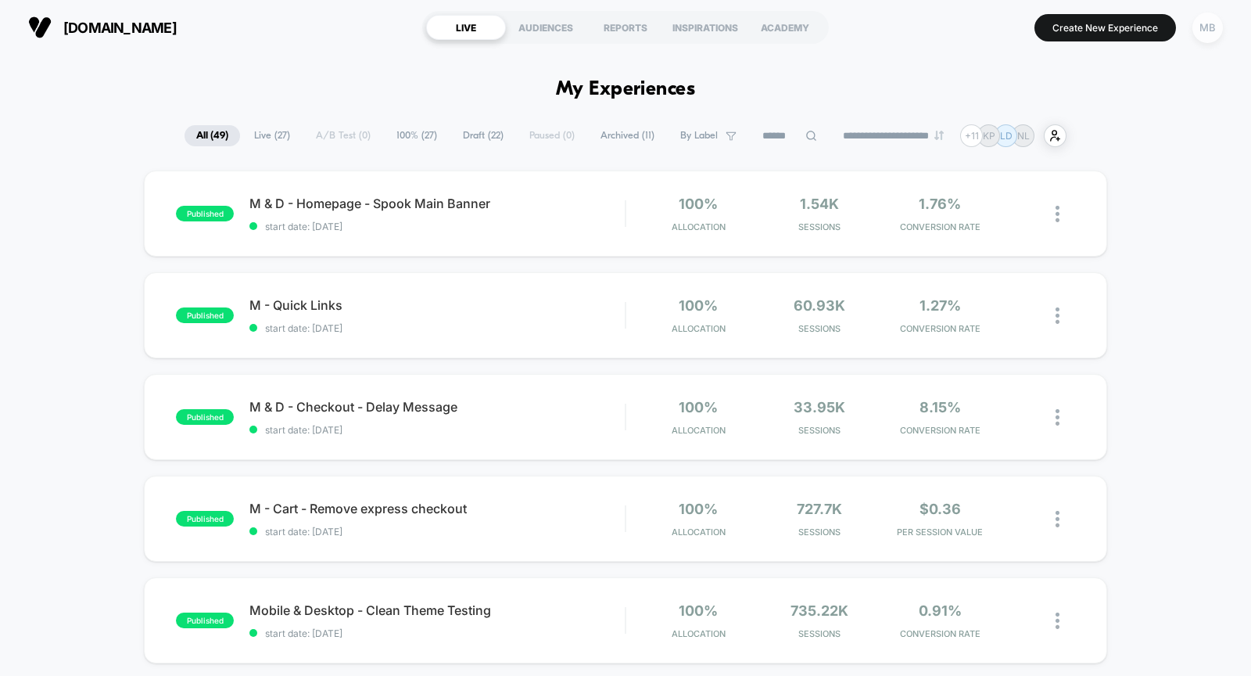
click at [1203, 25] on div "MB" at bounding box center [1207, 28] width 30 height 30
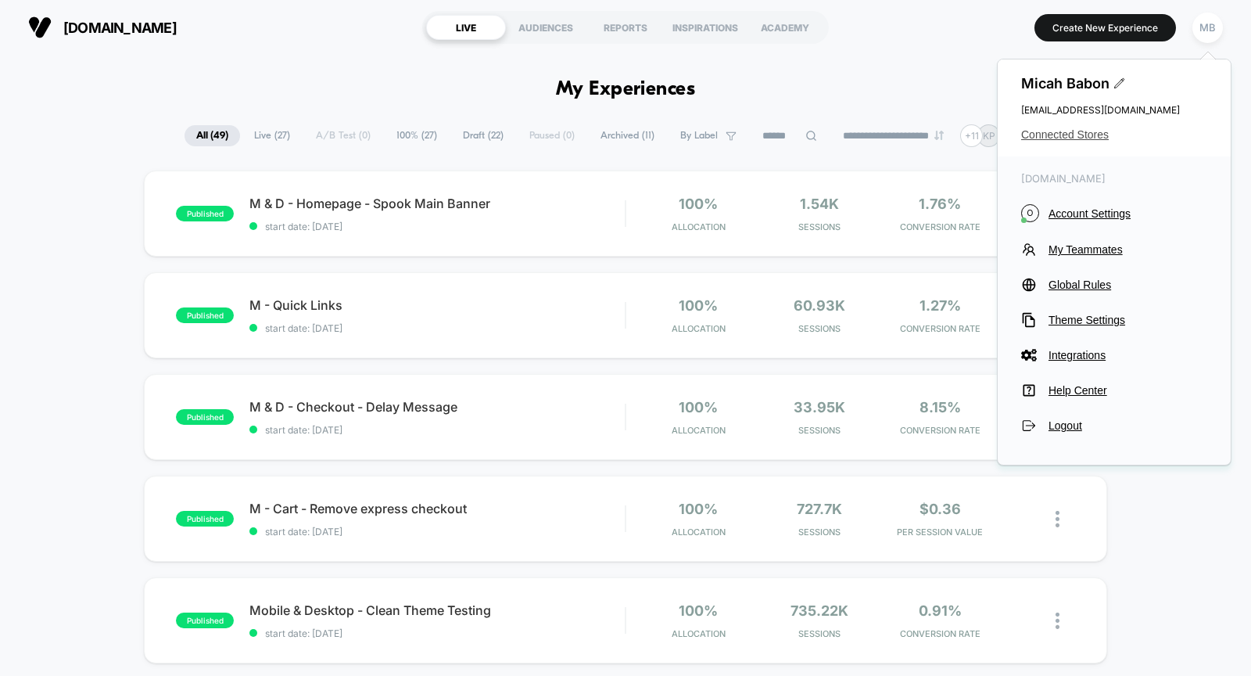
click at [1088, 135] on span "Connected Stores" at bounding box center [1114, 134] width 186 height 13
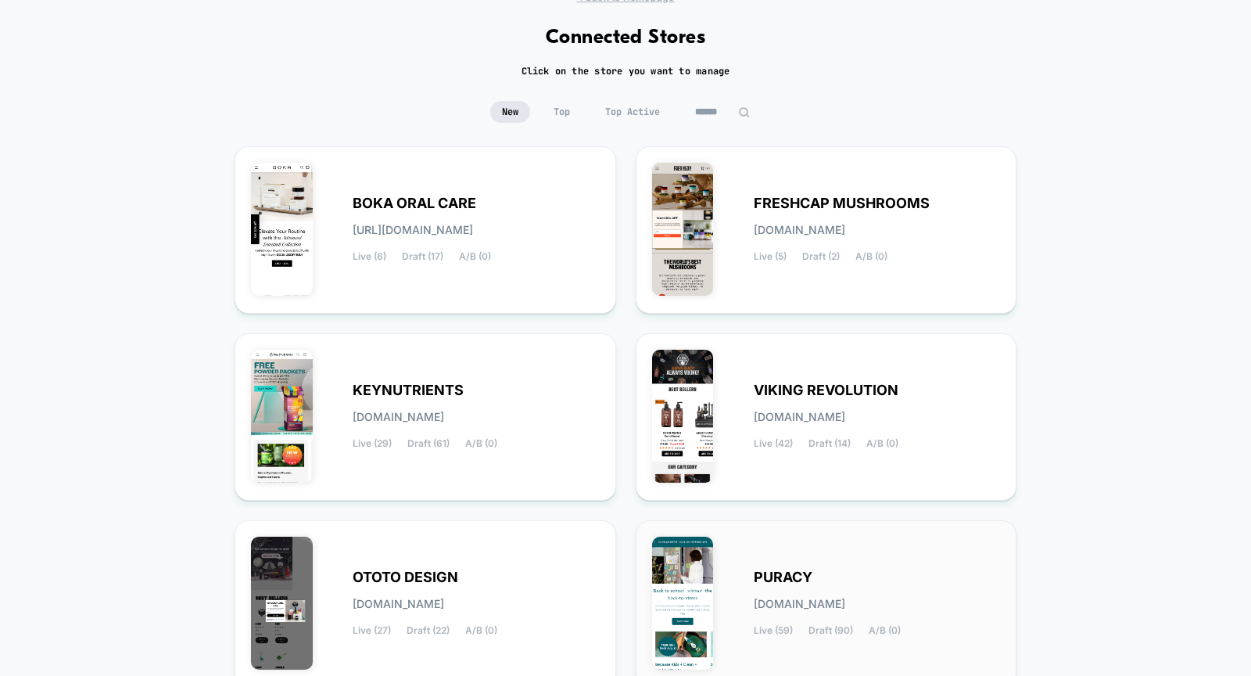
click at [837, 592] on div "PURACY [DOMAIN_NAME] Live (59) Draft (90) A/B (0)" at bounding box center [877, 604] width 247 height 64
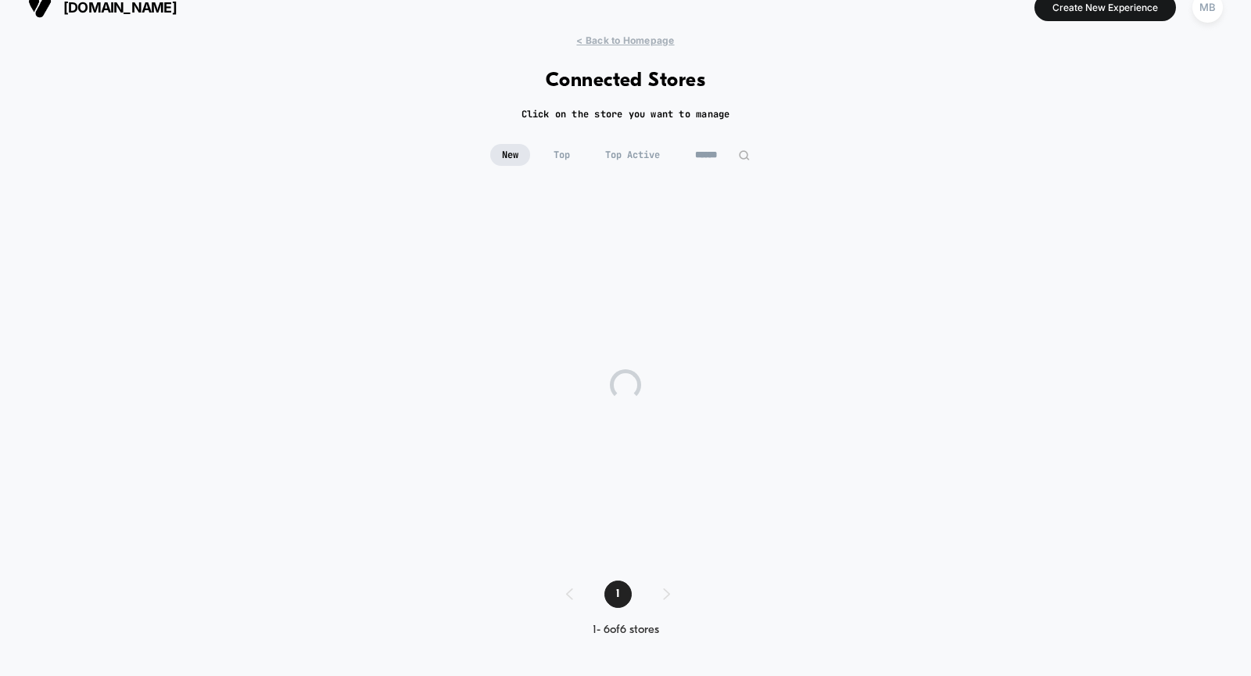
scroll to position [20, 0]
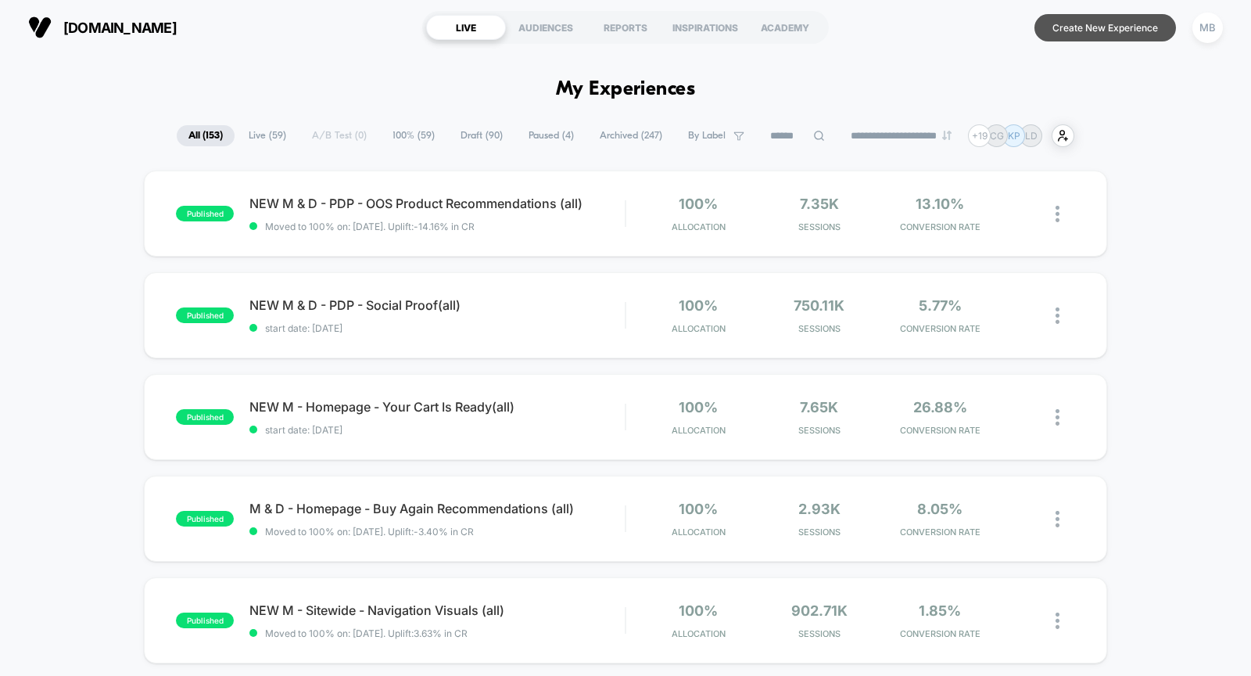
click at [1078, 27] on button "Create New Experience" at bounding box center [1105, 27] width 142 height 27
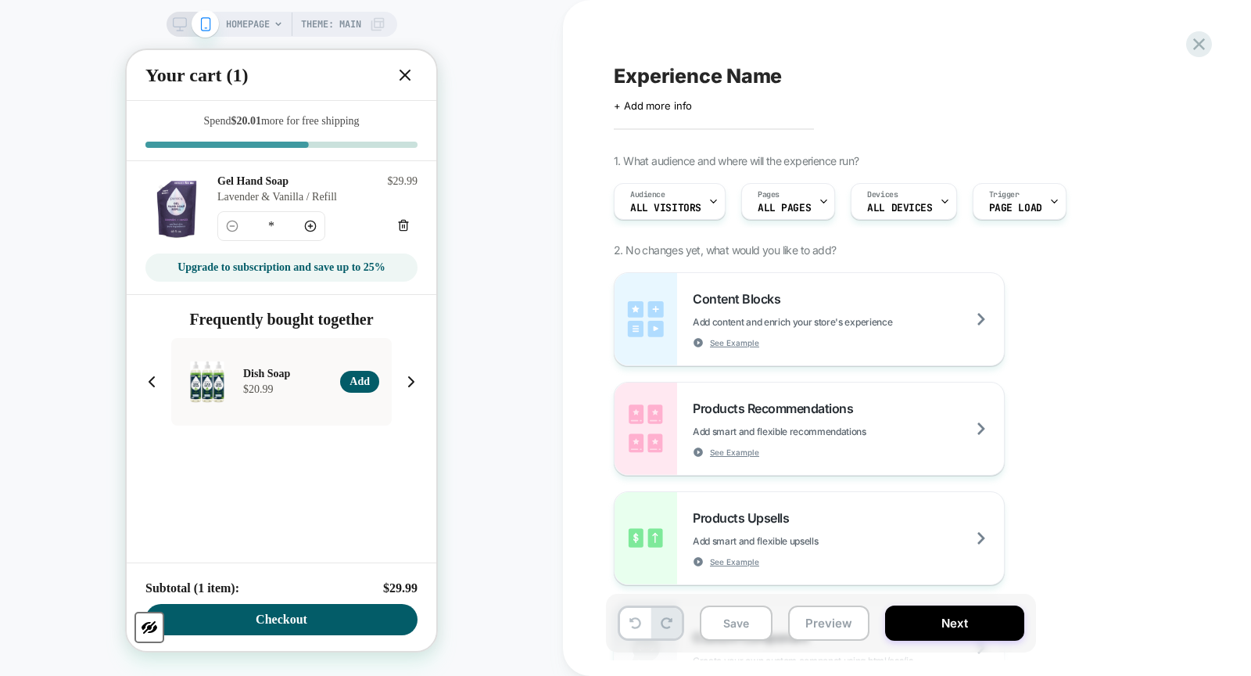
click at [396, 75] on icon at bounding box center [405, 75] width 19 height 19
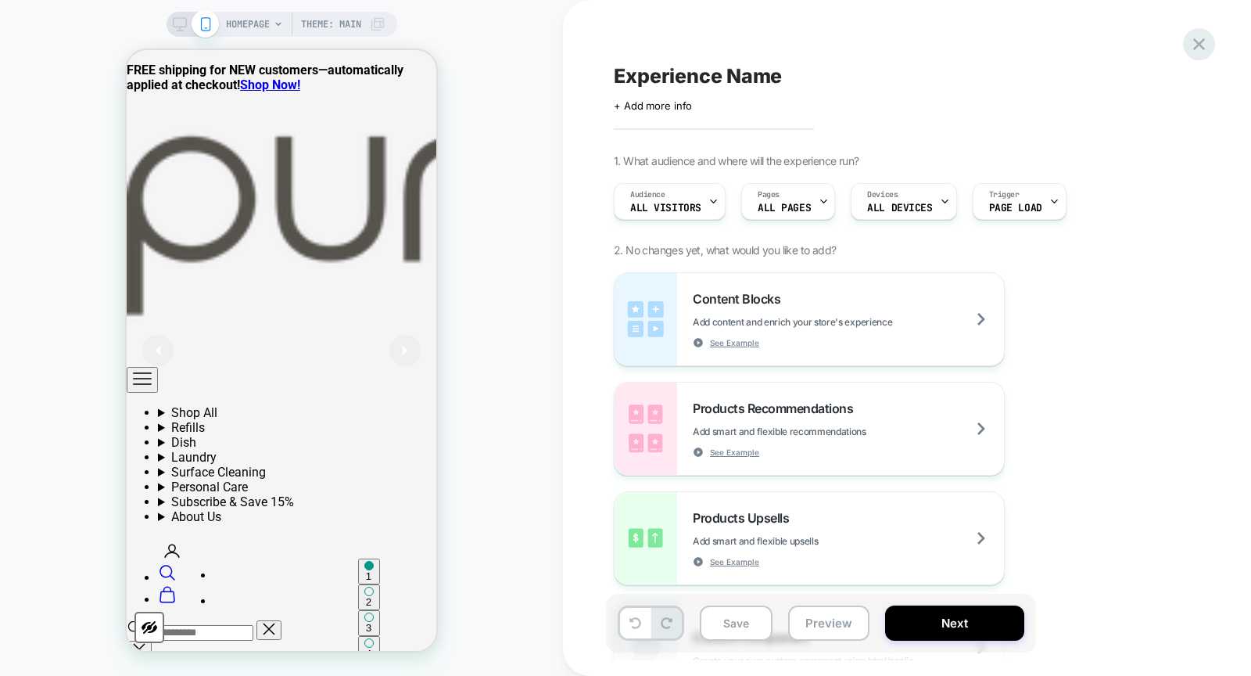
click at [1203, 46] on icon at bounding box center [1198, 44] width 21 height 21
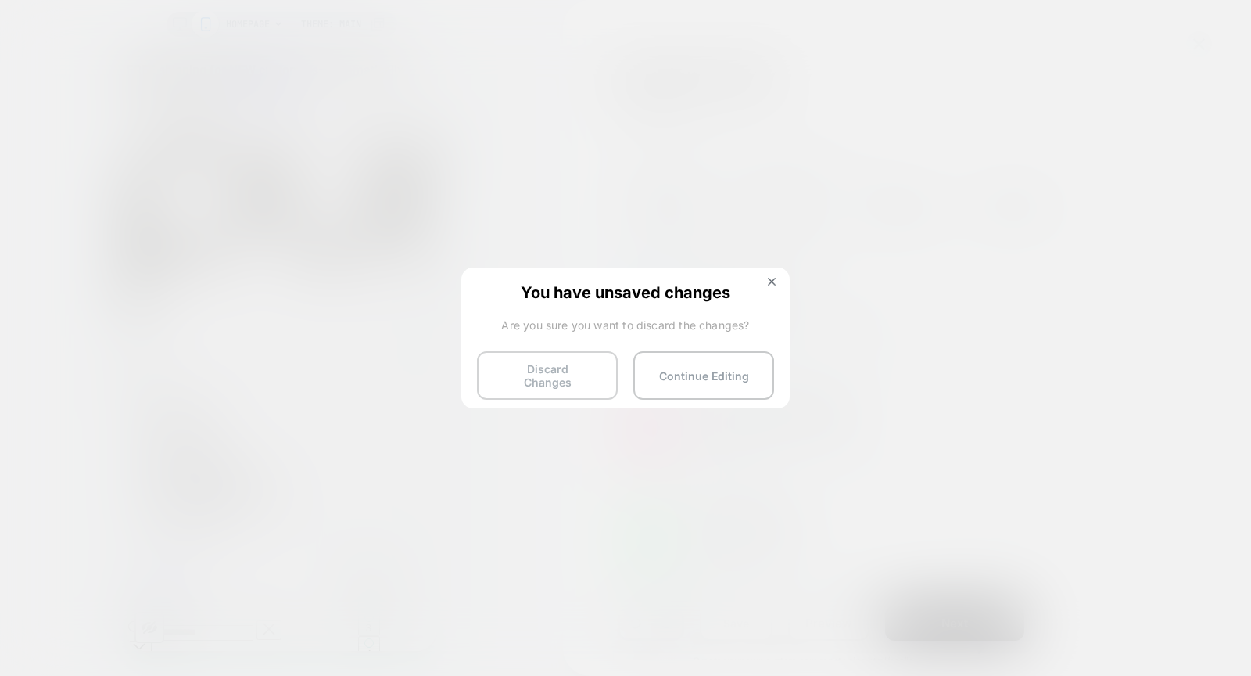
click at [558, 377] on button "Discard Changes" at bounding box center [547, 375] width 141 height 48
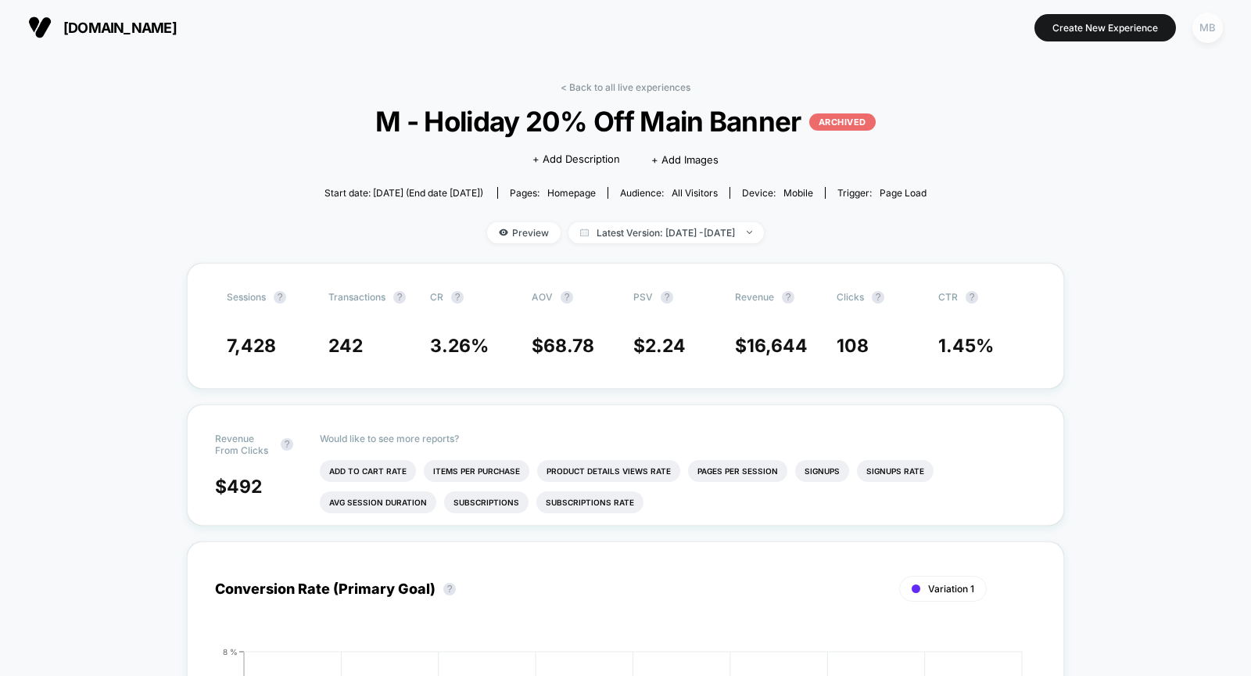
click at [1201, 21] on div "MB" at bounding box center [1207, 28] width 30 height 30
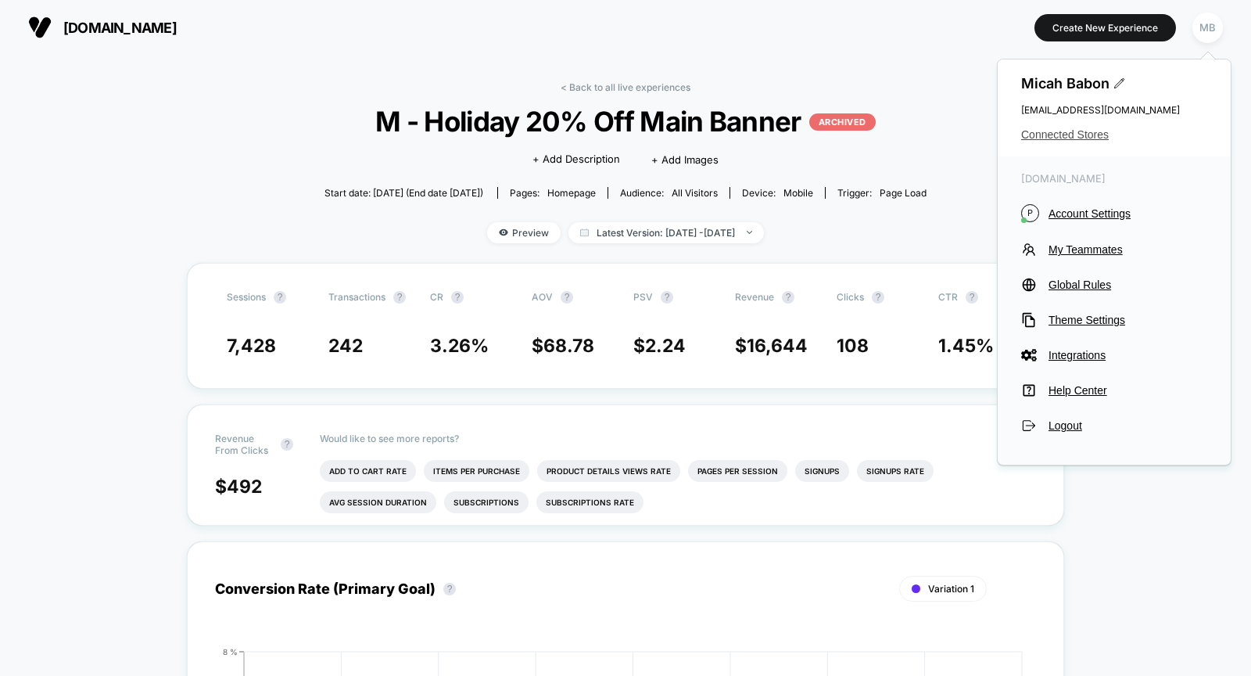
click at [1053, 139] on span "Connected Stores" at bounding box center [1114, 134] width 186 height 13
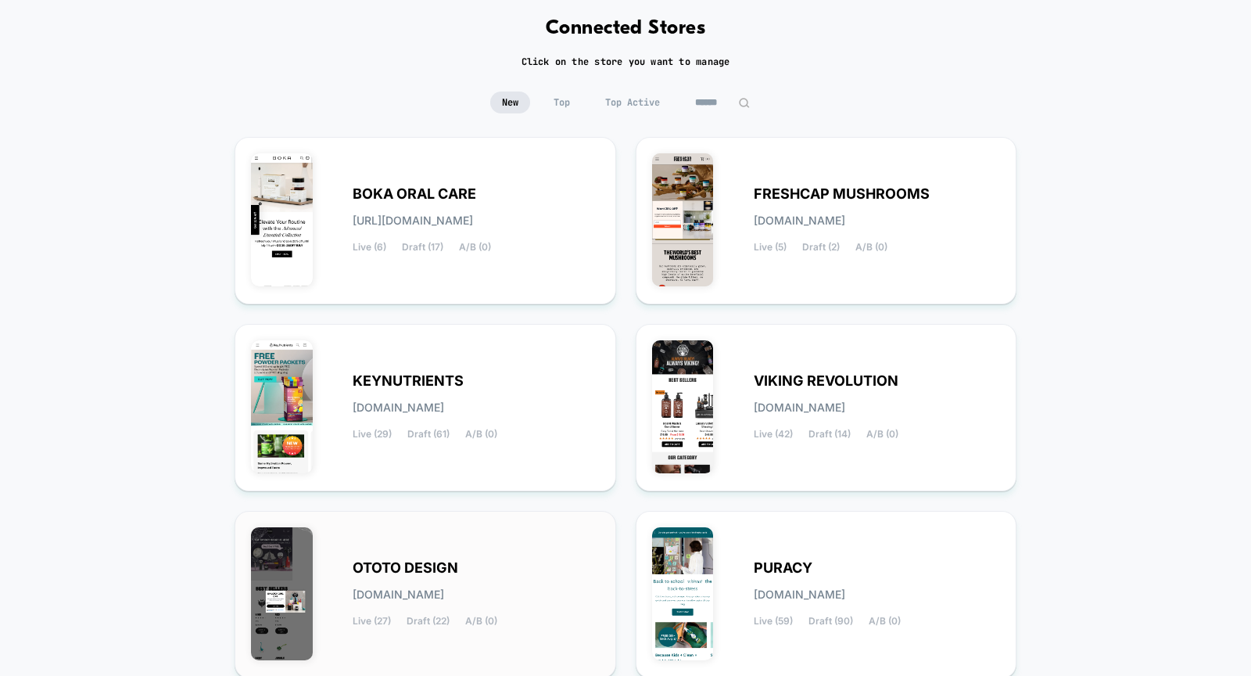
scroll to position [175, 0]
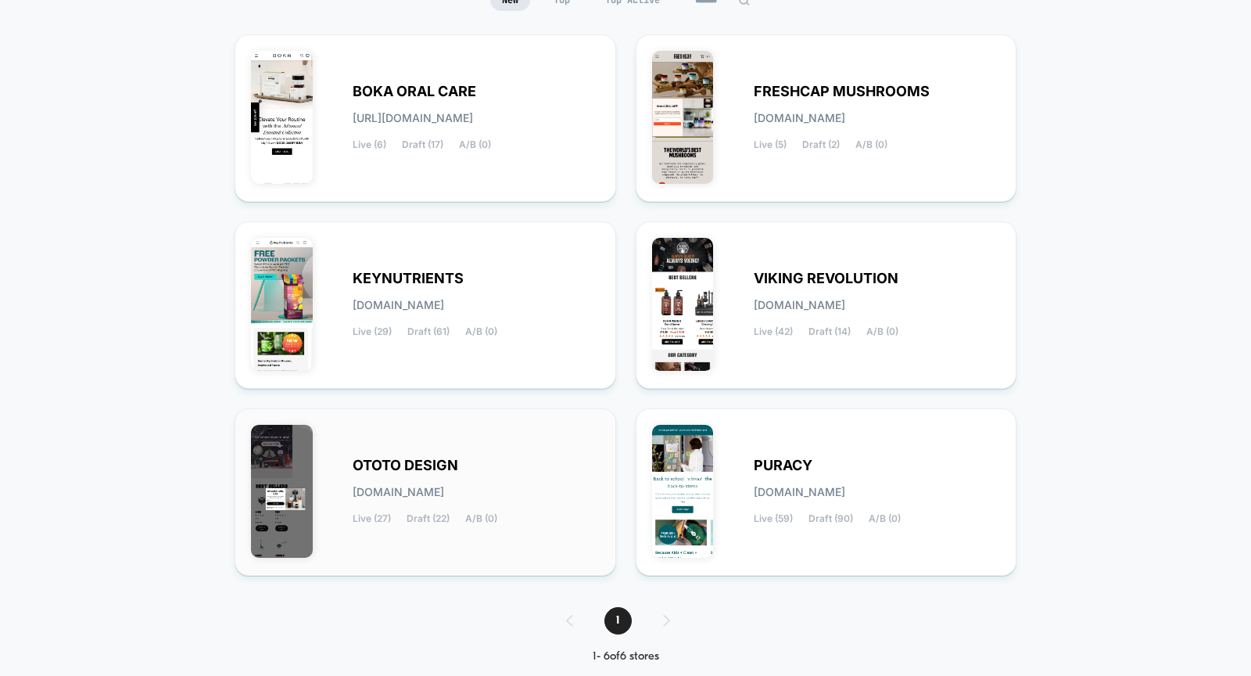
click at [482, 531] on div "OTOTO DESIGN ototo-design.myshopify.com Live (27) Draft (22) A/B (0)" at bounding box center [425, 492] width 349 height 134
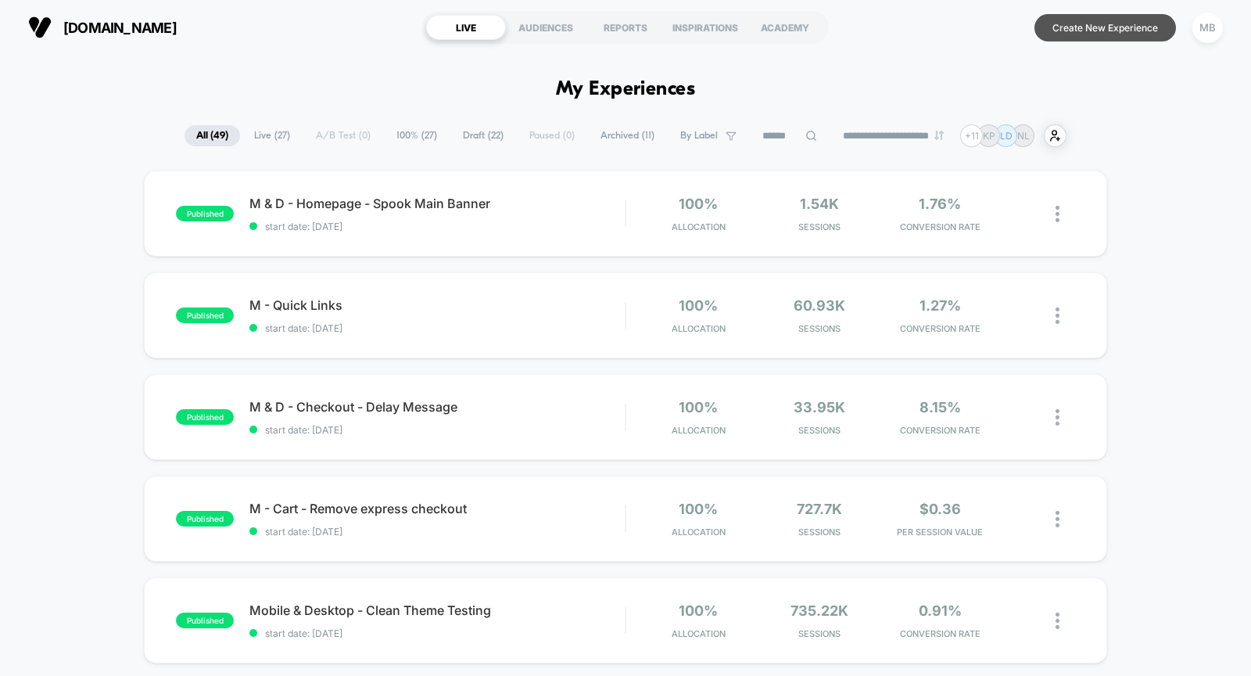
click at [1149, 40] on button "Create New Experience" at bounding box center [1105, 27] width 142 height 27
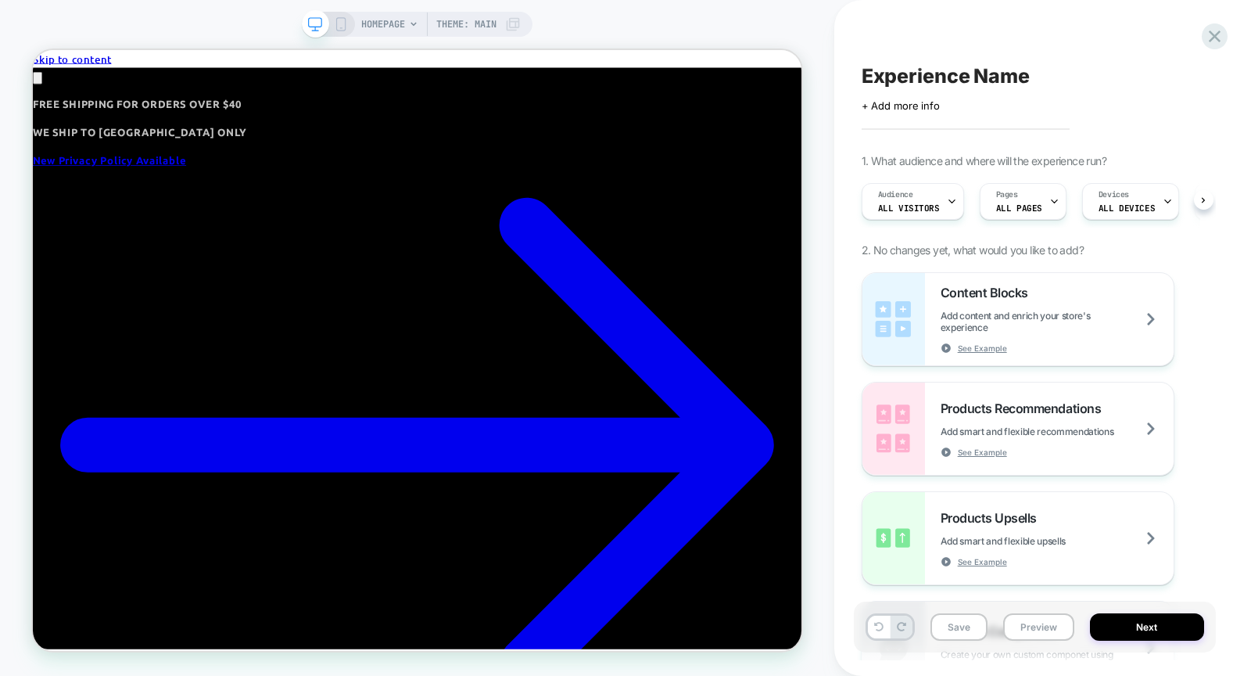
scroll to position [0, 1]
click at [1009, 108] on div at bounding box center [1010, 115] width 15 height 18
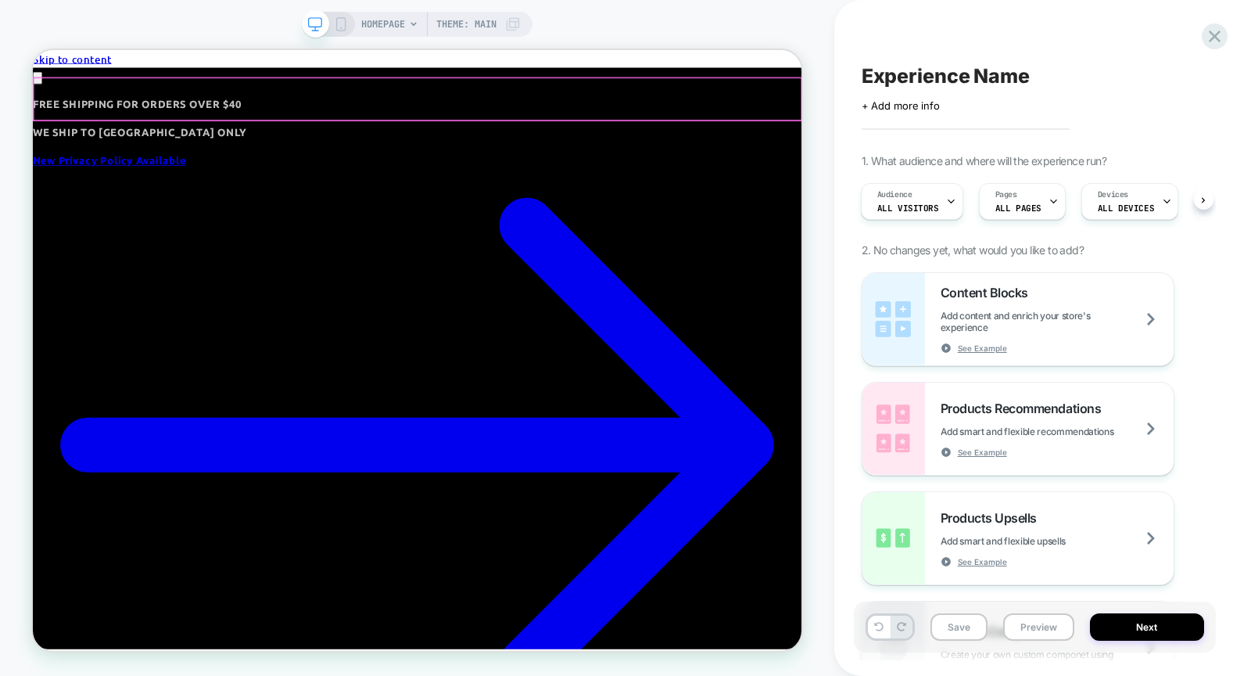
click at [1009, 110] on div at bounding box center [545, 116] width 1023 height 56
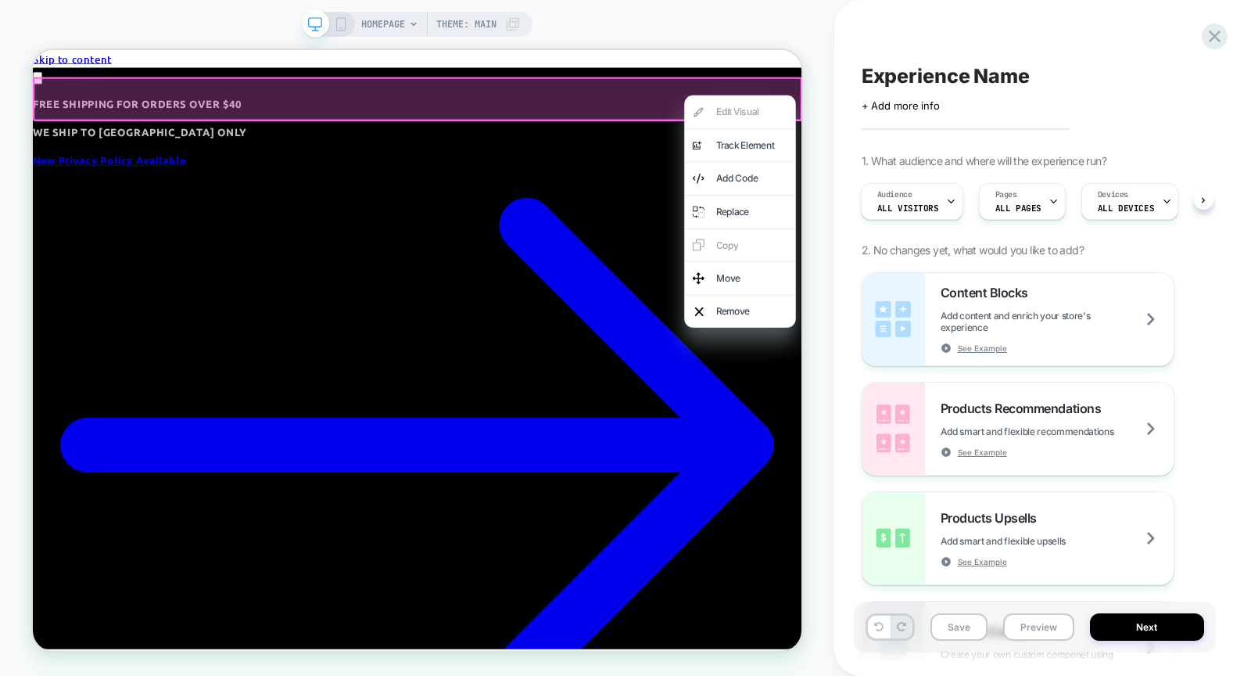
click at [850, 128] on div at bounding box center [546, 115] width 1026 height 59
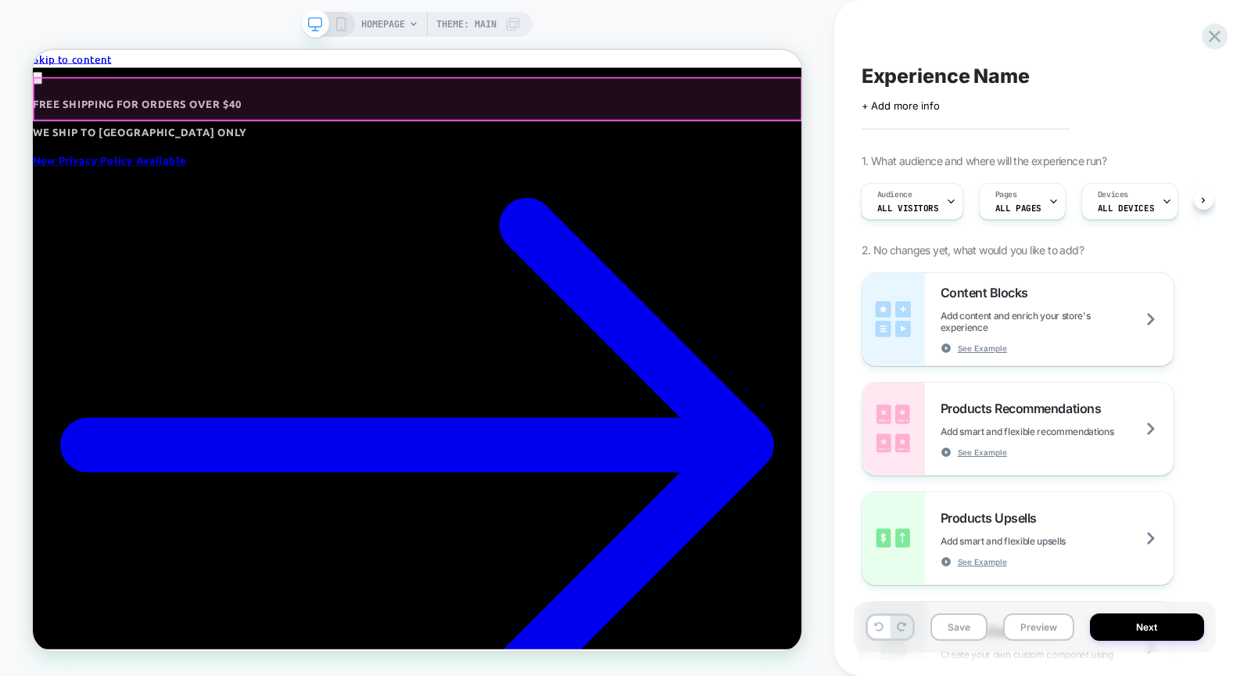
click at [1015, 109] on div at bounding box center [545, 116] width 1023 height 56
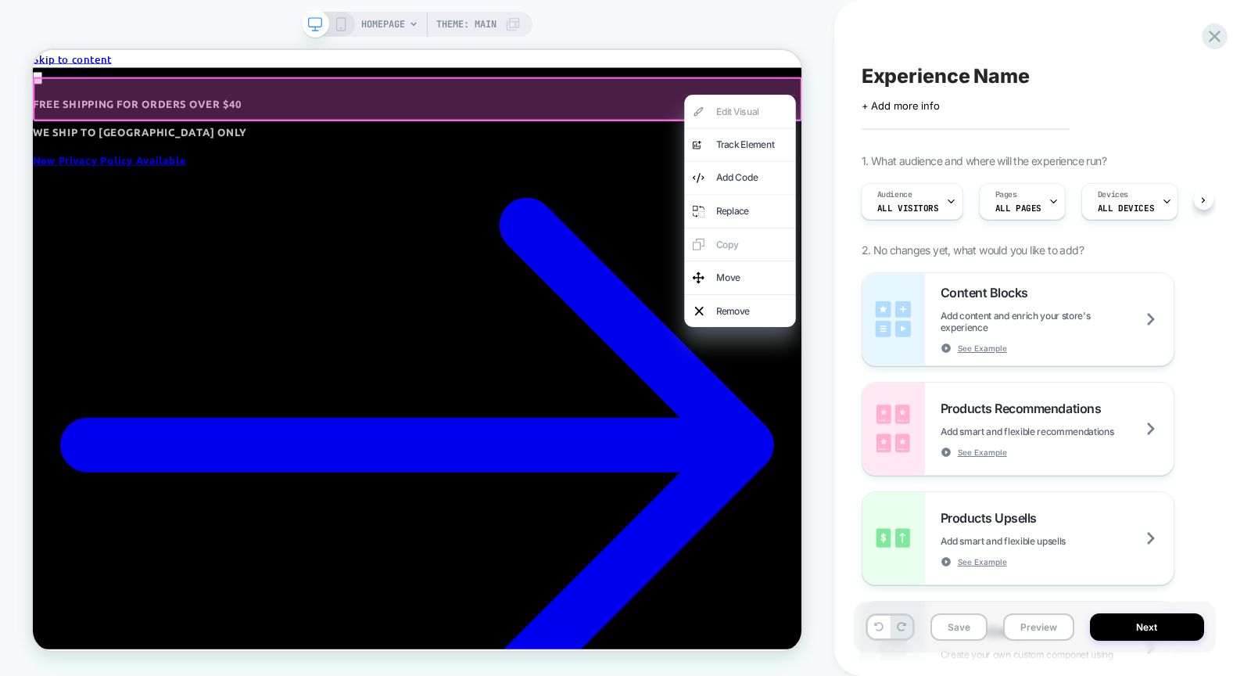
click at [1015, 109] on div at bounding box center [975, 109] width 149 height 1
click at [927, 106] on div at bounding box center [546, 115] width 1026 height 59
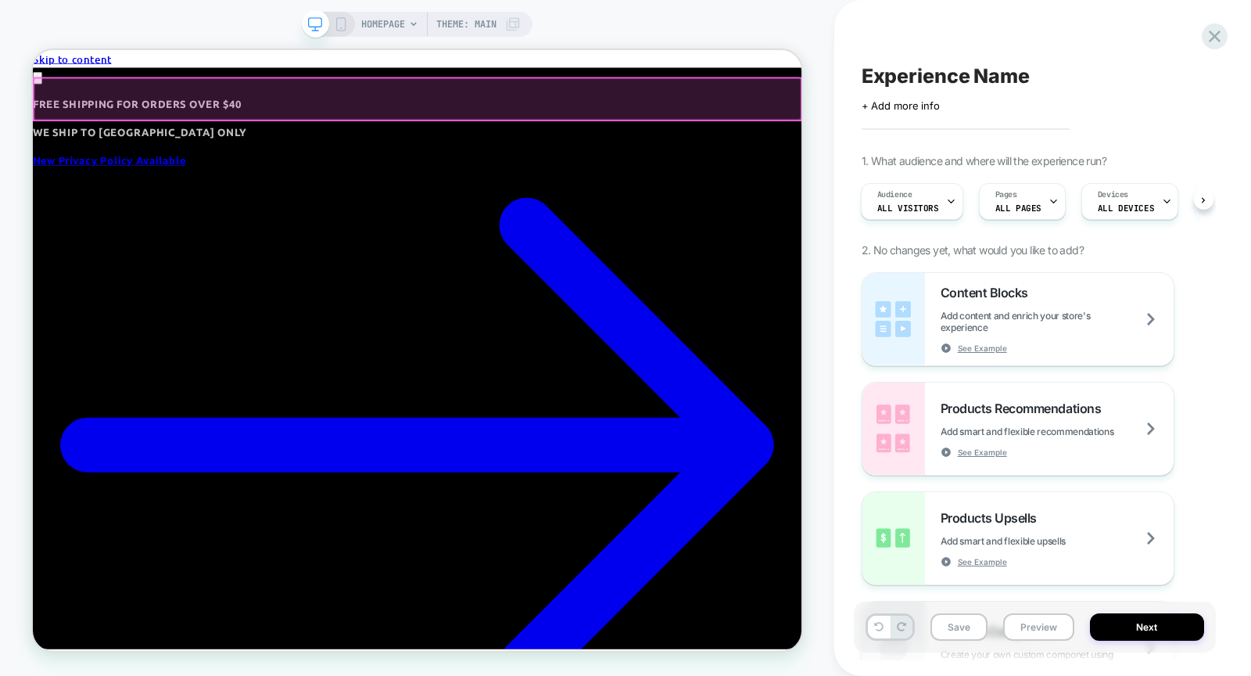
click at [1005, 120] on div at bounding box center [545, 116] width 1023 height 56
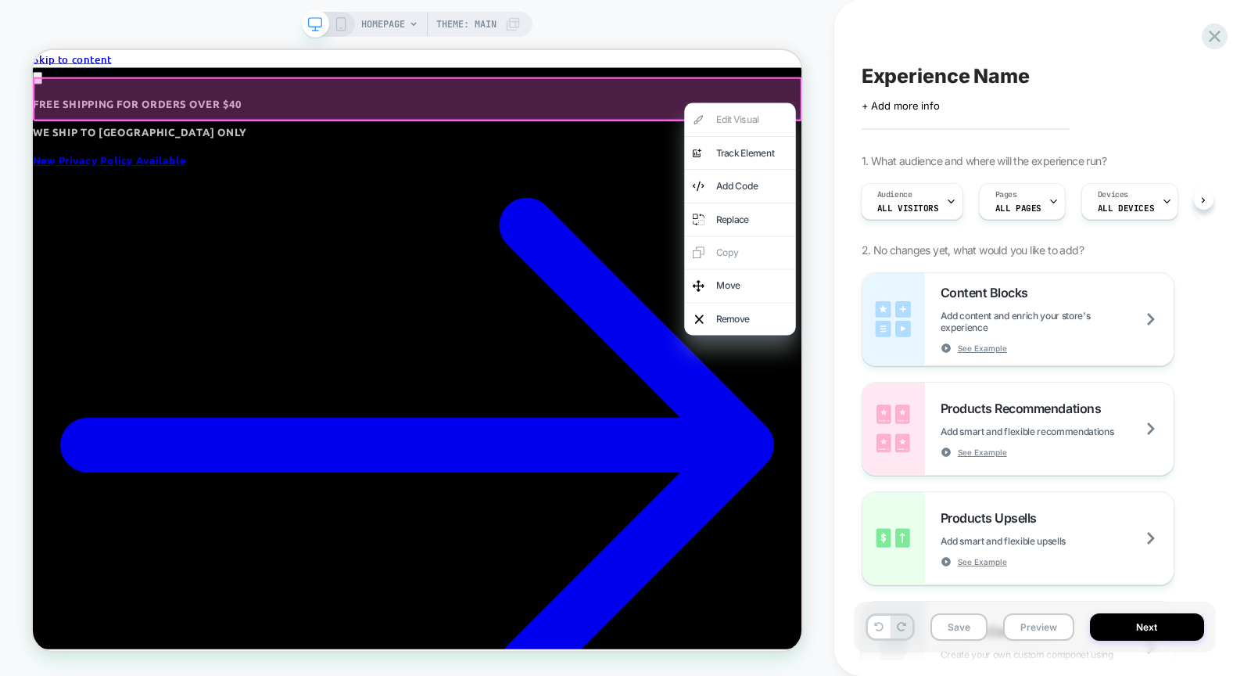
click at [1204, 18] on div "Experience Name Click to edit experience details + Add more info 1. What audien…" at bounding box center [1035, 338] width 362 height 644
click at [1215, 31] on icon at bounding box center [1214, 36] width 21 height 21
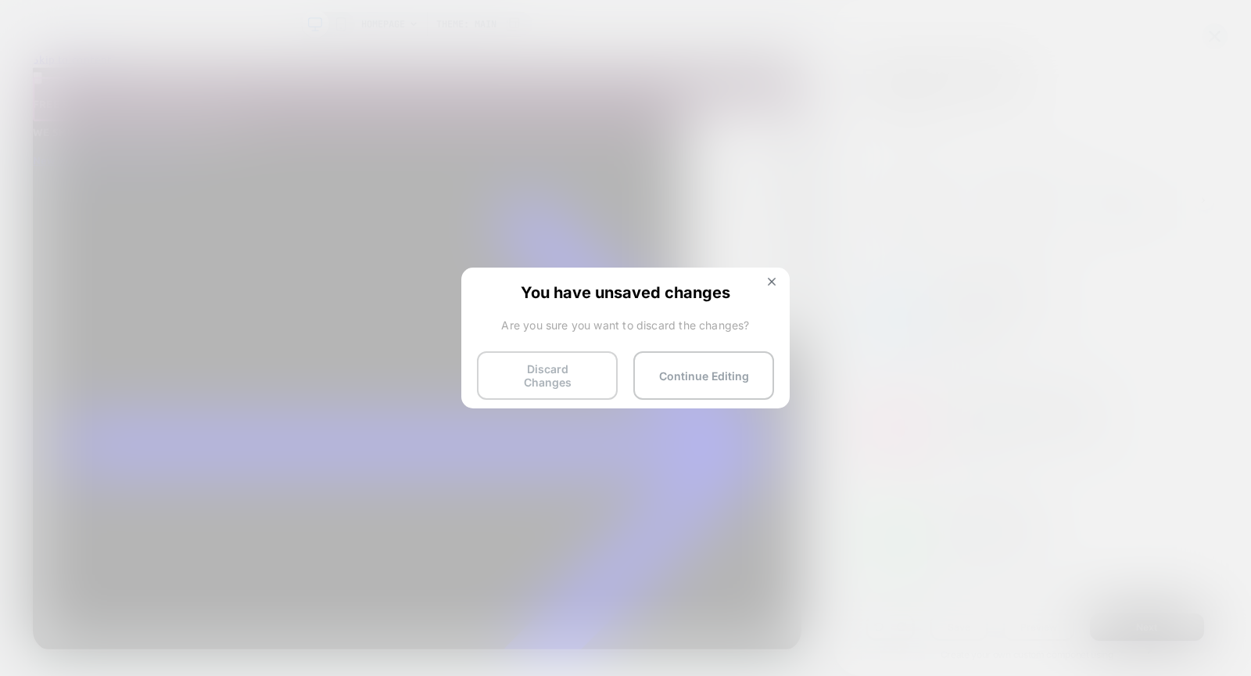
click at [506, 365] on button "Discard Changes" at bounding box center [547, 375] width 141 height 48
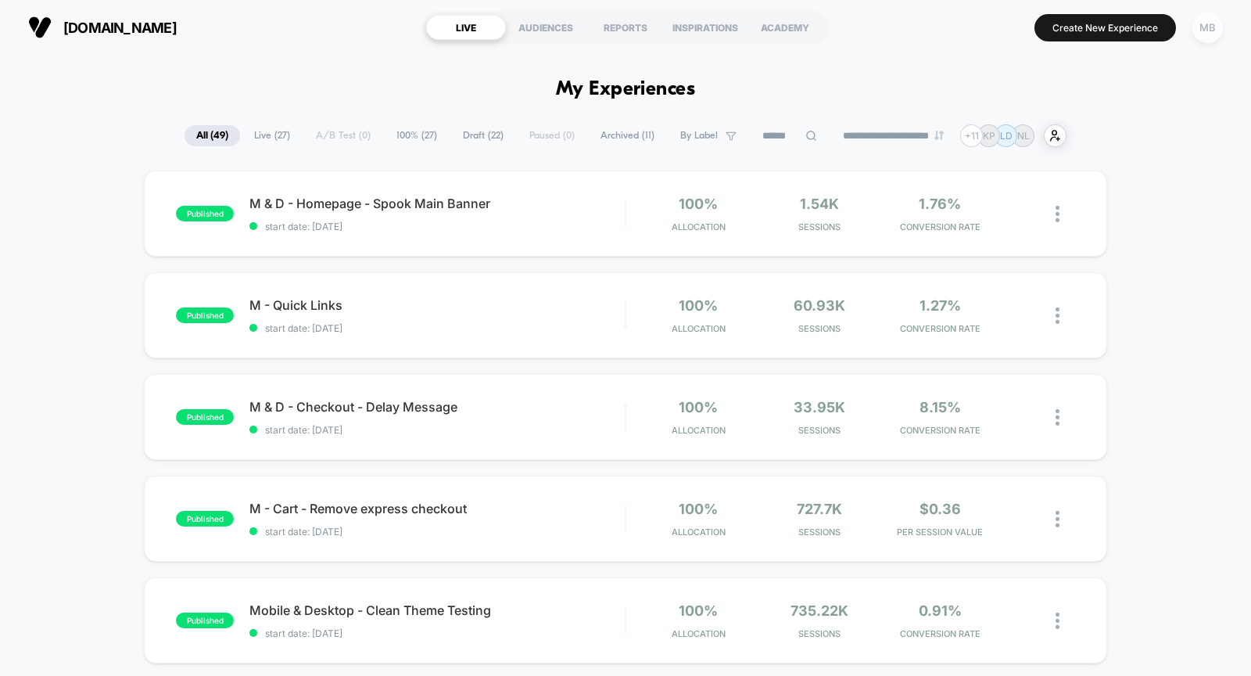
click at [1213, 30] on div "MB" at bounding box center [1207, 28] width 30 height 30
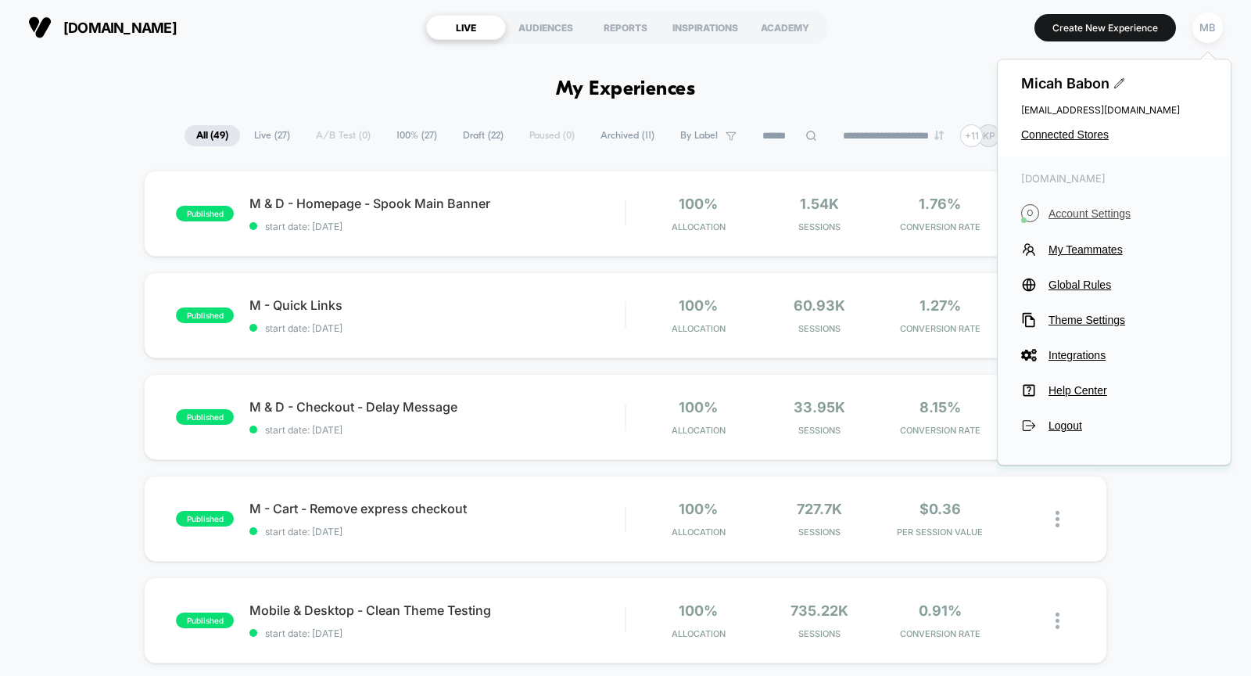
click at [1097, 211] on span "Account Settings" at bounding box center [1127, 213] width 159 height 13
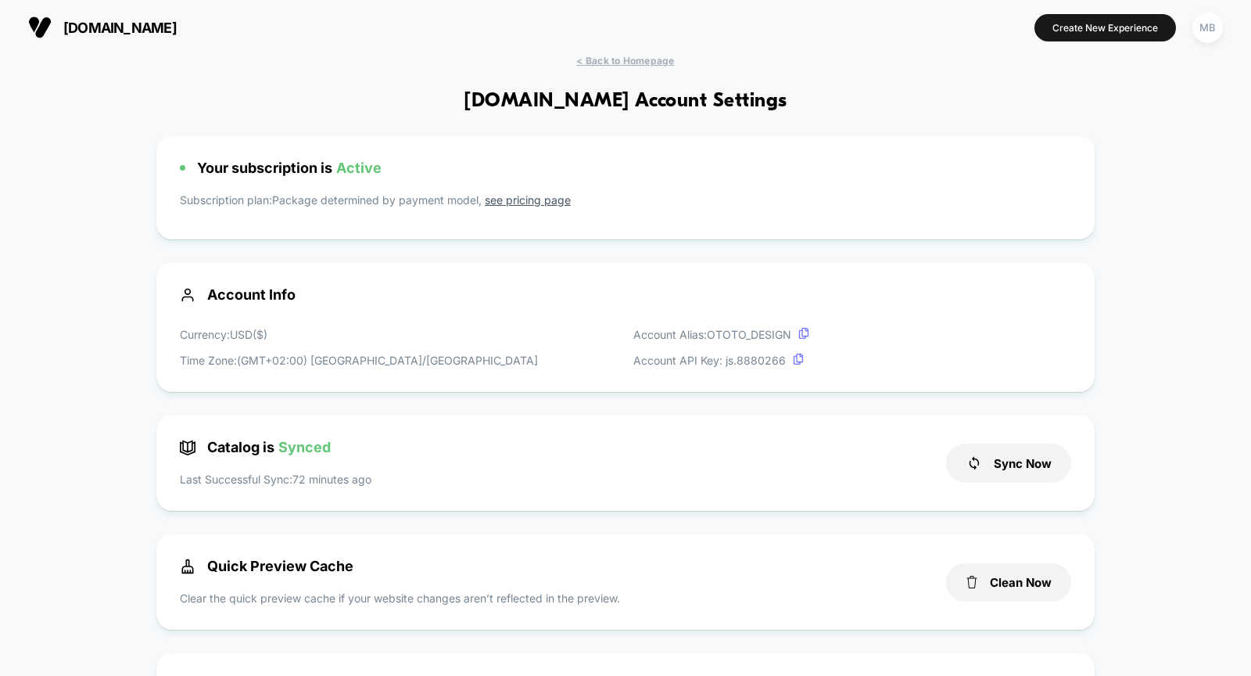
scroll to position [211, 0]
click at [1210, 24] on div "MB" at bounding box center [1207, 28] width 30 height 30
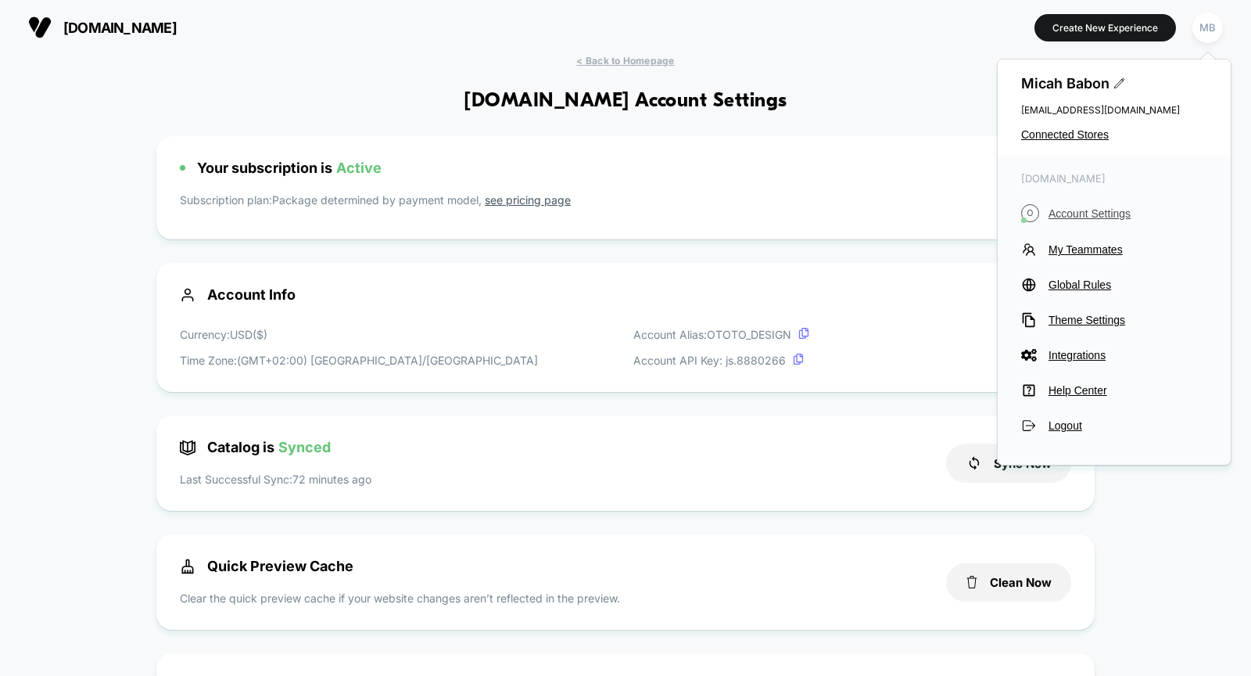
click at [1109, 212] on span "Account Settings" at bounding box center [1127, 213] width 159 height 13
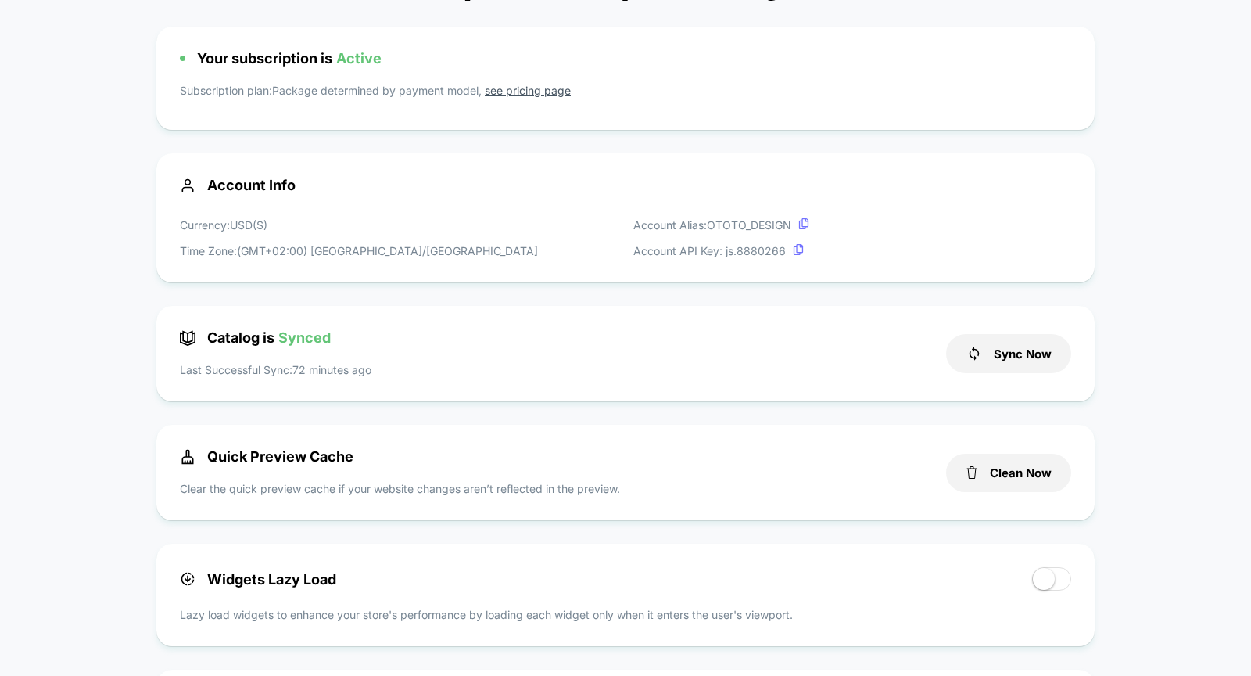
scroll to position [180, 0]
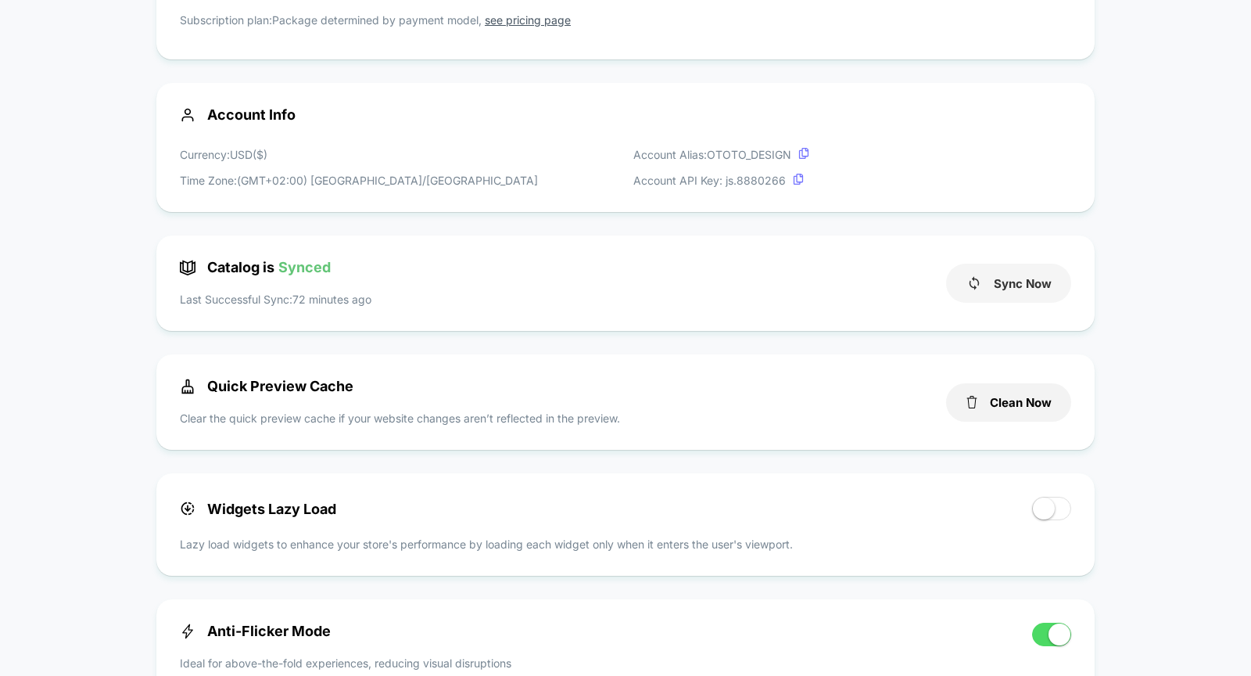
click at [1030, 292] on button "Sync Now" at bounding box center [1008, 282] width 125 height 39
click at [1002, 399] on button "Clean Now" at bounding box center [1008, 402] width 125 height 38
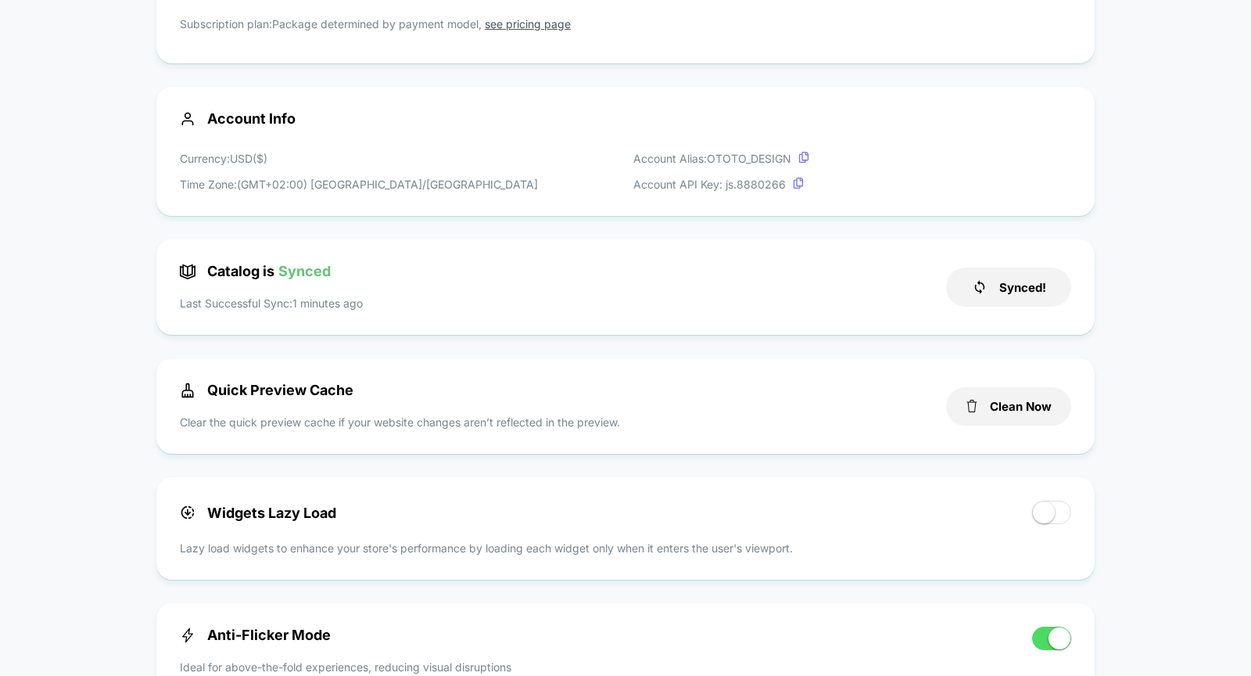
scroll to position [0, 0]
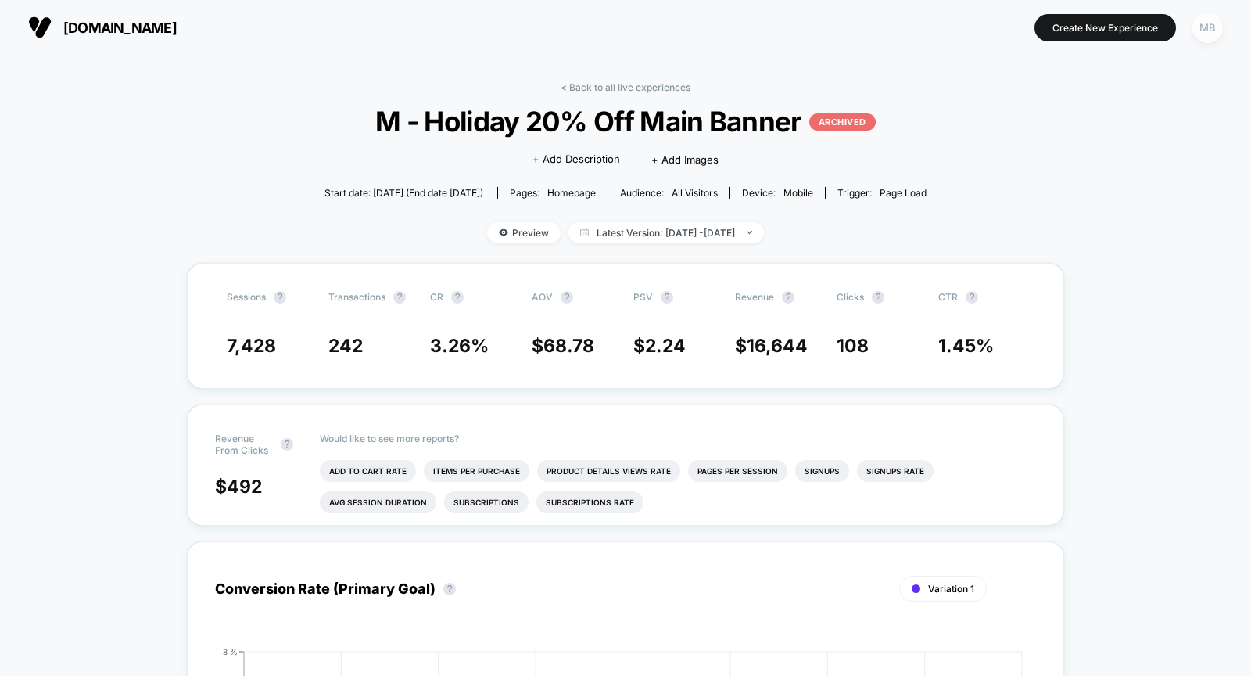
click at [1217, 39] on div "MB" at bounding box center [1207, 28] width 30 height 30
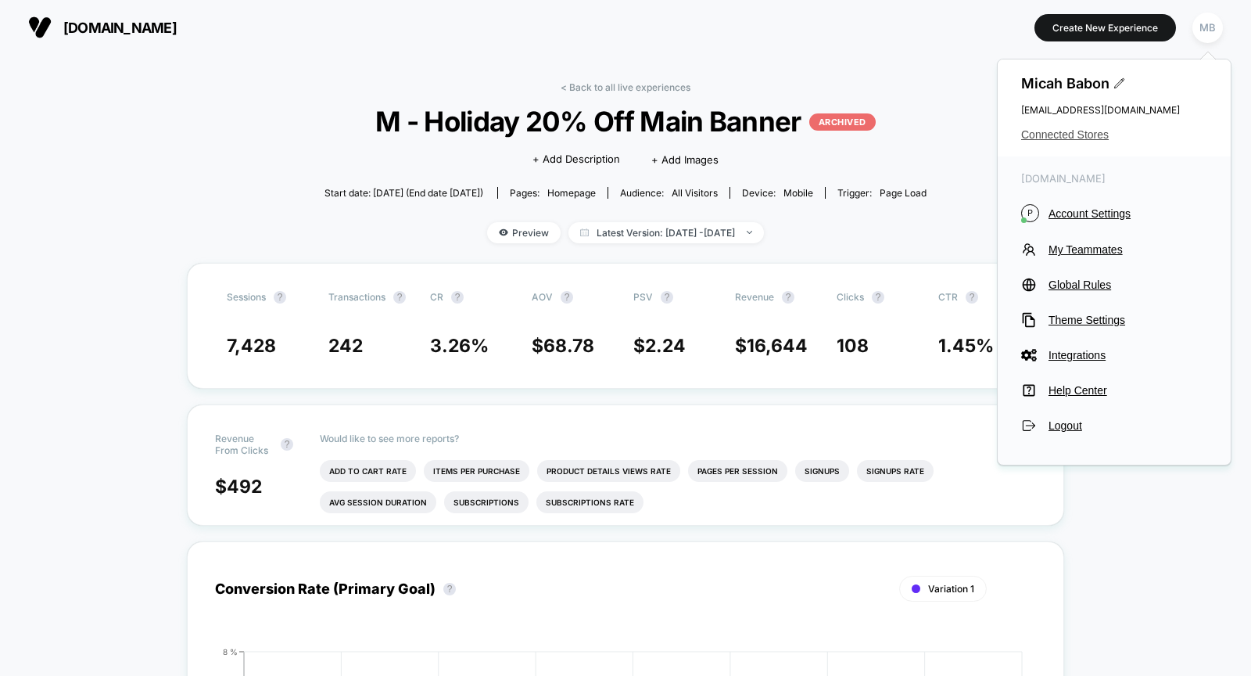
click at [1083, 131] on span "Connected Stores" at bounding box center [1114, 134] width 186 height 13
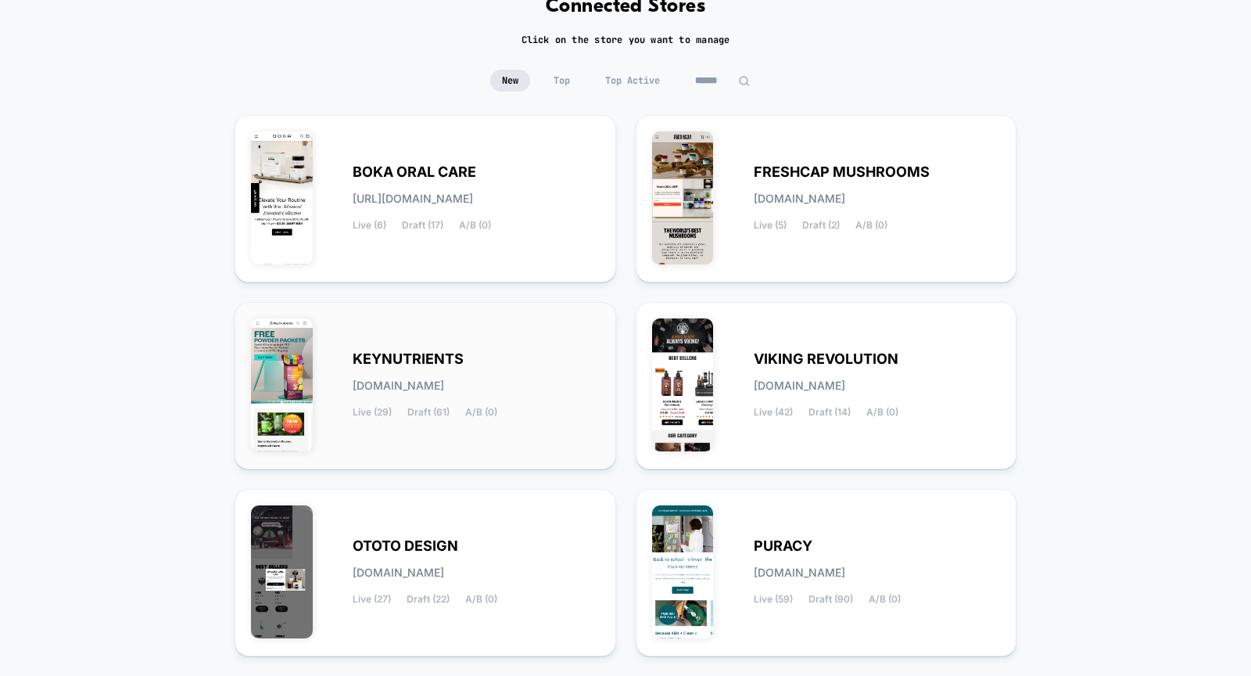
scroll to position [167, 0]
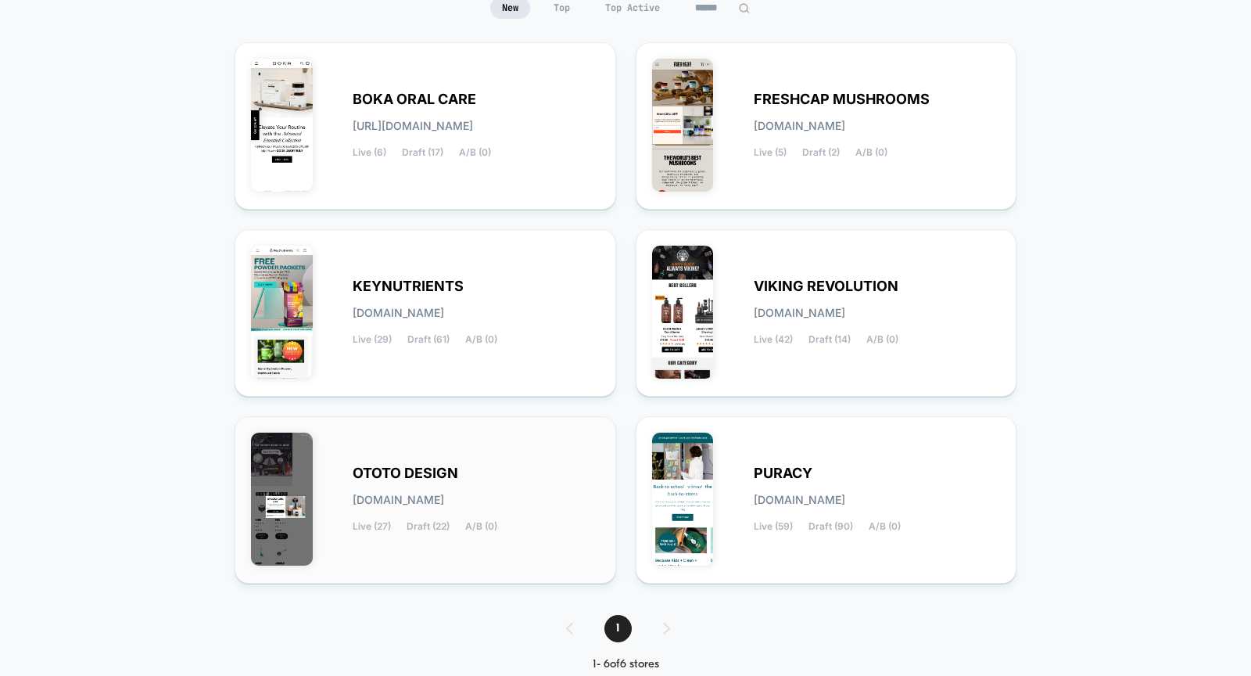
click at [444, 502] on span "[DOMAIN_NAME]" at bounding box center [398, 499] width 91 height 11
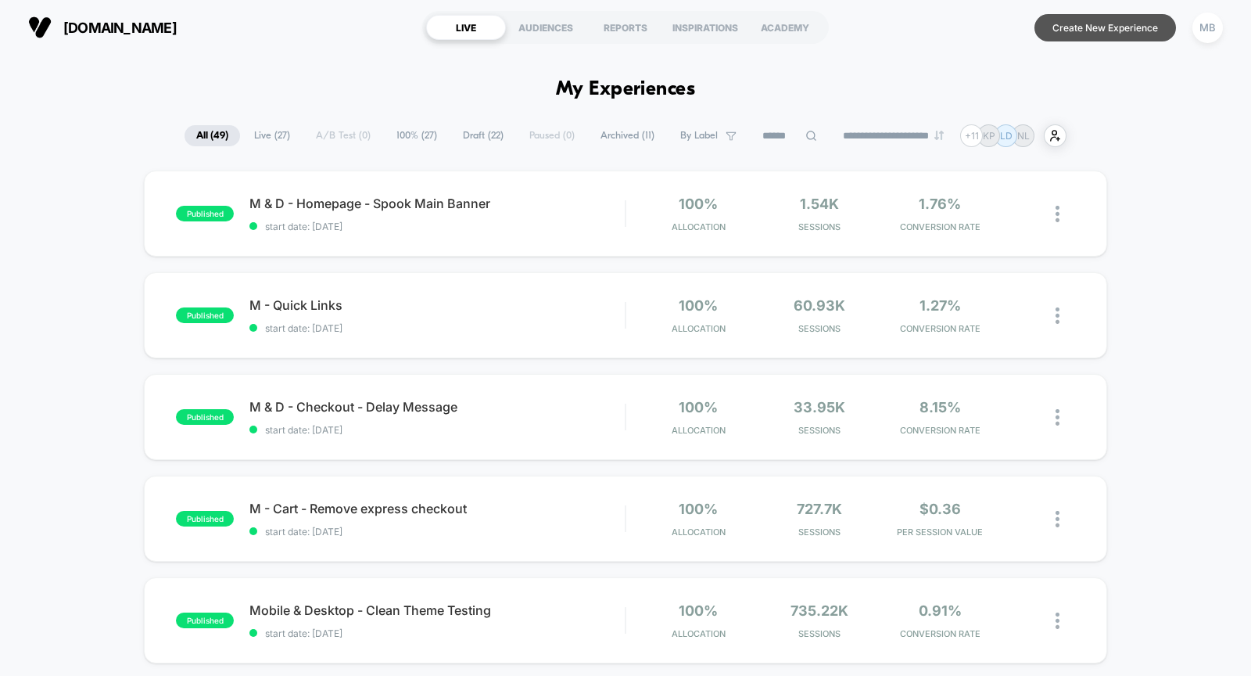
click at [1059, 15] on button "Create New Experience" at bounding box center [1105, 27] width 142 height 27
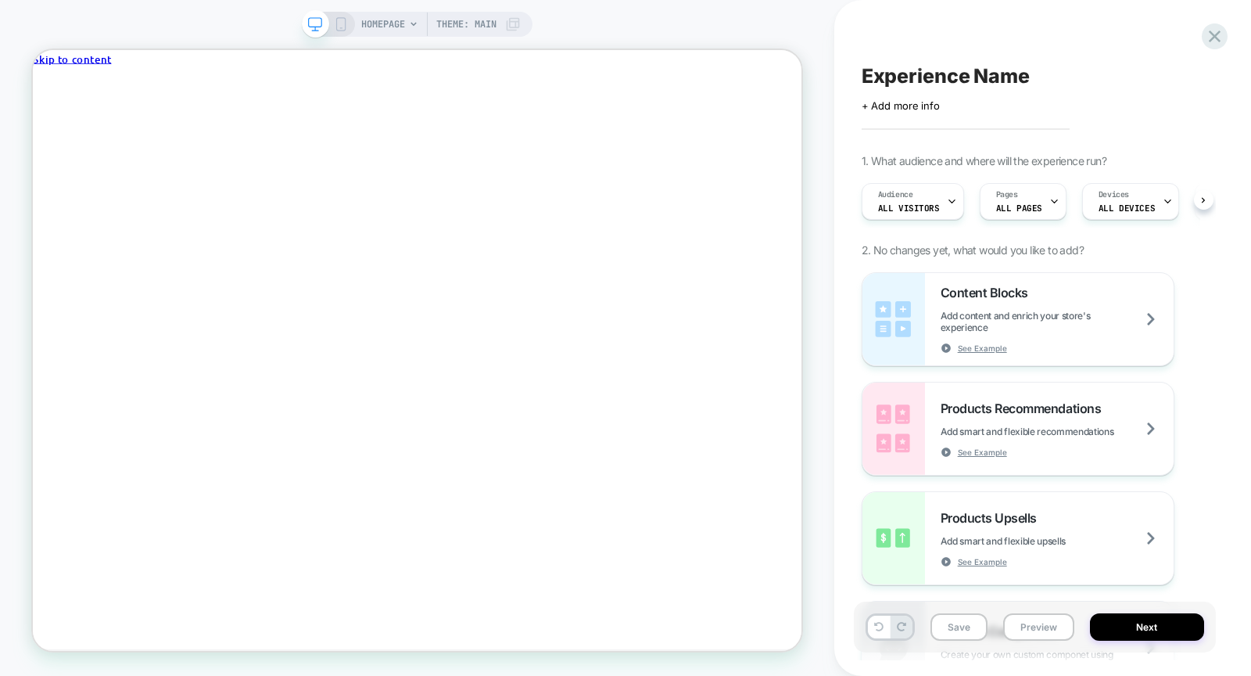
scroll to position [0, 1]
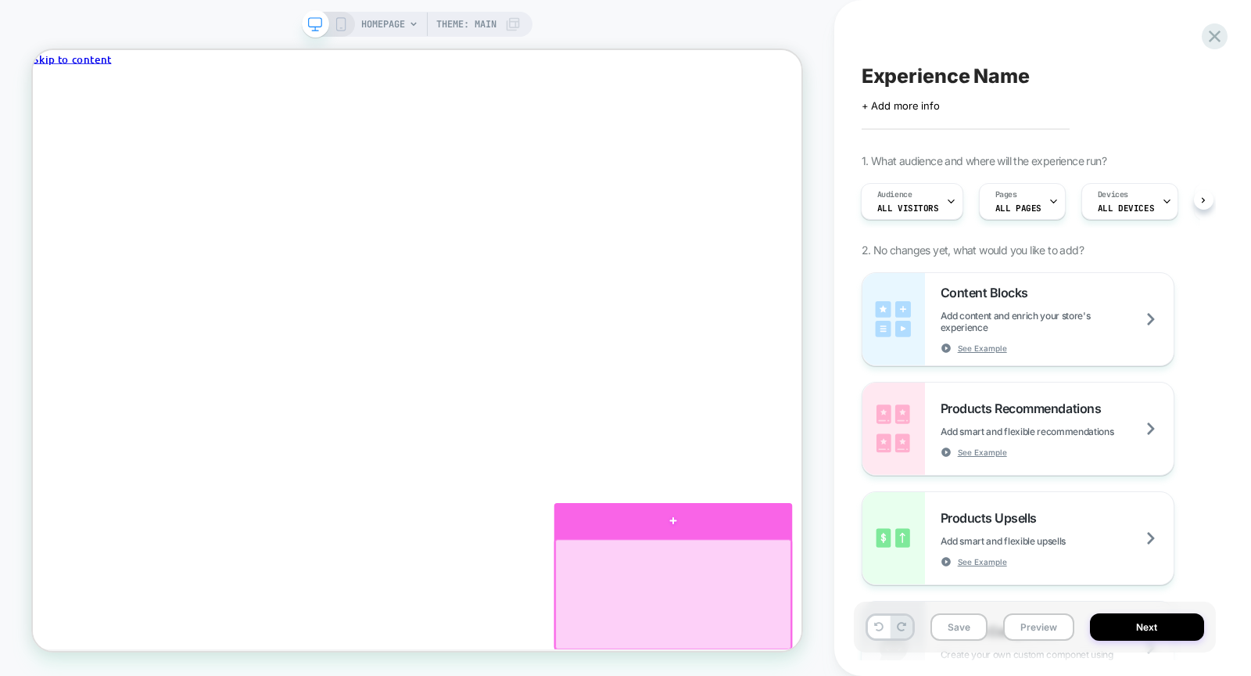
click at [883, 671] on div at bounding box center [886, 677] width 317 height 47
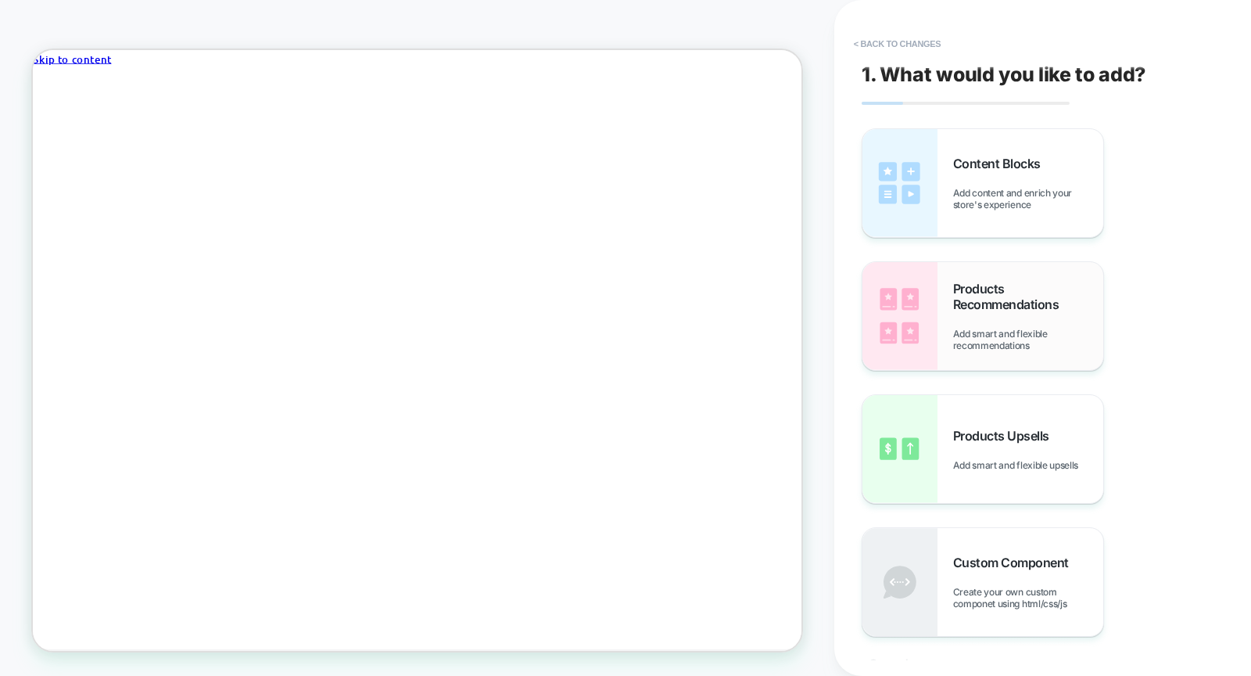
click at [1003, 324] on div "Products Recommendations Add smart and flexible recommendations" at bounding box center [1028, 316] width 150 height 70
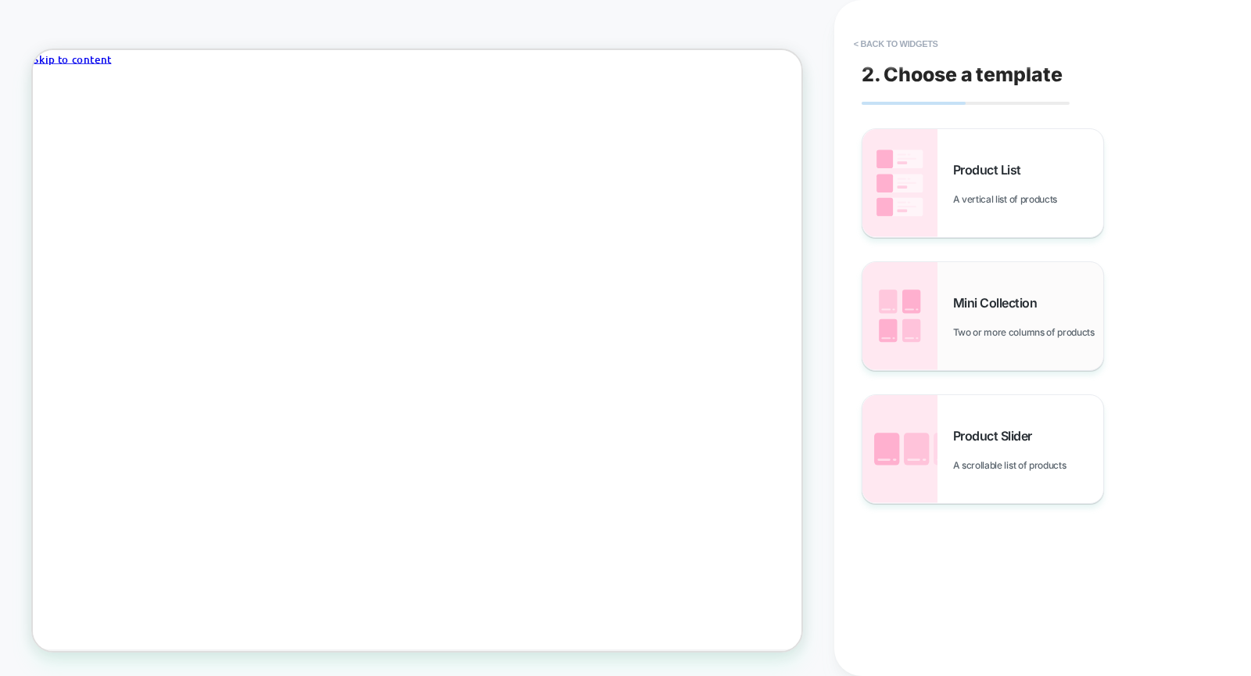
click at [1001, 326] on span "Two or more columns of products" at bounding box center [1027, 332] width 149 height 12
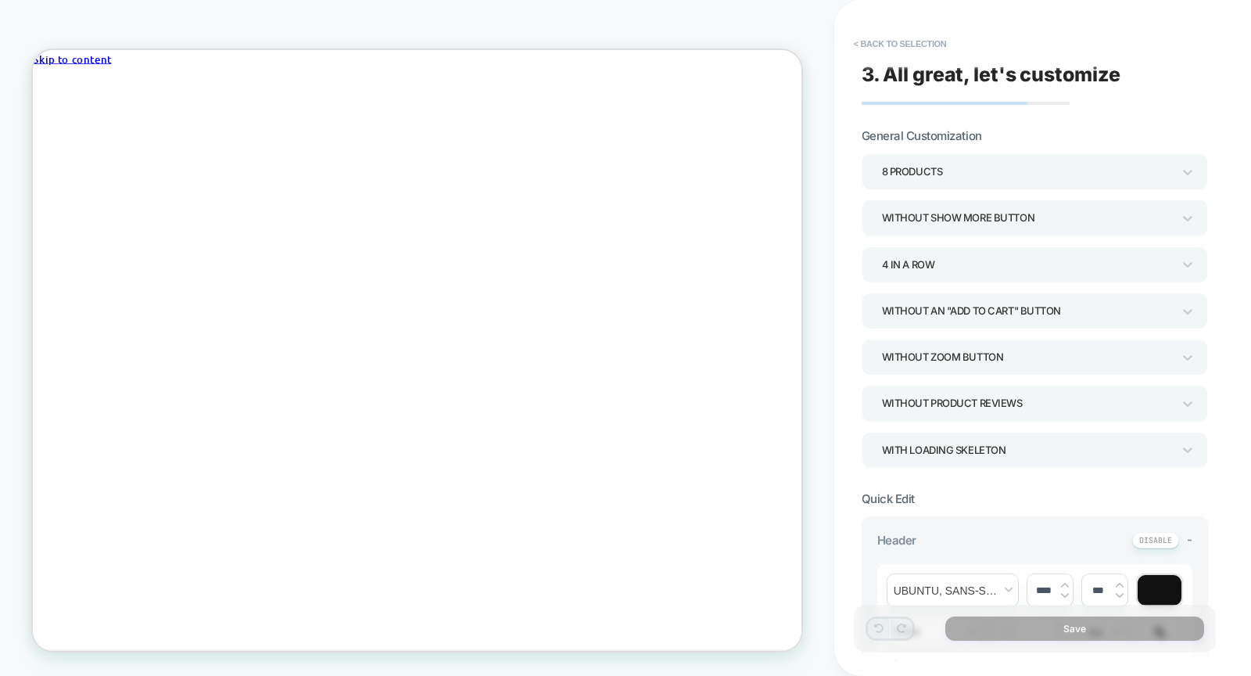
click at [923, 258] on div "4 In a Row" at bounding box center [1027, 264] width 290 height 21
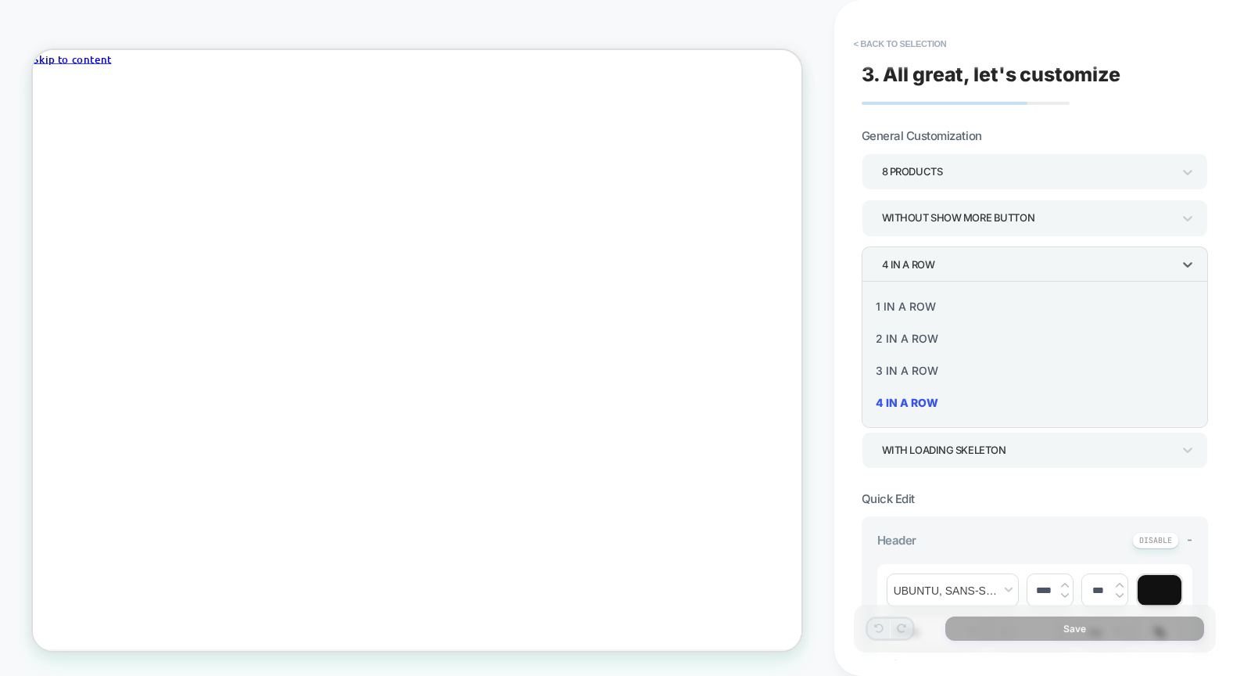
click at [930, 335] on div "2 In a Row" at bounding box center [1035, 338] width 334 height 32
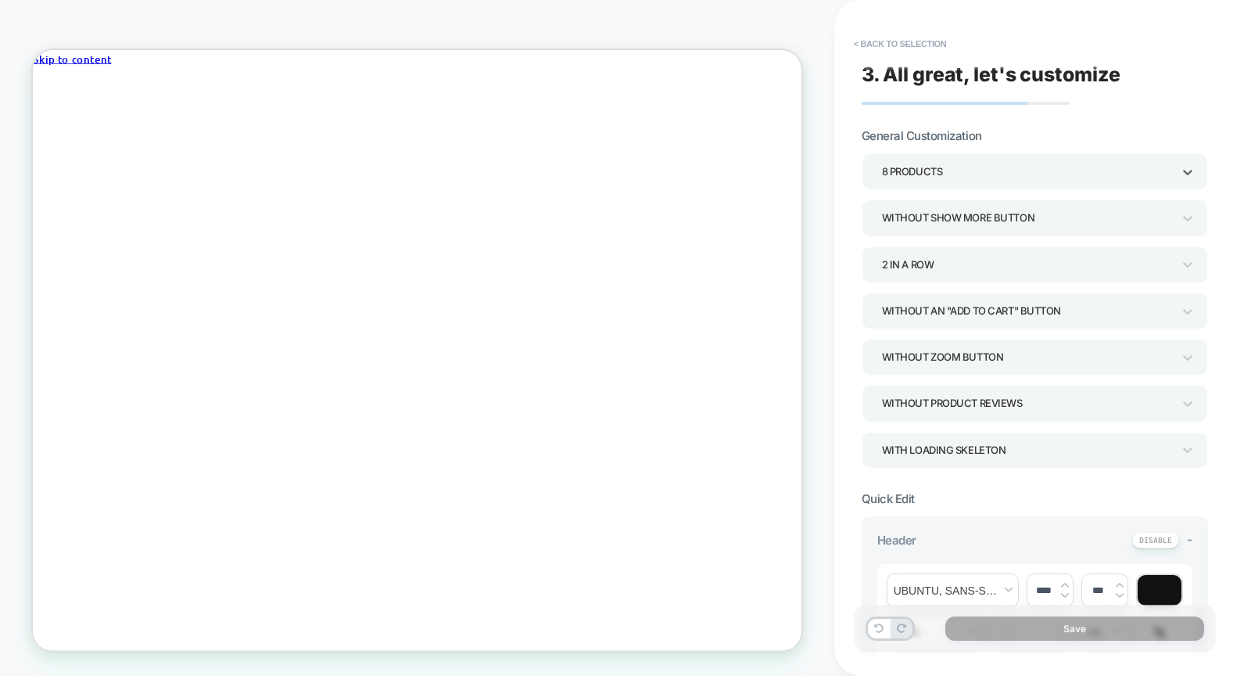
click at [927, 175] on div "8 Products" at bounding box center [1027, 171] width 290 height 21
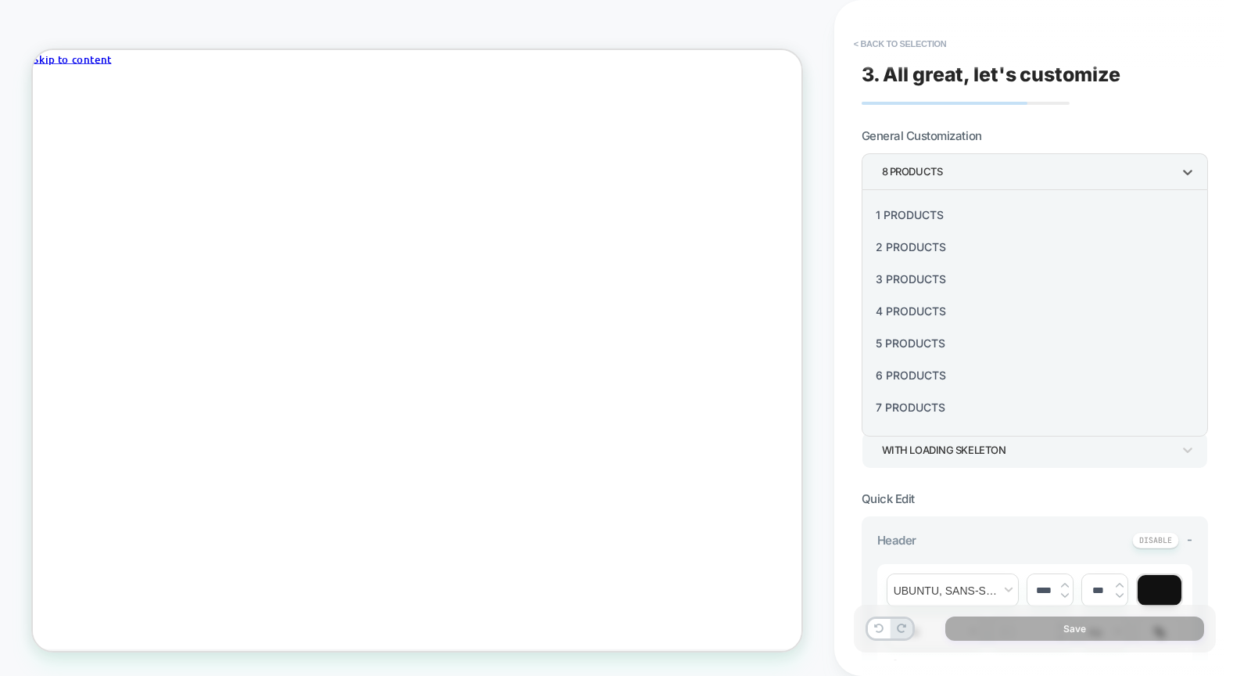
click at [920, 297] on div "4 Products" at bounding box center [1035, 311] width 334 height 32
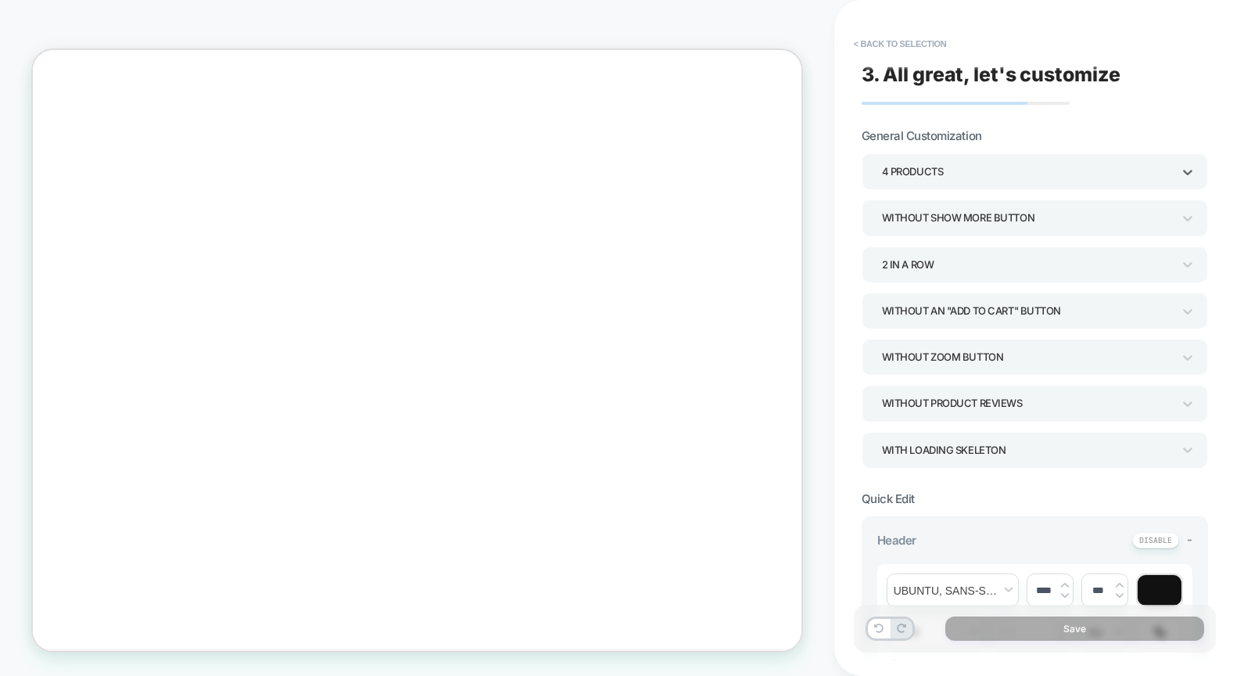
scroll to position [0, 0]
click at [213, 169] on th "Product" at bounding box center [184, 181] width 58 height 25
click at [929, 176] on div "4 Products" at bounding box center [1027, 171] width 290 height 21
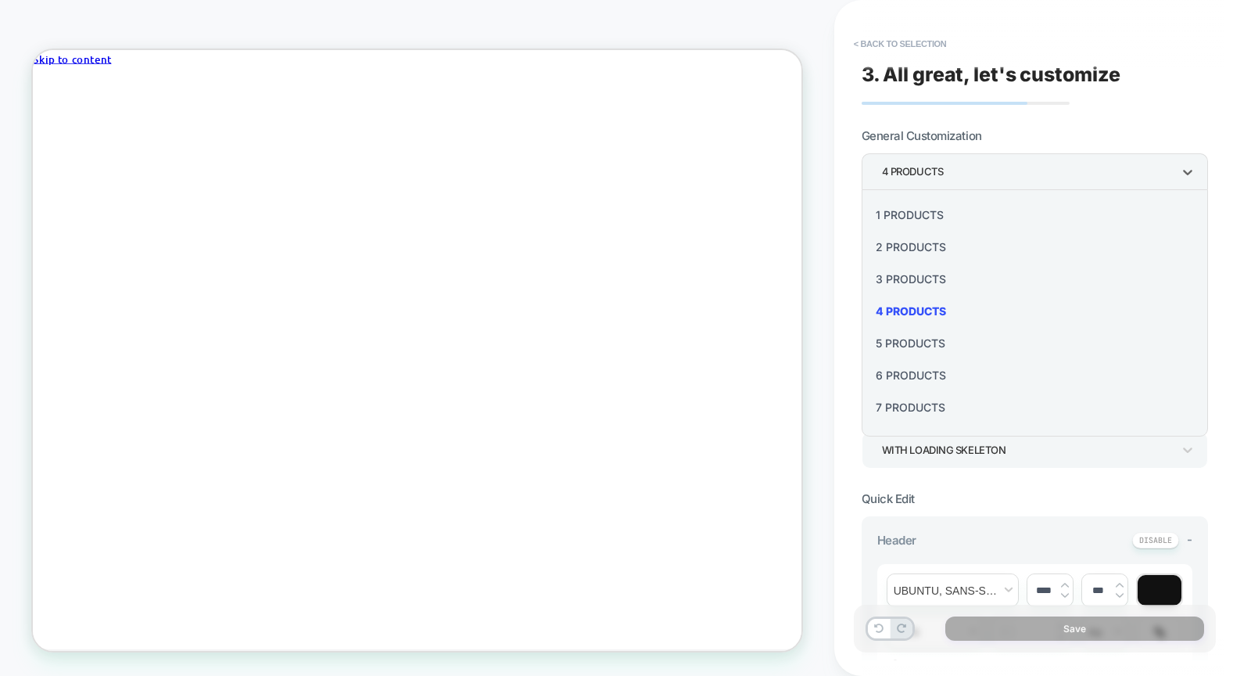
click at [904, 246] on div "2 Products" at bounding box center [1035, 247] width 334 height 32
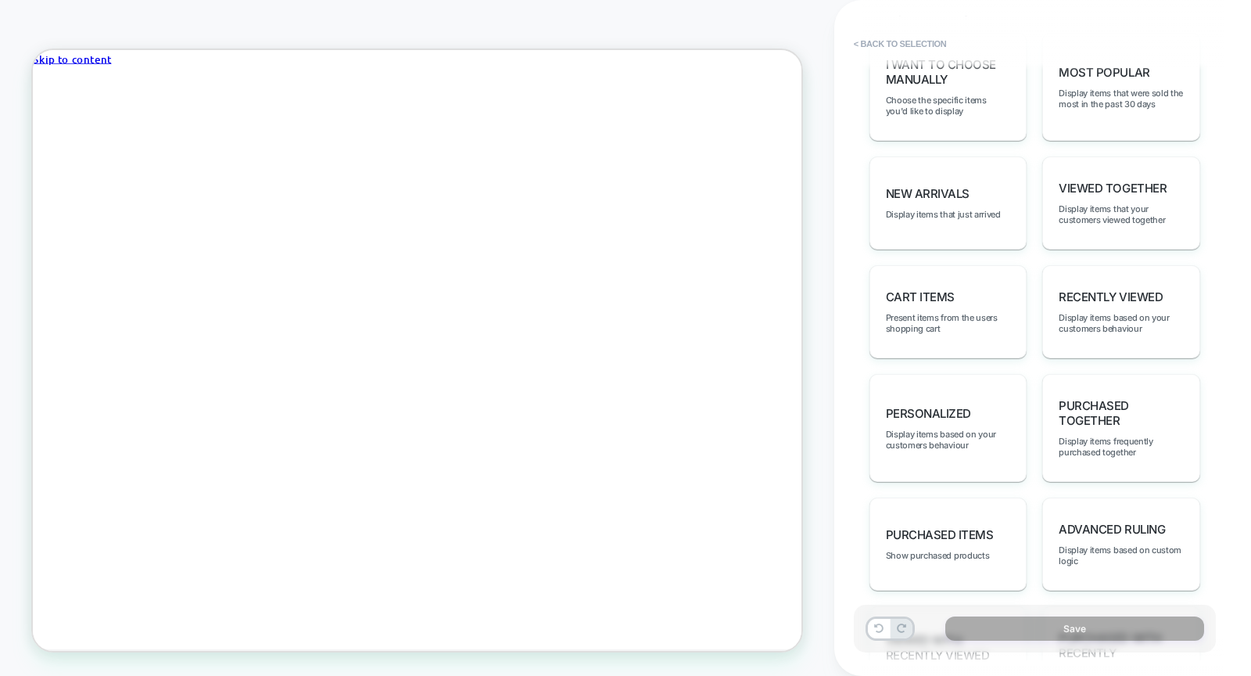
scroll to position [894, 0]
click at [940, 429] on span "Display items based on your customers behaviour" at bounding box center [948, 436] width 125 height 22
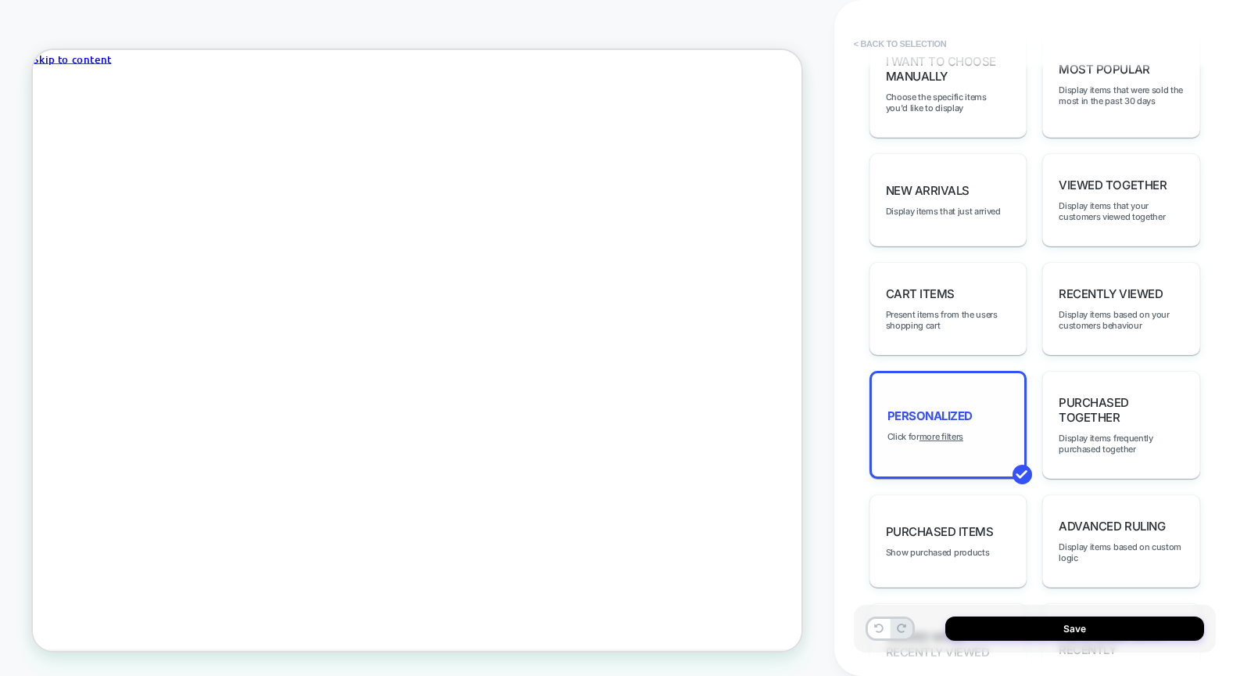
click at [866, 41] on button "< Back to selection" at bounding box center [900, 43] width 109 height 25
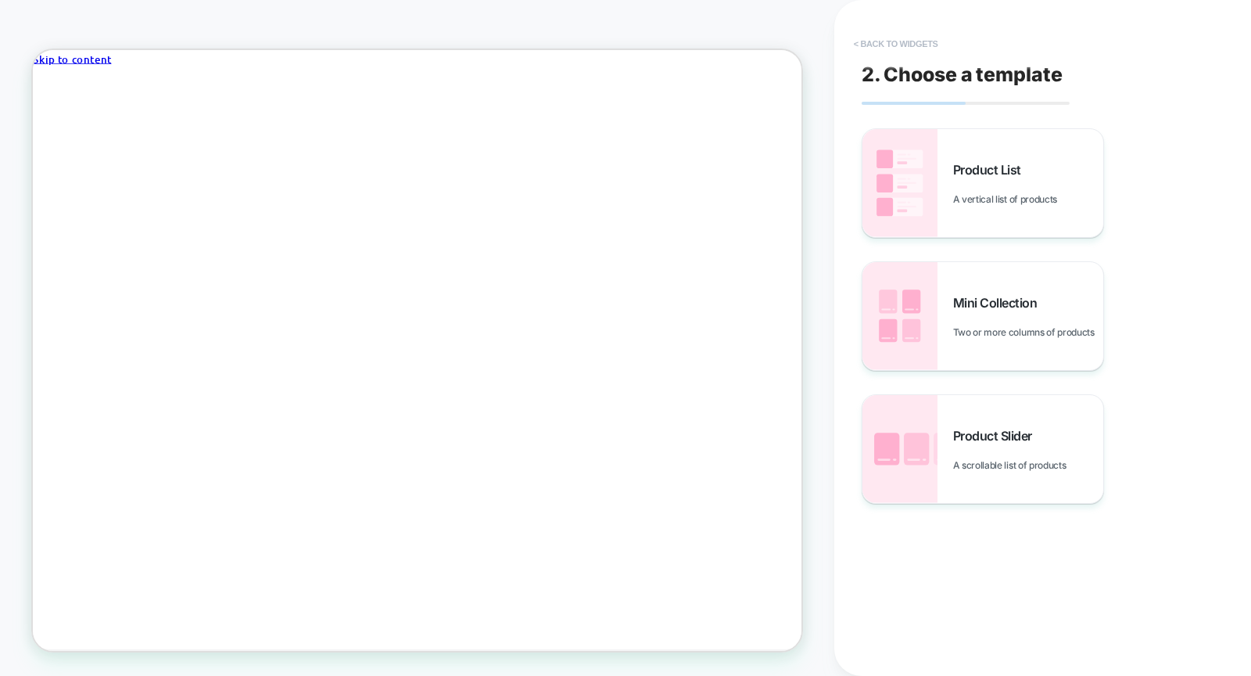
click at [873, 43] on button "< Back to widgets" at bounding box center [896, 43] width 100 height 25
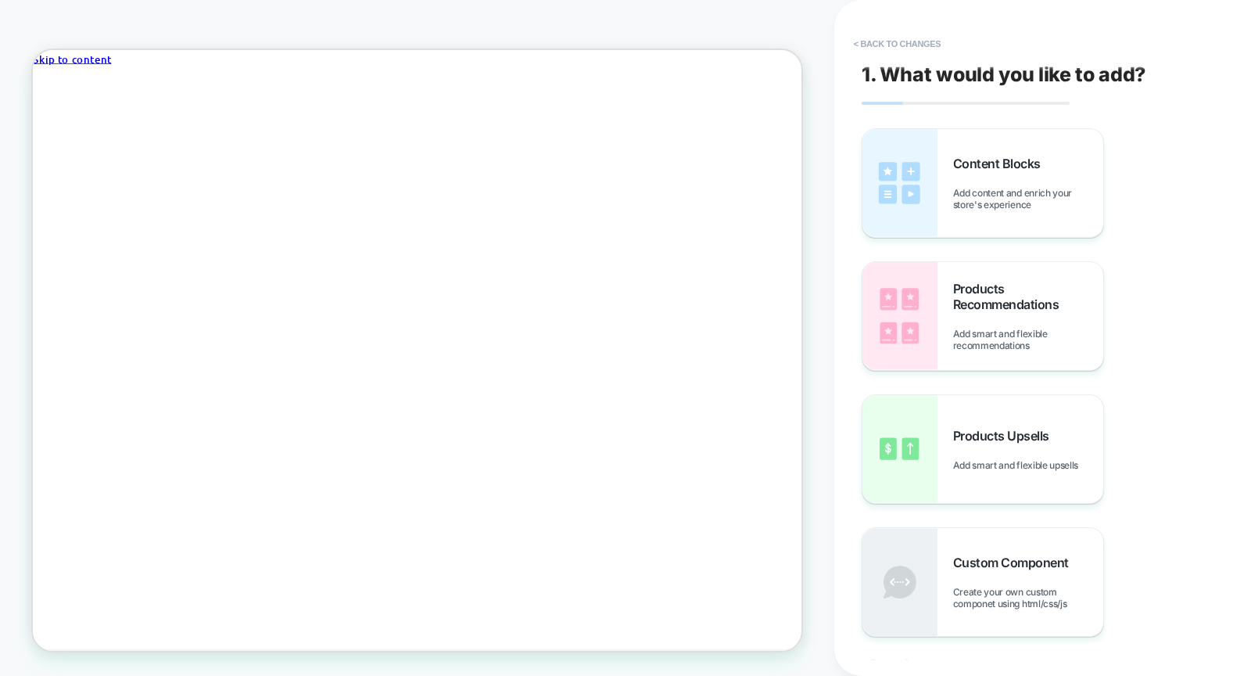
click at [873, 43] on button "< Back to changes" at bounding box center [897, 43] width 103 height 25
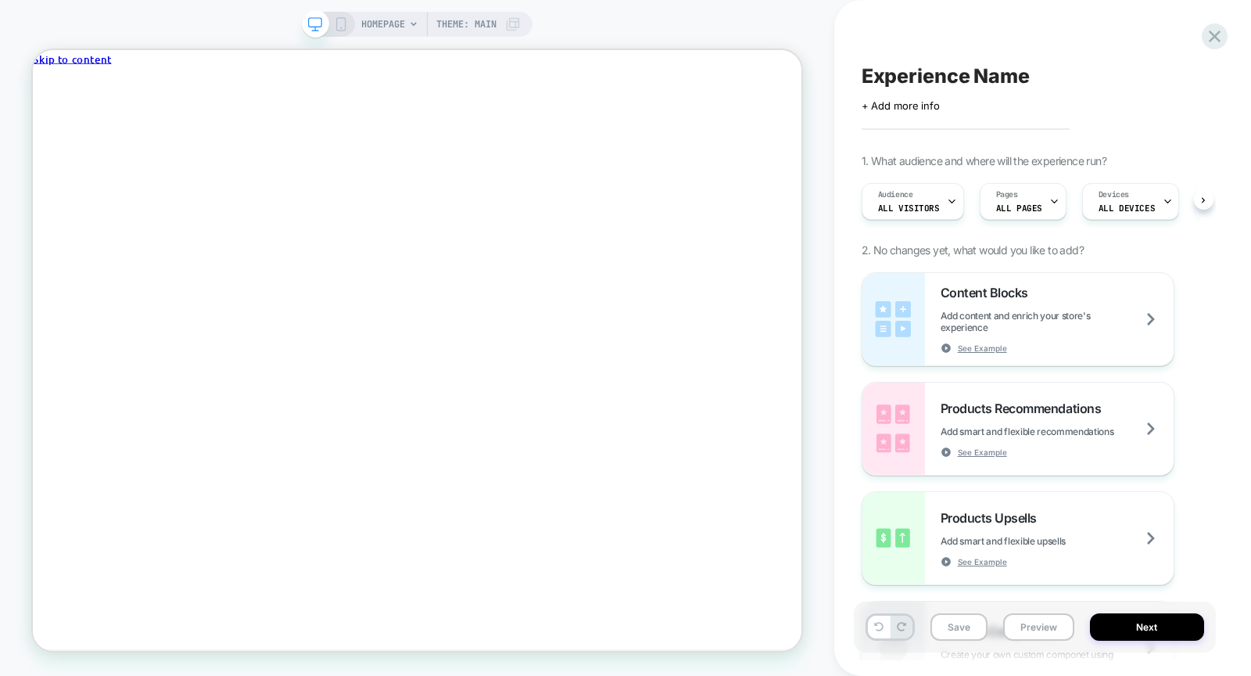
scroll to position [0, 1]
click at [1217, 34] on icon at bounding box center [1215, 36] width 12 height 12
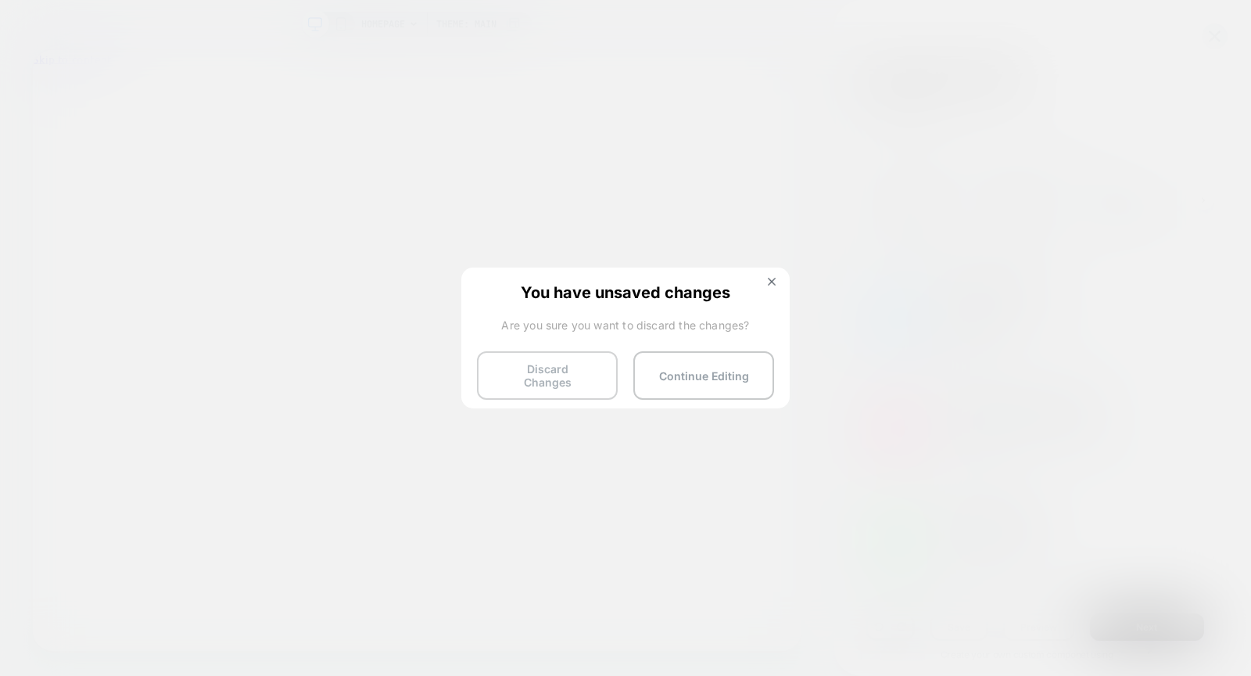
click at [590, 370] on button "Discard Changes" at bounding box center [547, 375] width 141 height 48
